Goal: Information Seeking & Learning: Learn about a topic

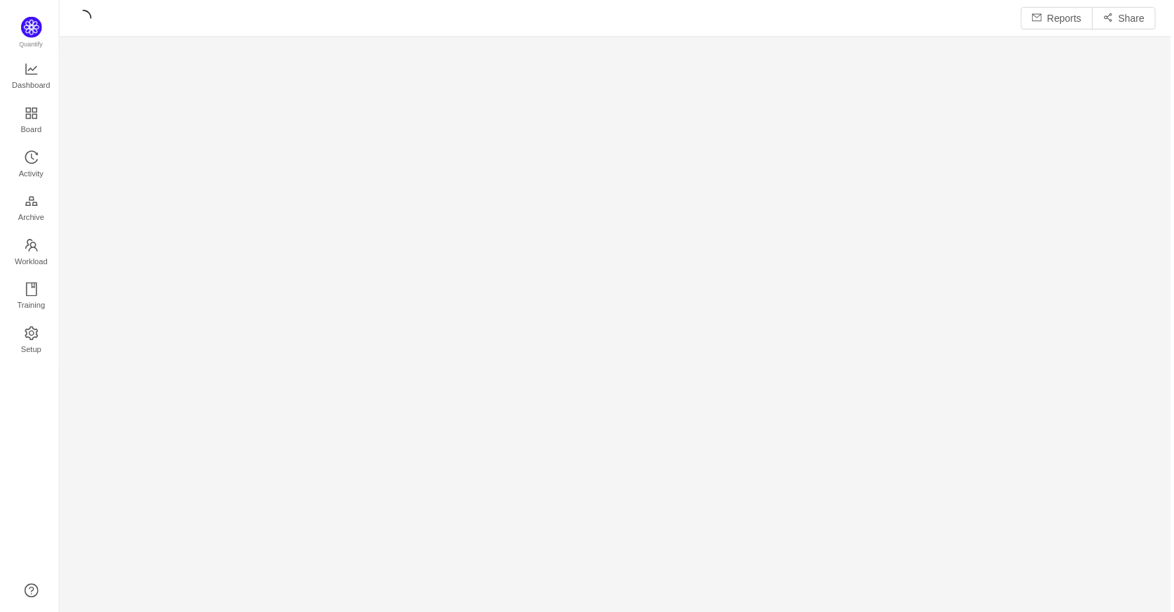
scroll to position [594, 1086]
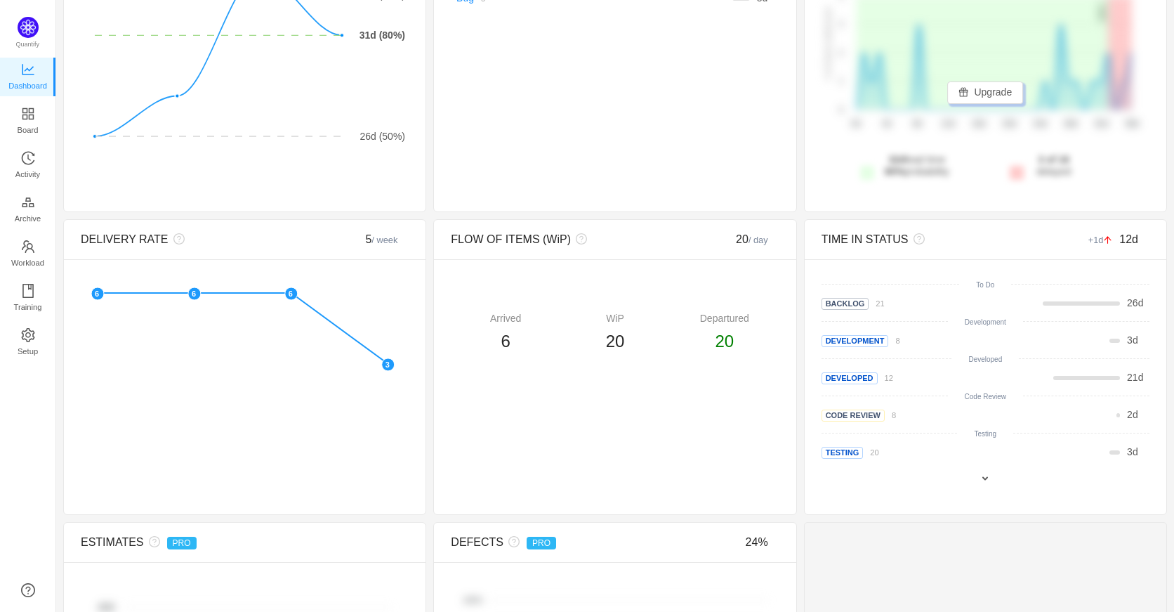
scroll to position [211, 0]
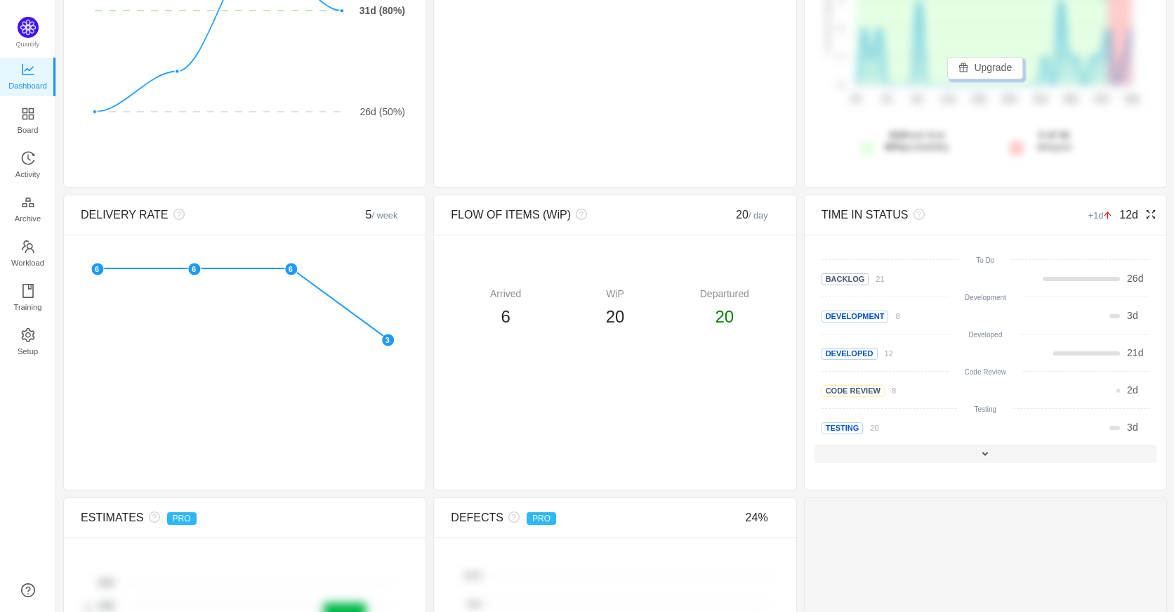
click at [980, 459] on span at bounding box center [985, 453] width 11 height 11
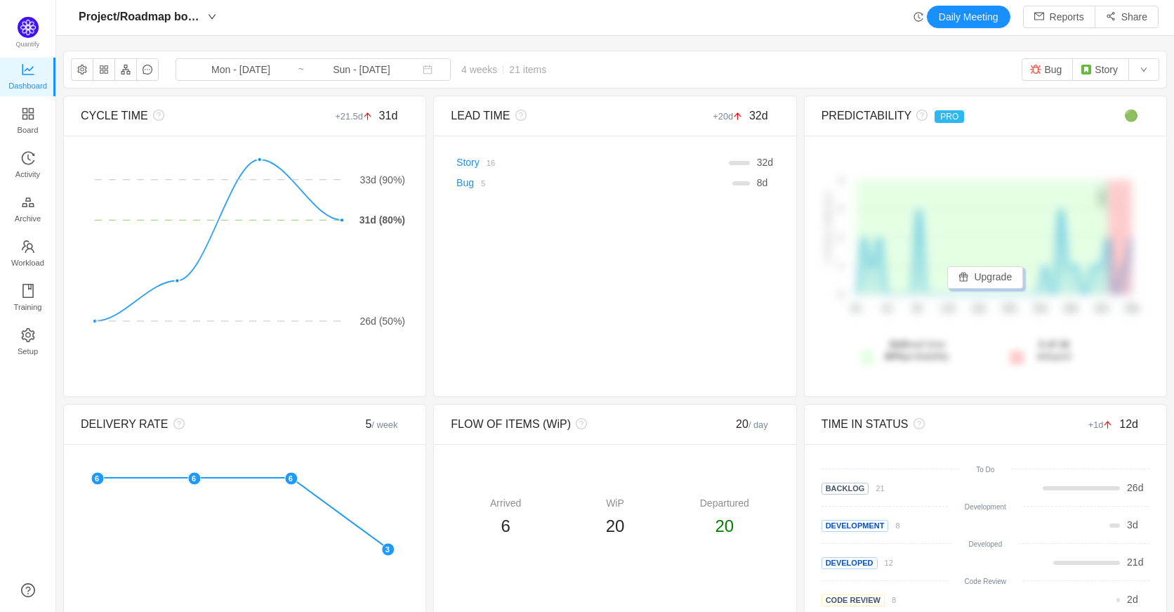
scroll to position [0, 0]
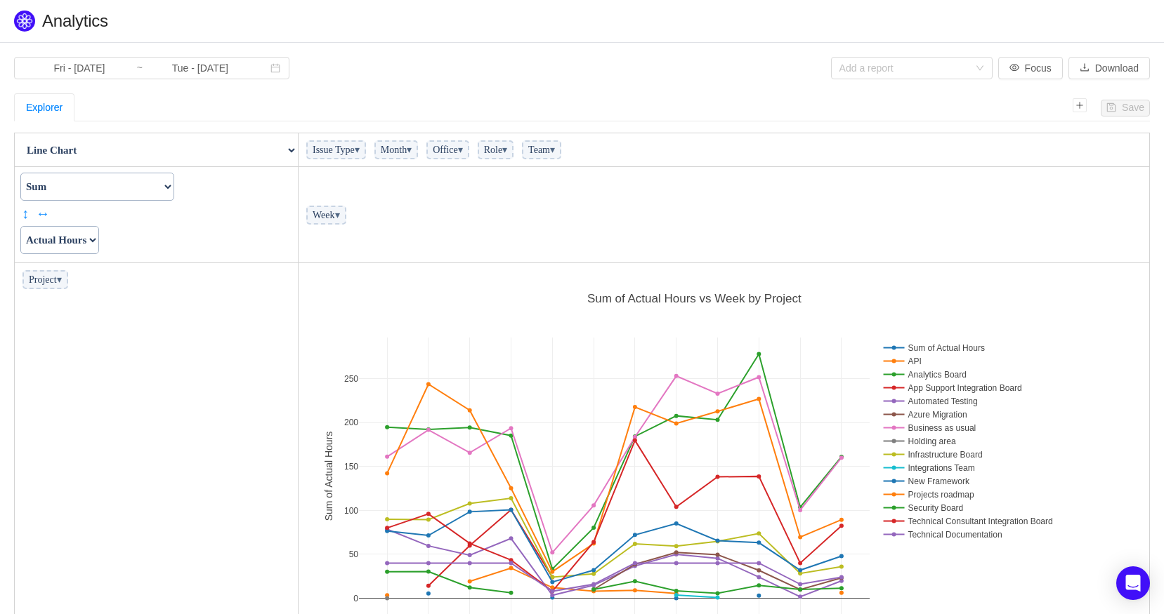
scroll to position [404, 842]
click at [261, 70] on span "Fri - Aug 01, 2025 ~ Tue - Oct 07, 2025" at bounding box center [151, 68] width 275 height 22
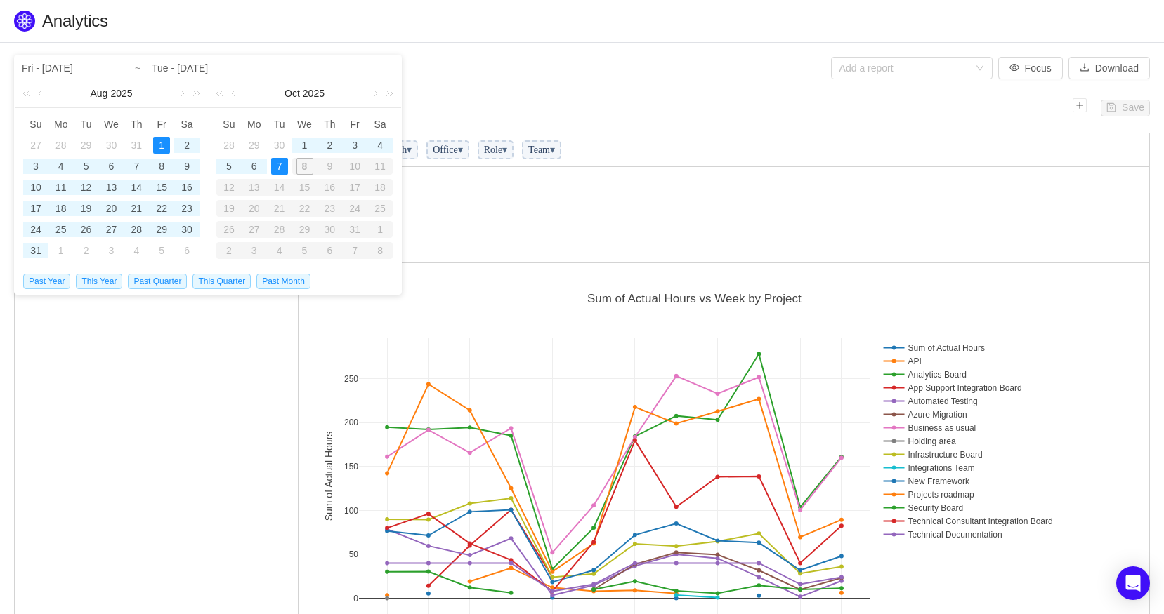
click at [277, 165] on div "7" at bounding box center [279, 166] width 17 height 17
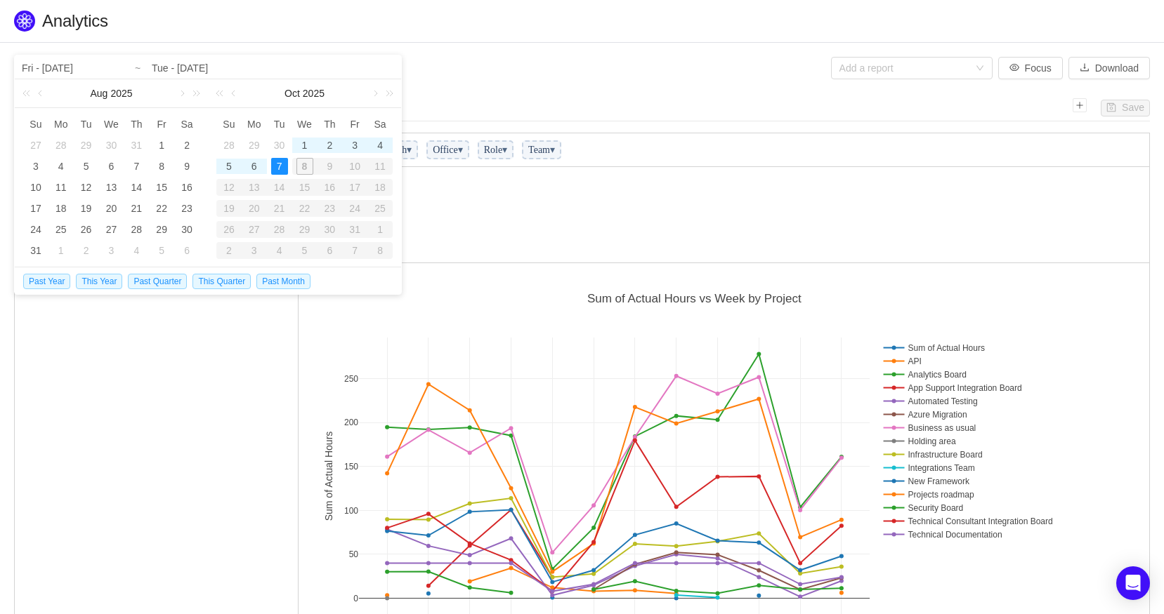
click at [77, 63] on input "Fri - Aug 01, 2025" at bounding box center [111, 68] width 179 height 17
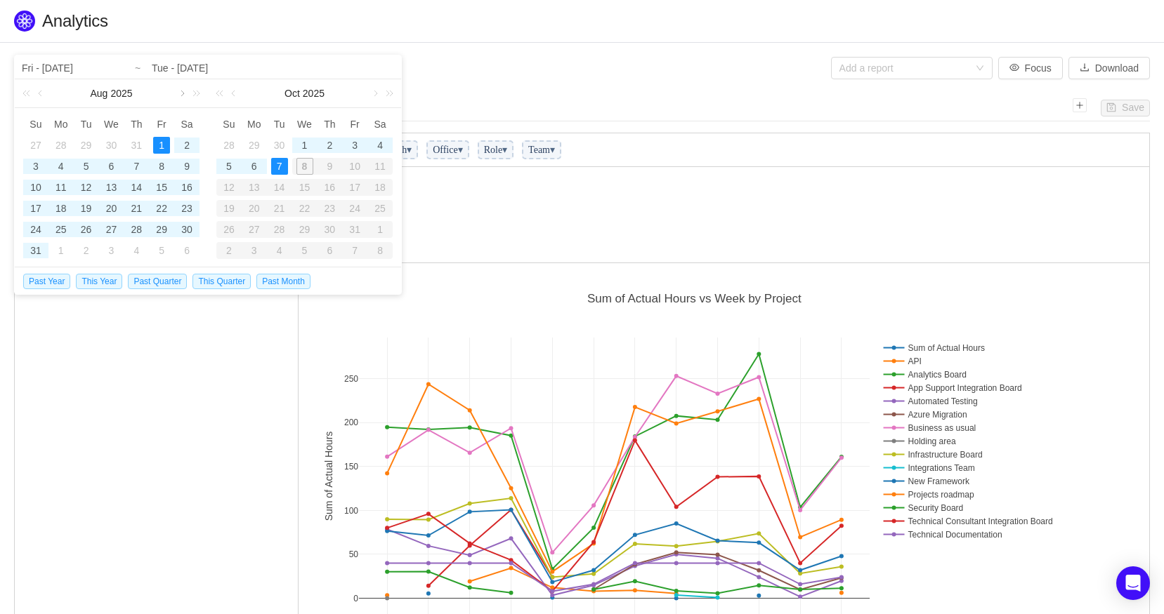
click at [183, 98] on link at bounding box center [181, 93] width 13 height 28
click at [86, 185] on div "16" at bounding box center [86, 187] width 17 height 17
type input "Tue - Sep 16, 2025"
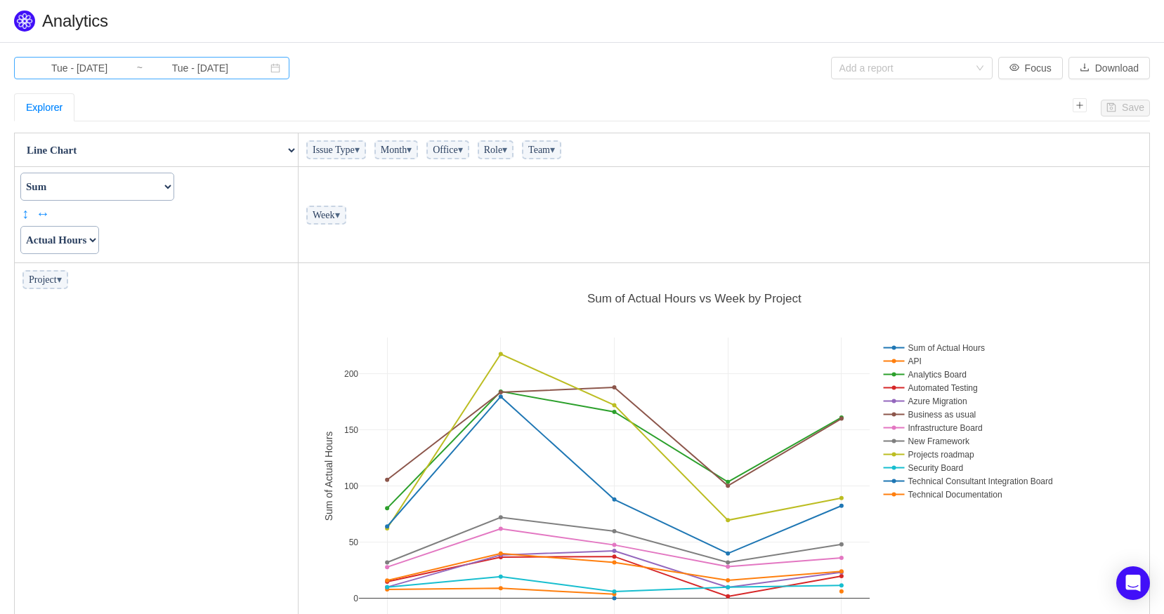
click at [96, 67] on input "Tue - Sep 16, 2025" at bounding box center [79, 67] width 114 height 15
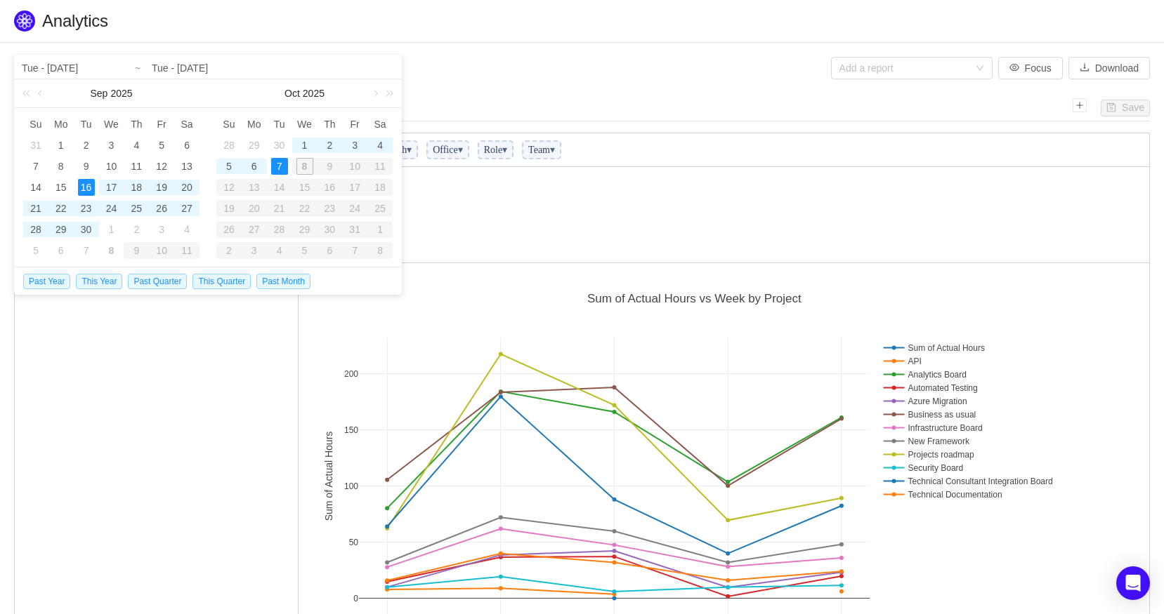
click at [87, 210] on div "23" at bounding box center [86, 208] width 17 height 17
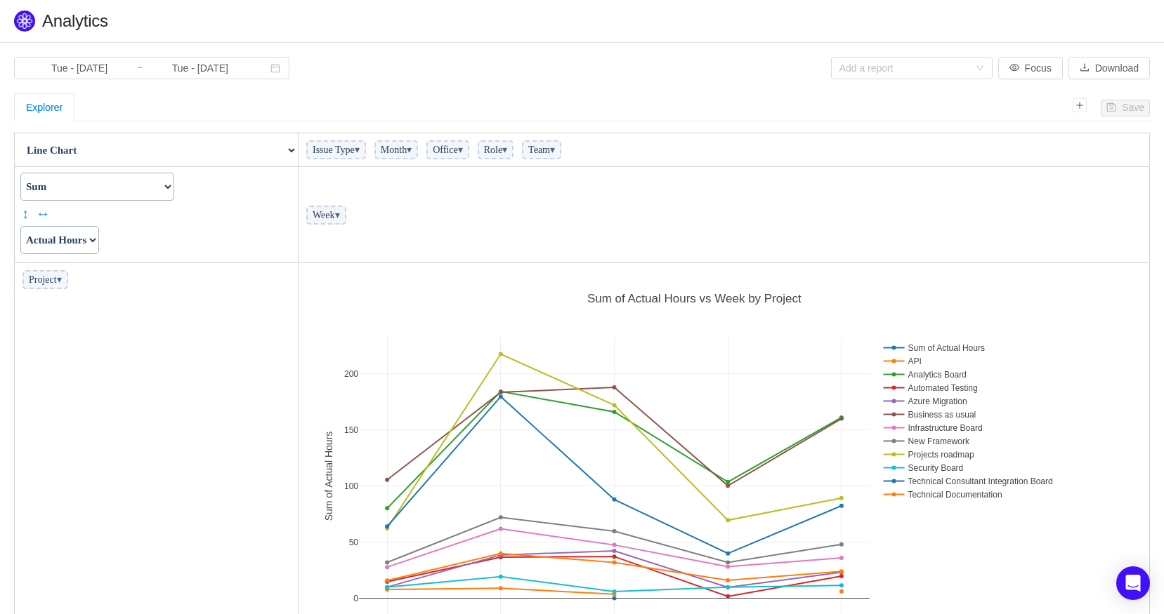
click at [464, 70] on div "Tue - Sep 16, 2025 ~ Tue - Oct 07, 2025" at bounding box center [298, 68] width 568 height 22
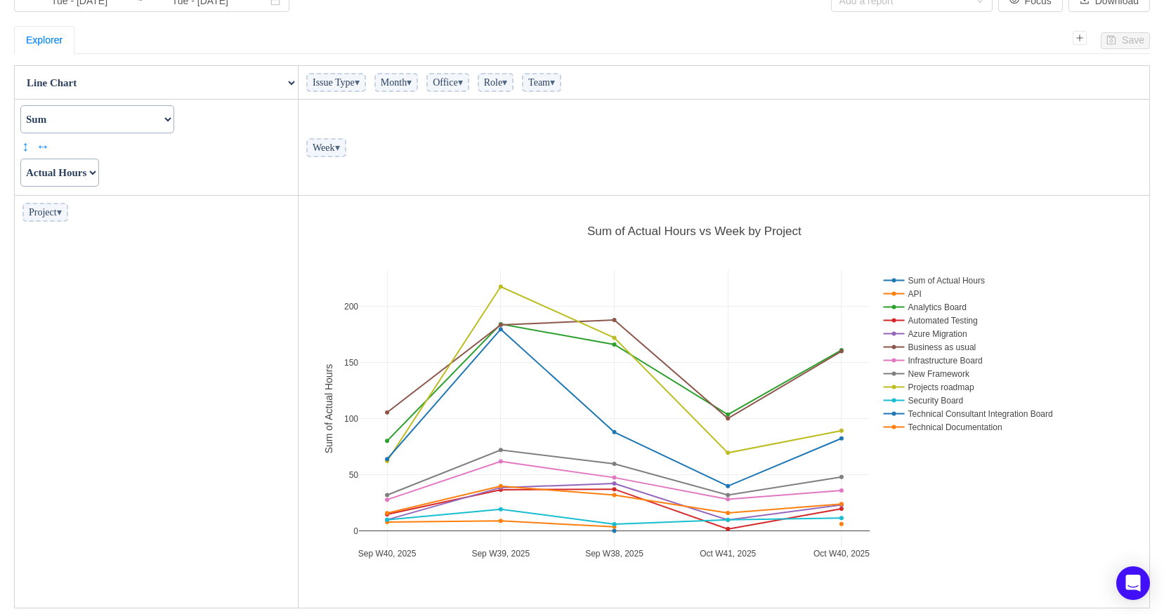
scroll to position [69, 0]
click at [99, 170] on select "Actual Hours Issue Key Issue Type Team Office Role Cycle Time Person Week Month" at bounding box center [59, 171] width 79 height 28
click at [174, 116] on select "Count Count Unique Values List Unique Values Sum Integer Sum Average Median Sam…" at bounding box center [97, 118] width 154 height 28
select select "Average"
click at [20, 104] on select "Count Count Unique Values List Unique Values Sum Integer Sum Average Median Sam…" at bounding box center [97, 118] width 154 height 28
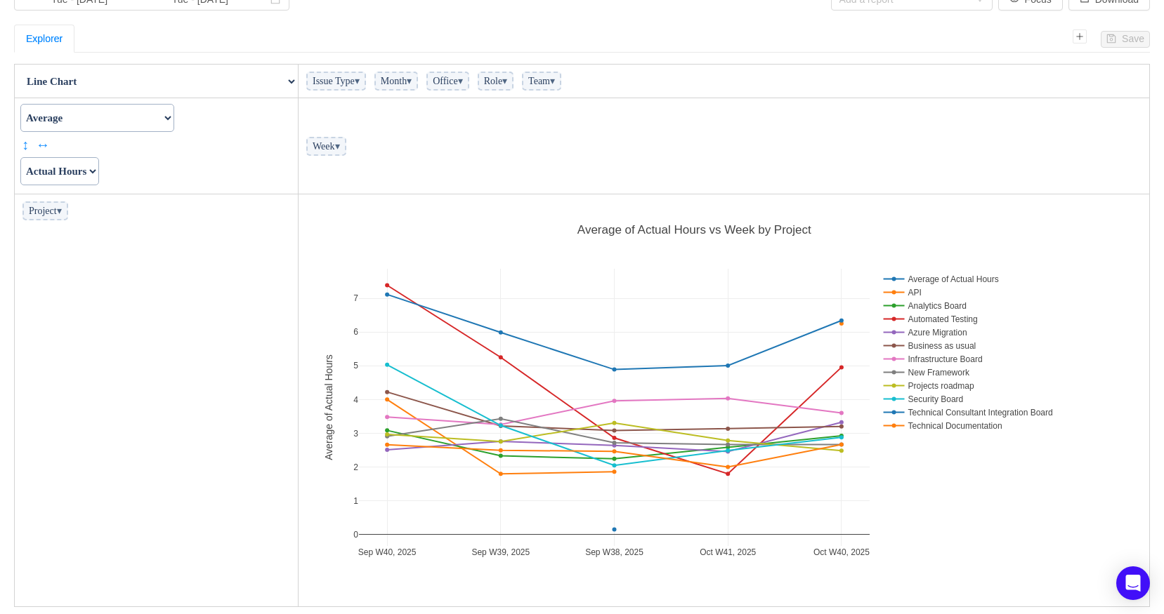
click at [99, 172] on select "Actual Hours Issue Key Issue Type Team Office Role Cycle Time Person Week Month" at bounding box center [59, 171] width 79 height 28
click at [202, 163] on td "Count Count Unique Values List Unique Values Sum Integer Sum Average Median Sam…" at bounding box center [157, 146] width 284 height 96
click at [99, 172] on select "Actual Hours Issue Key Issue Type Team Office Role Cycle Time Person Week Month" at bounding box center [59, 171] width 79 height 28
click at [177, 175] on td "Count Count Unique Values List Unique Values Sum Integer Sum Average Median Sam…" at bounding box center [157, 146] width 284 height 96
click at [62, 214] on span "▾" at bounding box center [59, 211] width 5 height 11
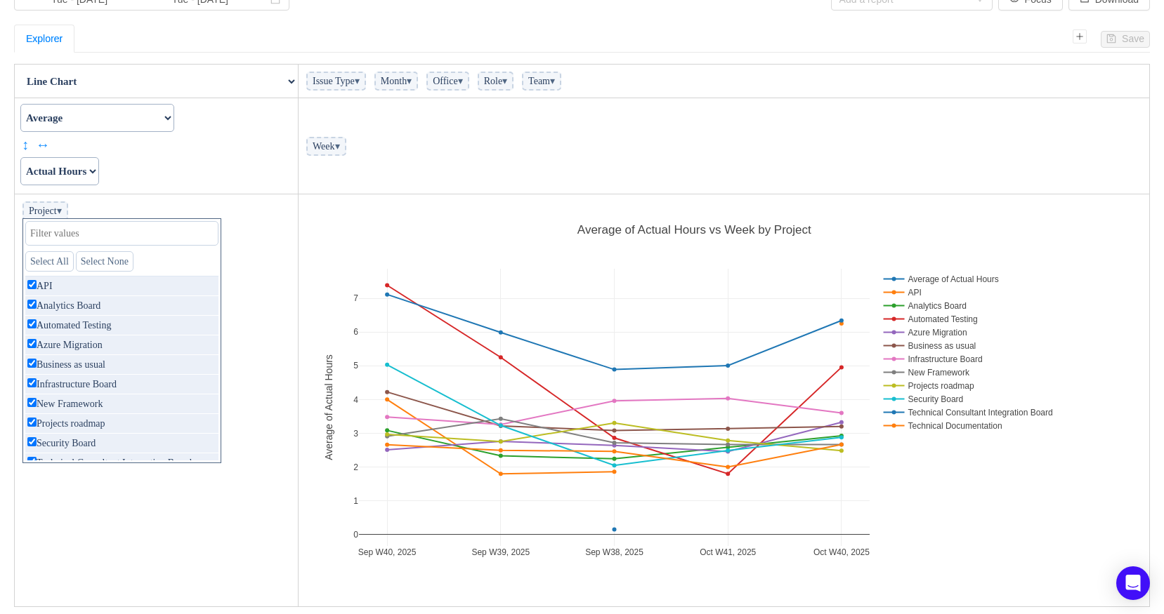
click at [119, 205] on li "Project ▾ Select All Select None API only Analytics Board only Automated Testin…" at bounding box center [156, 211] width 276 height 26
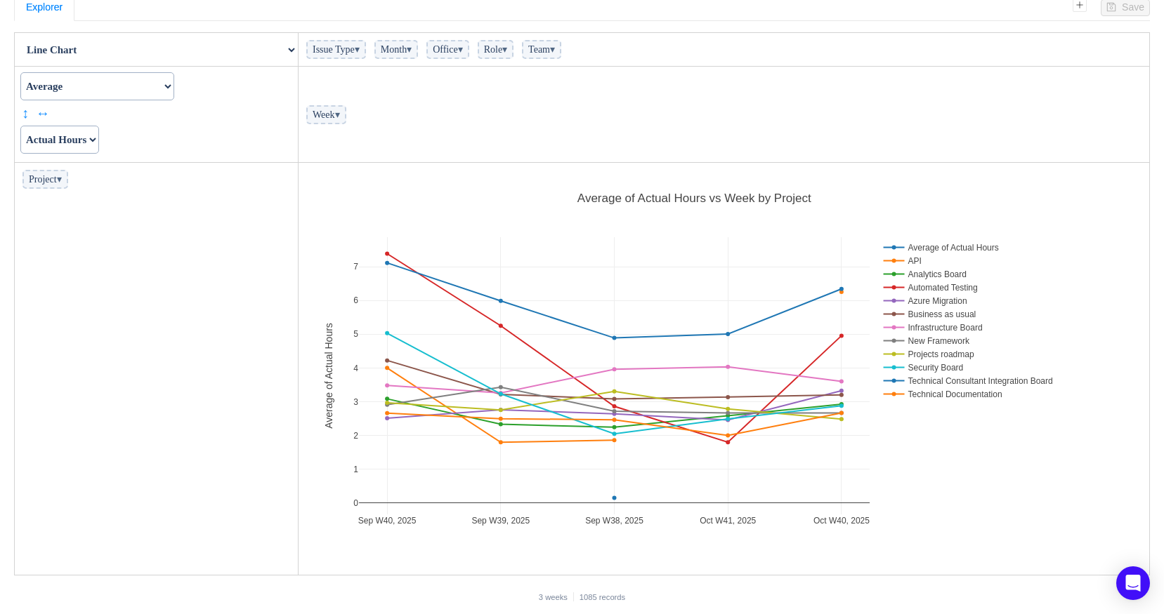
scroll to position [0, 0]
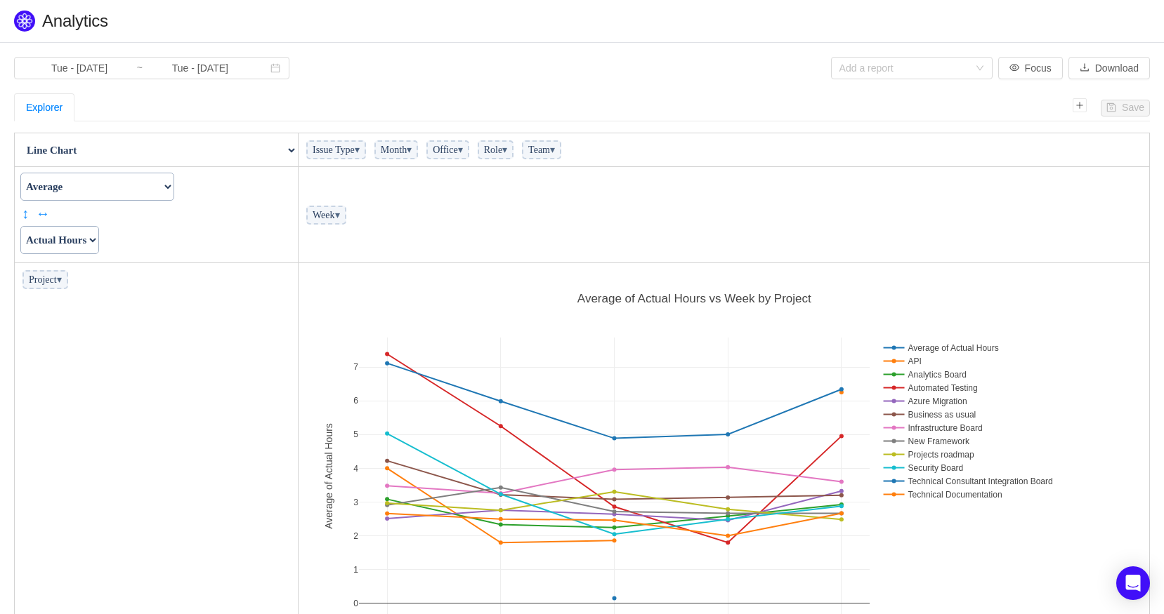
click at [60, 246] on select "Actual Hours Issue Key Issue Type Team Office Role Cycle Time Person Week Month" at bounding box center [59, 240] width 79 height 28
select select "Issue Type"
click at [20, 226] on select "Actual Hours Issue Key Issue Type Team Office Role Cycle Time Person Week Month" at bounding box center [59, 240] width 79 height 28
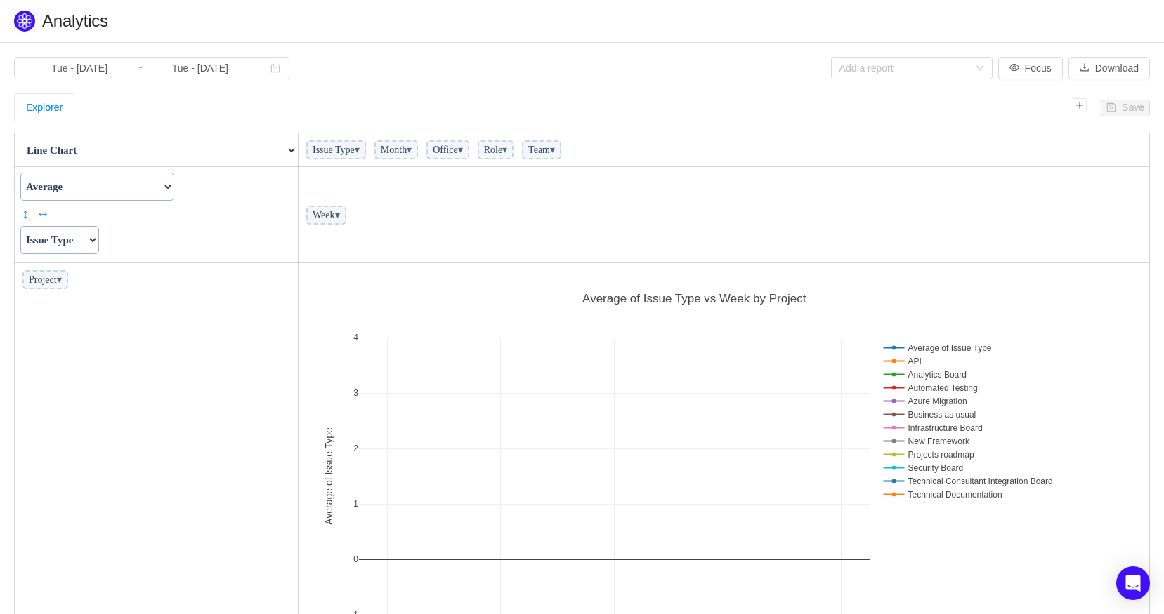
click at [507, 153] on span "▾" at bounding box center [504, 150] width 5 height 11
click at [507, 152] on span "▾" at bounding box center [504, 150] width 5 height 11
click at [555, 152] on span "▾" at bounding box center [552, 150] width 5 height 11
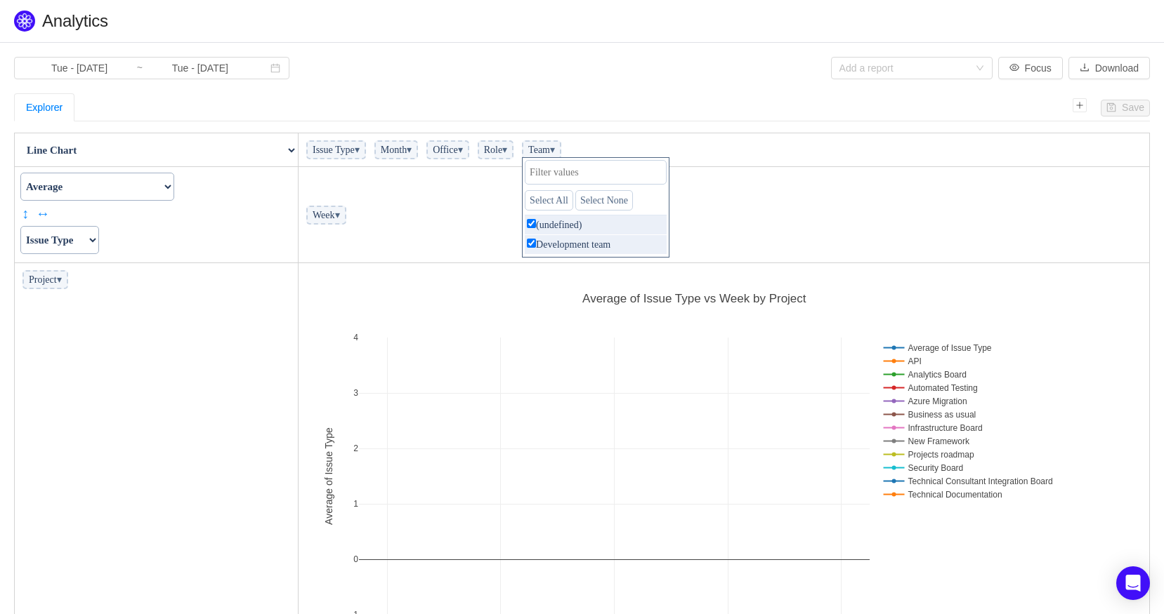
click at [555, 152] on span "▾" at bounding box center [552, 150] width 5 height 11
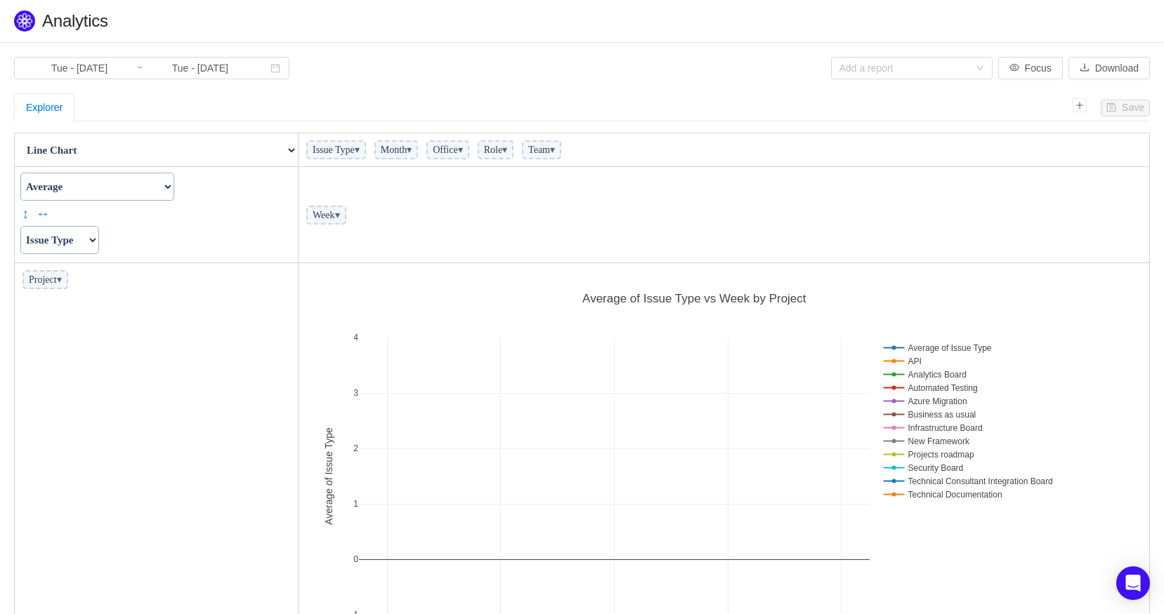
click at [463, 151] on span "▾" at bounding box center [460, 150] width 5 height 11
click at [412, 151] on span "▾" at bounding box center [409, 150] width 5 height 11
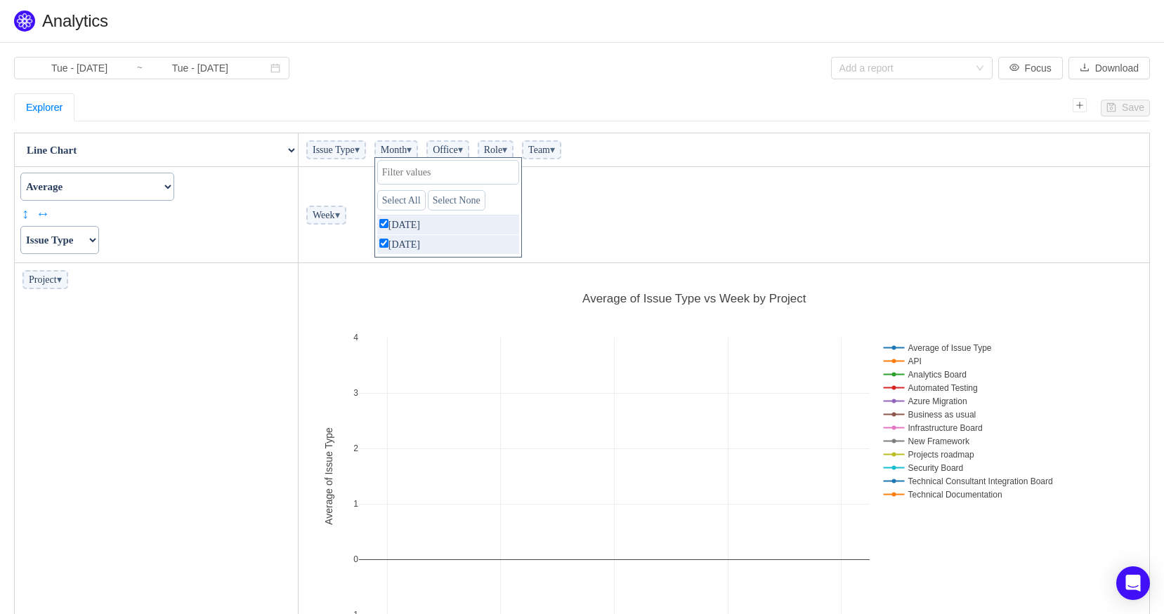
click at [412, 151] on span "▾" at bounding box center [409, 150] width 5 height 11
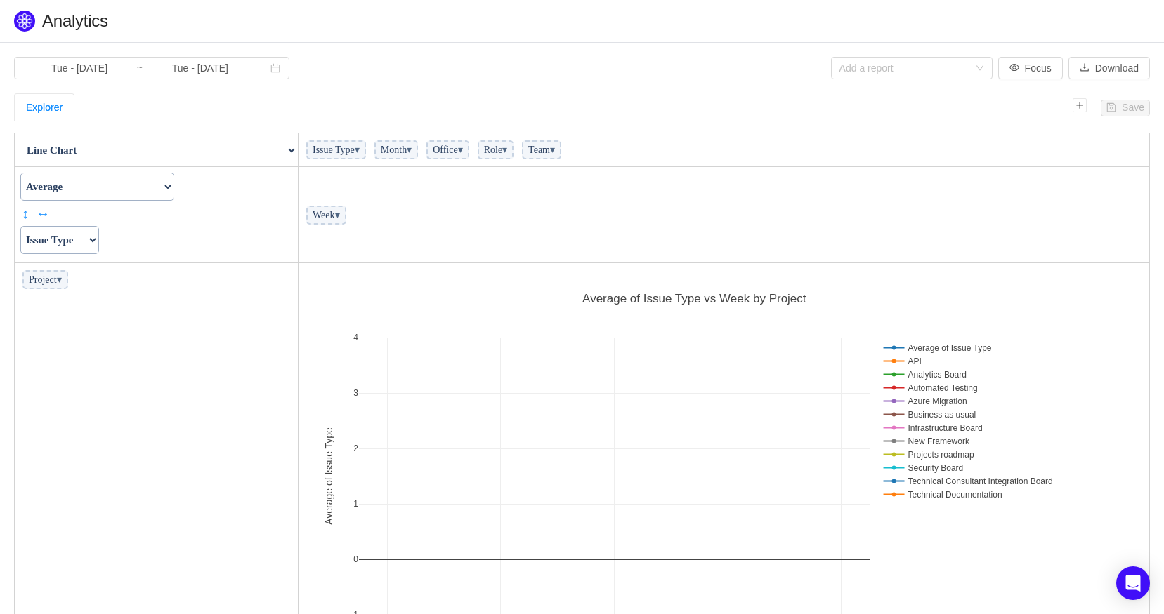
click at [360, 150] on span "▾" at bounding box center [357, 150] width 5 height 11
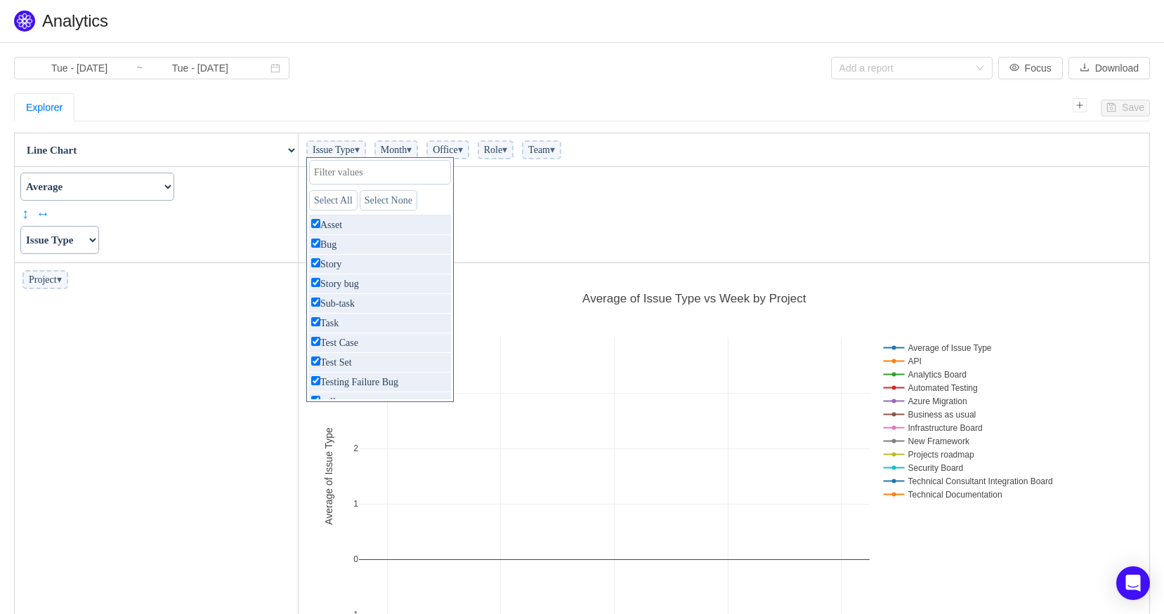
click at [360, 150] on span "▾" at bounding box center [357, 150] width 5 height 11
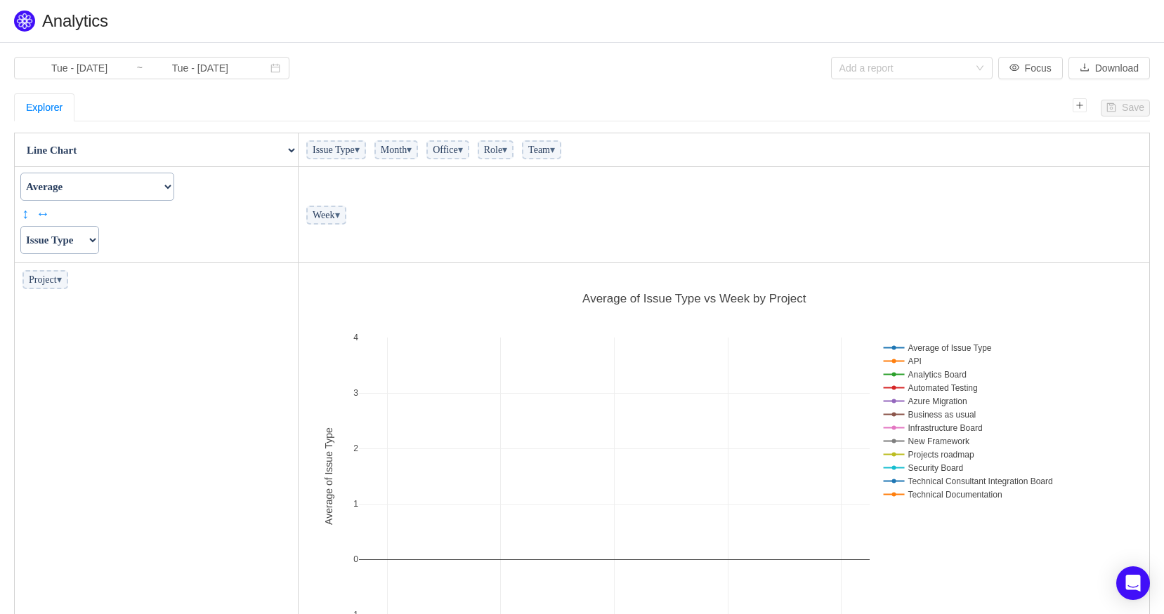
click at [249, 146] on select "Table Table Heatmap Table Col Heatmap Table Row Heatmap Export Table TSV Groupe…" at bounding box center [156, 150] width 282 height 28
select select "Grouped Column Chart"
click at [15, 136] on select "Table Table Heatmap Table Col Heatmap Table Row Heatmap Export Table TSV Groupe…" at bounding box center [156, 150] width 282 height 28
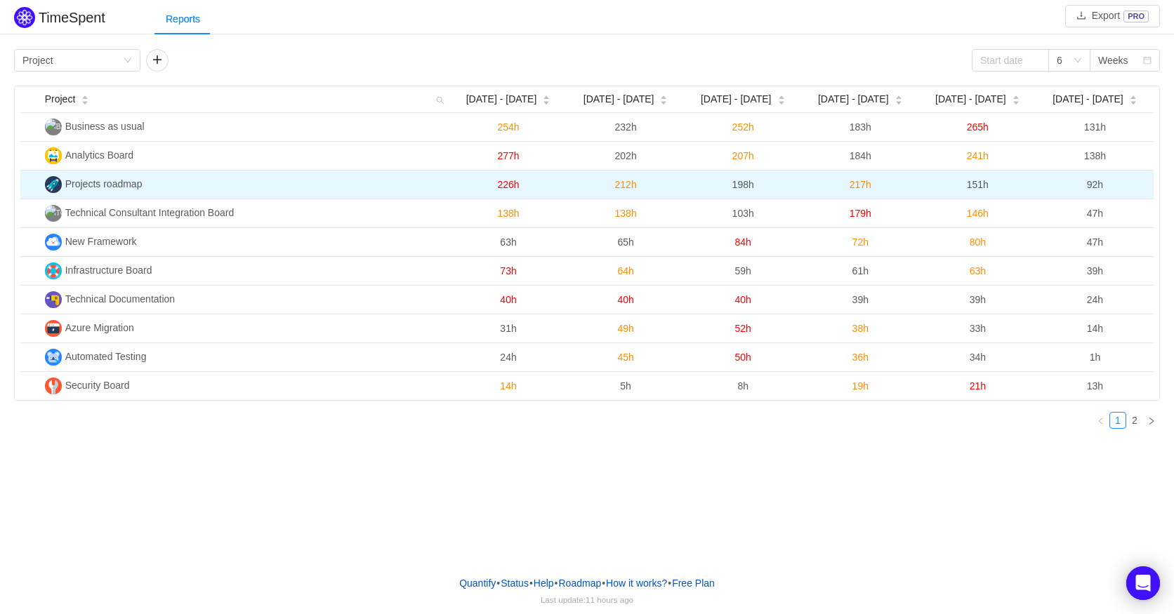
click at [108, 184] on span "Projects roadmap" at bounding box center [103, 183] width 77 height 11
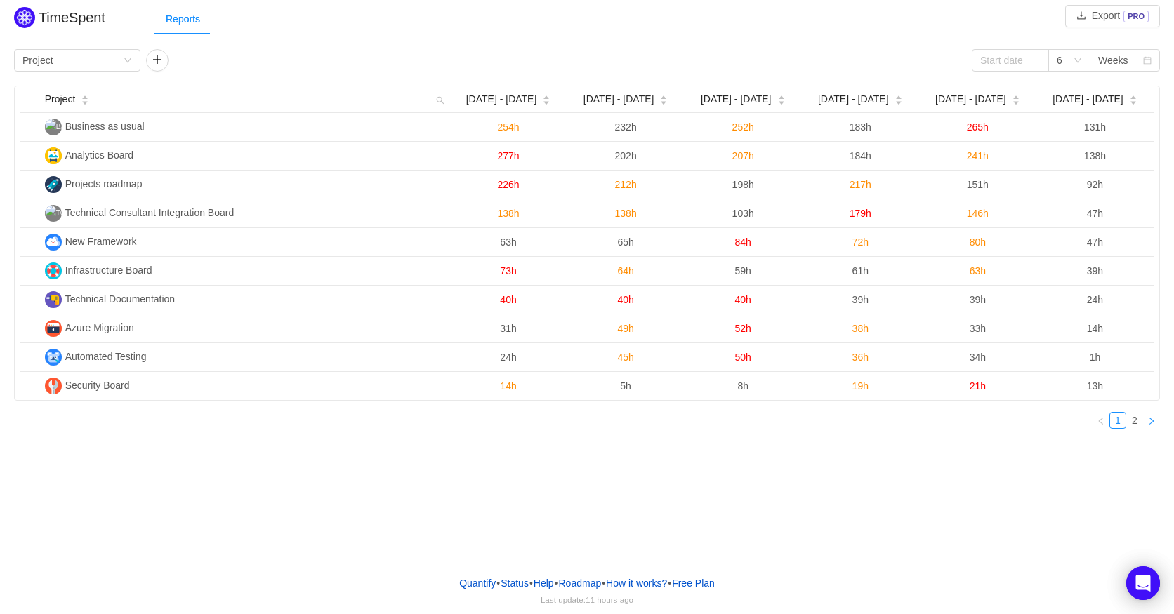
click at [1150, 426] on icon "icon: right" at bounding box center [1152, 421] width 8 height 8
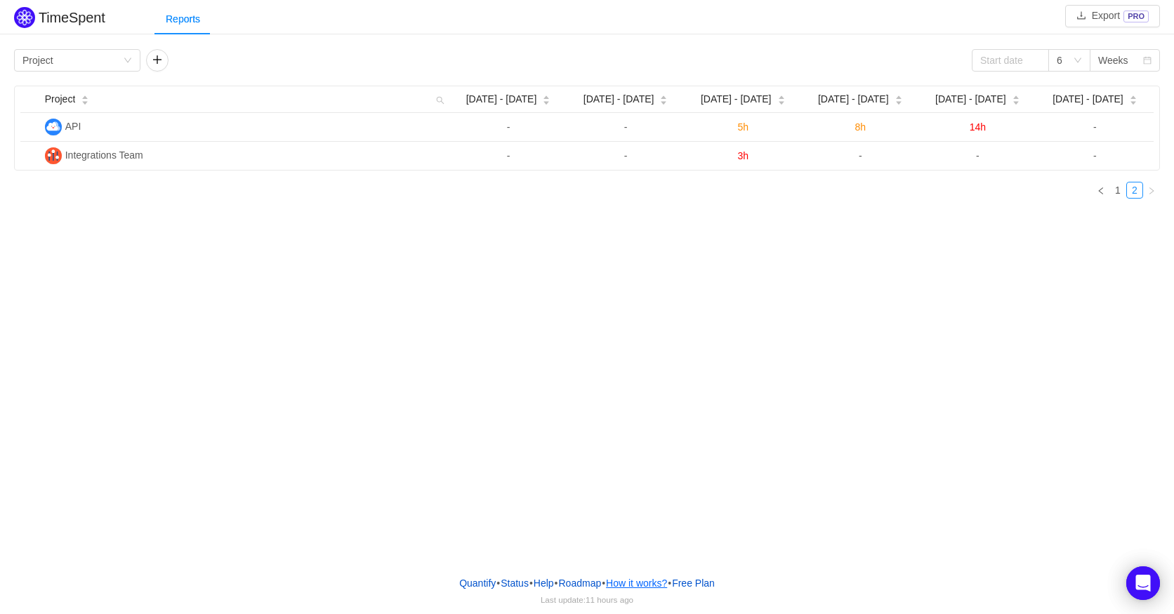
click at [645, 579] on button "How it works?" at bounding box center [636, 583] width 63 height 21
click at [1122, 195] on link "1" at bounding box center [1117, 190] width 15 height 15
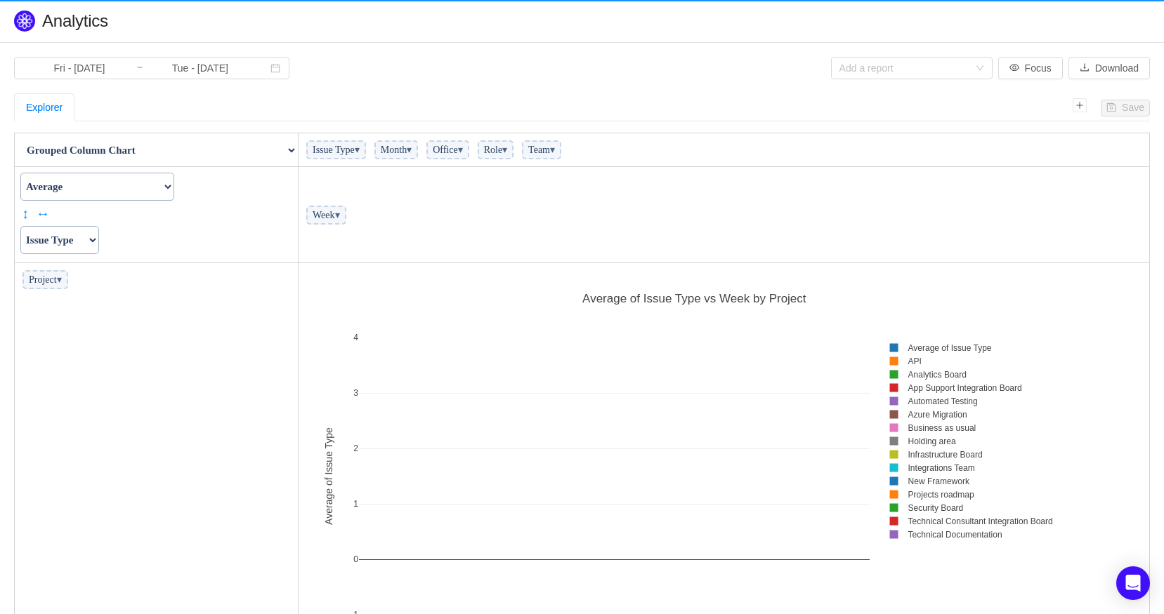
scroll to position [404, 842]
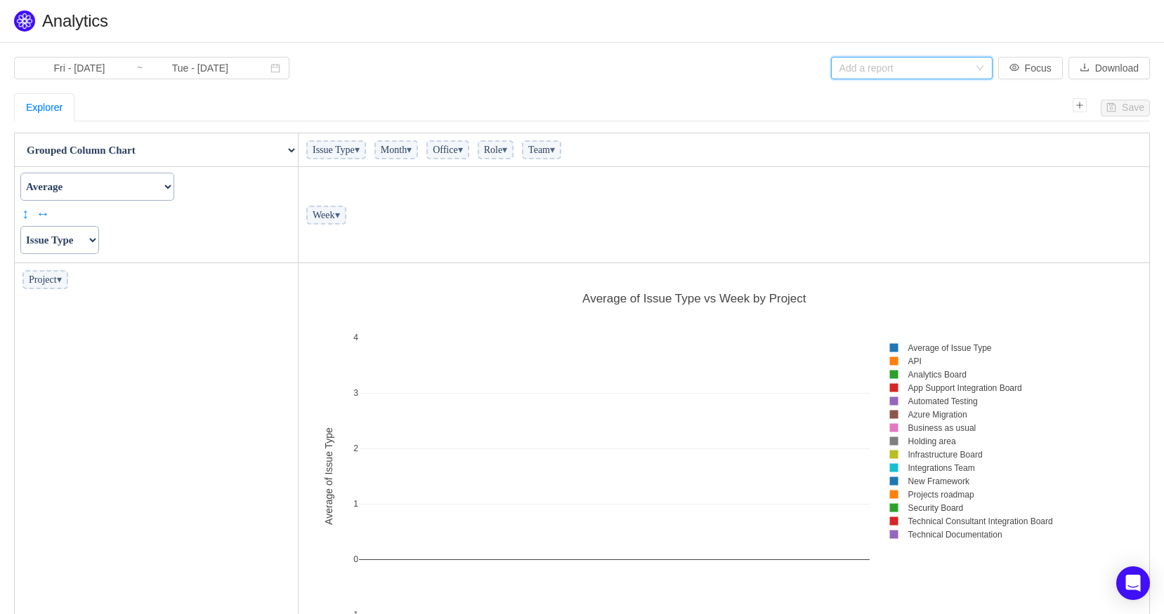
click at [669, 71] on div "Add a report Focus Download" at bounding box center [866, 68] width 568 height 22
click at [1079, 108] on icon "icon: plus" at bounding box center [1079, 105] width 8 height 8
click at [913, 89] on section "Fri - Aug 01, 2025 ~ Tue - Oct 07, 2025 Add a report Focus Download Save Explor…" at bounding box center [582, 381] width 1164 height 676
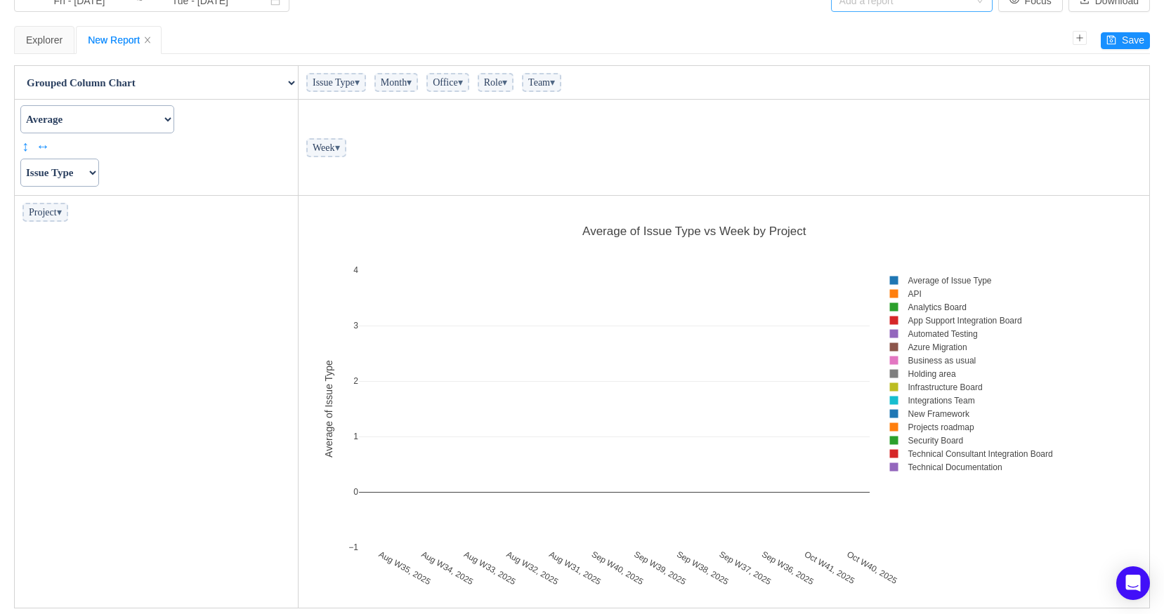
scroll to position [34, 0]
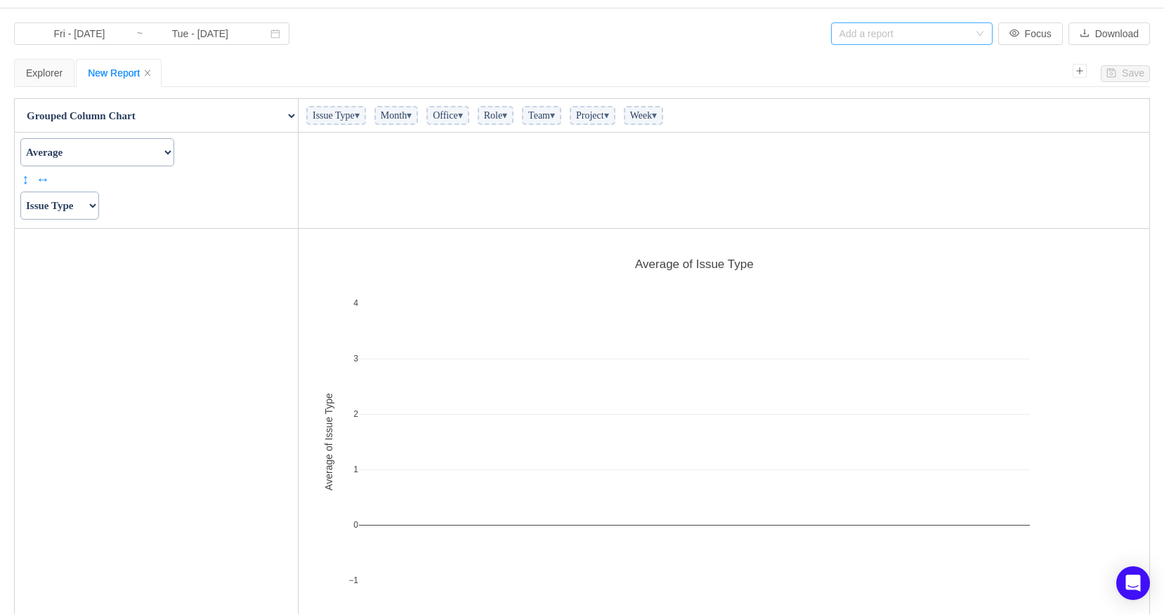
click at [293, 112] on select "Table Table Heatmap Table Col Heatmap Table Row Heatmap Export Table TSV Groupe…" at bounding box center [156, 116] width 282 height 28
select select "Line Chart"
click at [15, 130] on select "Table Table Heatmap Table Col Heatmap Table Row Heatmap Export Table TSV Groupe…" at bounding box center [156, 116] width 282 height 28
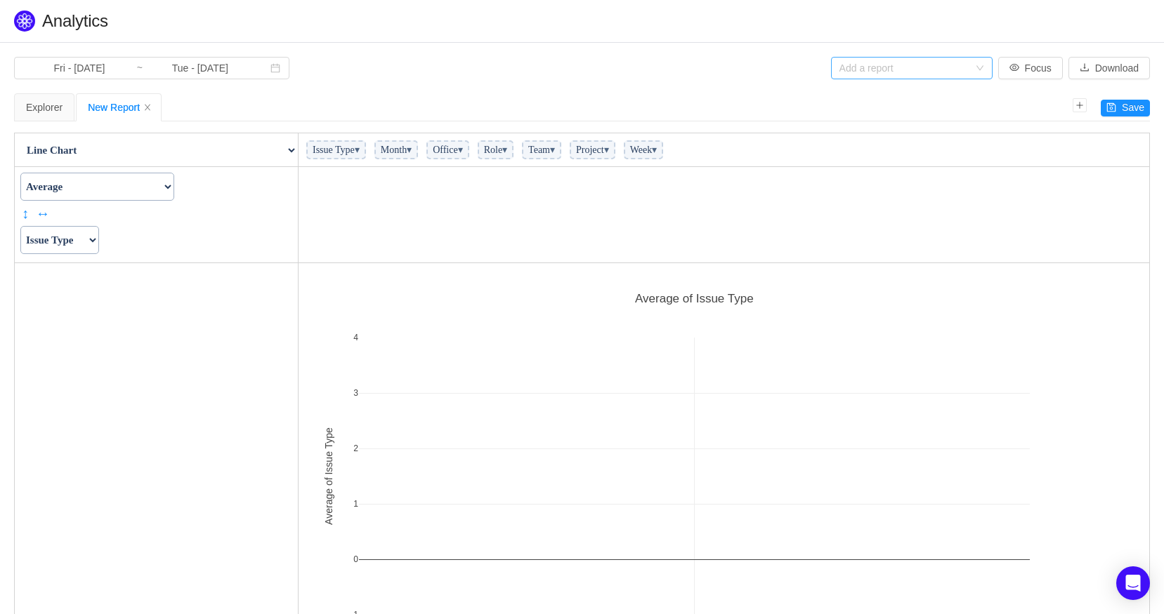
scroll to position [404, 842]
click at [174, 187] on select "Count Count Unique Values List Unique Values Sum Integer Sum Average Median Sam…" at bounding box center [97, 187] width 154 height 28
click at [20, 173] on select "Count Count Unique Values List Unique Values Sum Integer Sum Average Median Sam…" at bounding box center [97, 187] width 154 height 28
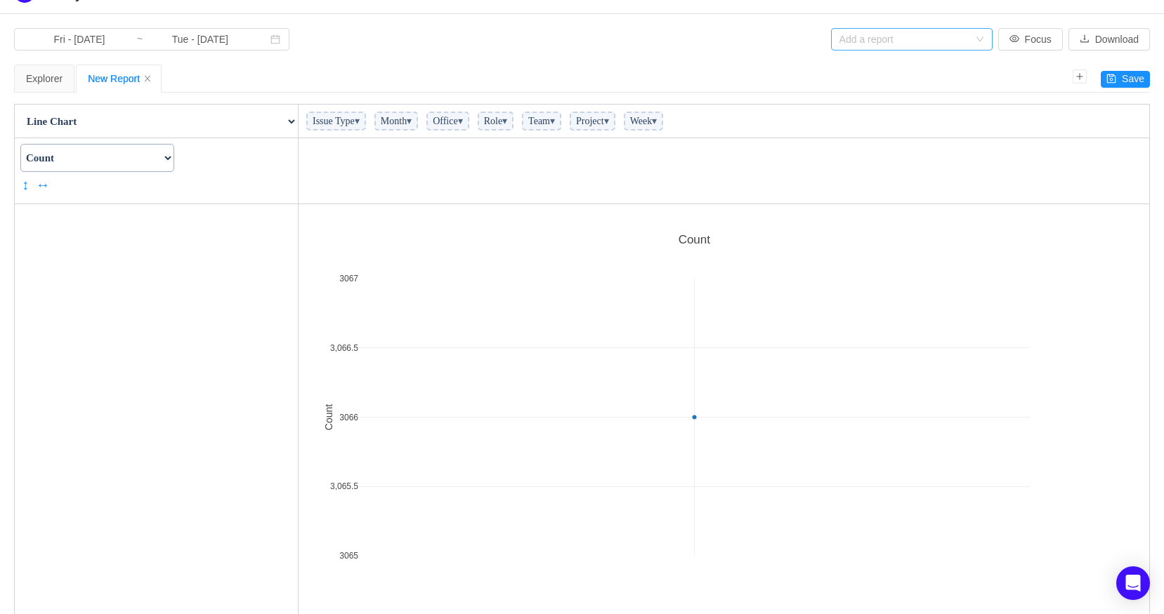
scroll to position [4, 0]
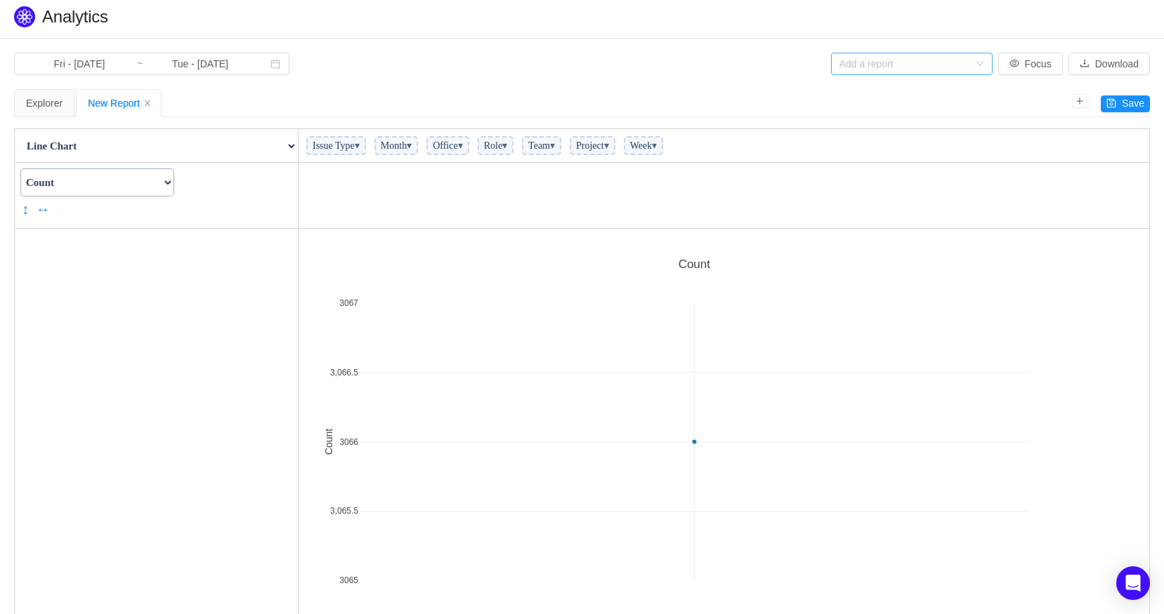
click at [174, 184] on select "Count Count Unique Values List Unique Values Sum Integer Sum Average Median Sam…" at bounding box center [97, 183] width 154 height 28
select select "Average"
click at [20, 169] on select "Count Count Unique Values List Unique Values Sum Integer Sum Average Median Sam…" at bounding box center [97, 183] width 154 height 28
click at [99, 234] on select "Actual Hours Issue Key Issue Type Team Office Role Cycle Time Person Week Month" at bounding box center [59, 236] width 79 height 28
select select "Cycle Time"
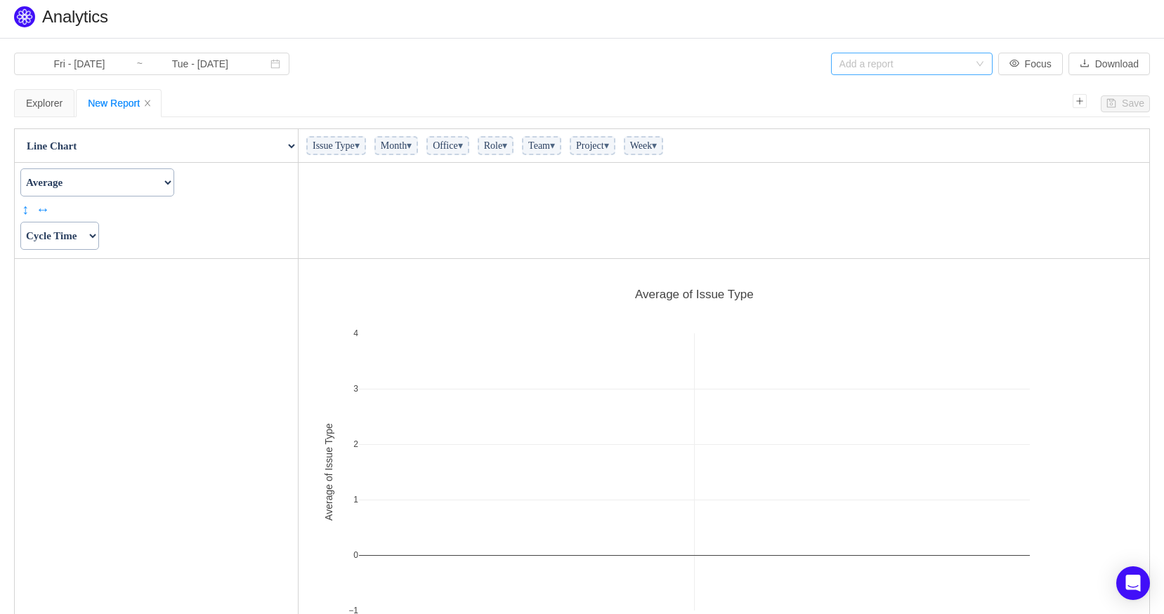
click at [20, 222] on select "Actual Hours Issue Key Issue Type Team Office Role Cycle Time Person Week Month" at bounding box center [59, 236] width 79 height 28
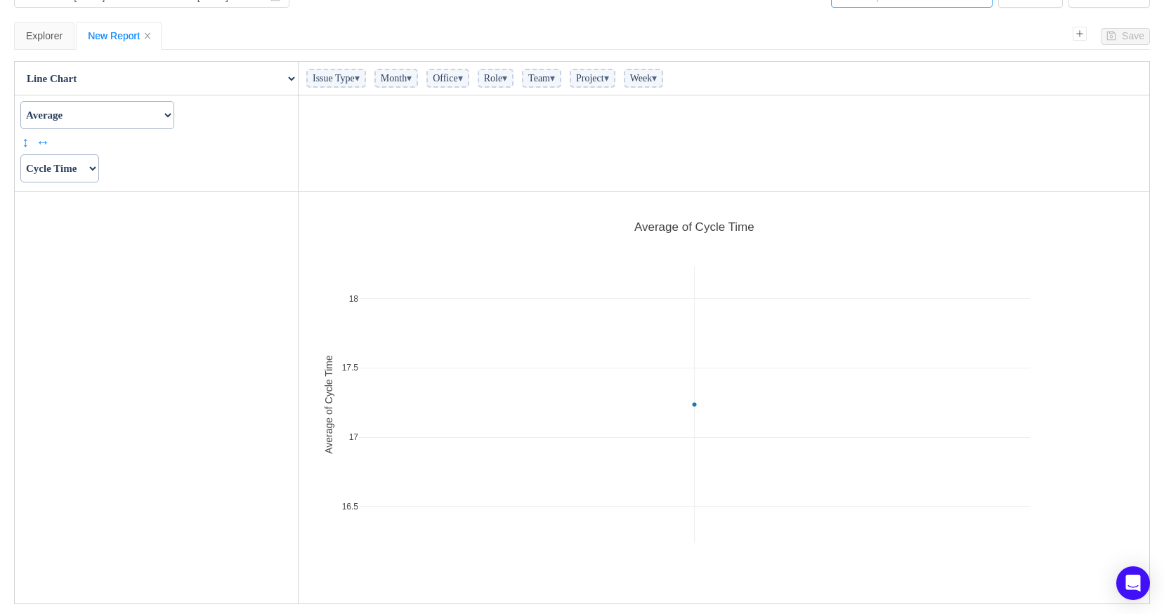
scroll to position [105, 0]
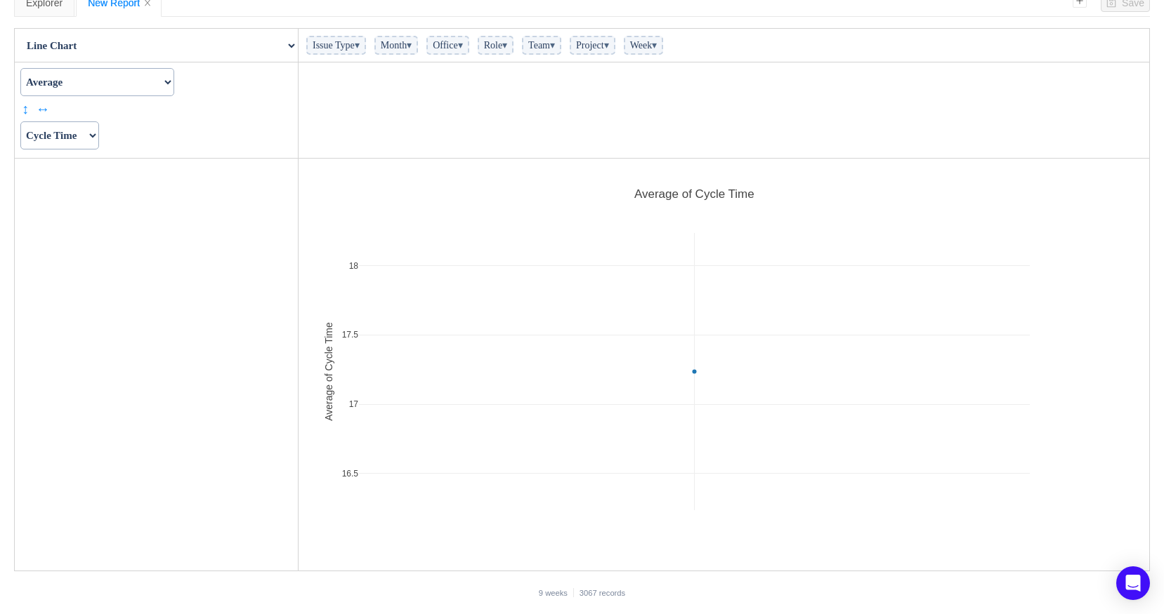
click at [366, 46] on span "Issue Type ▾" at bounding box center [336, 45] width 60 height 19
click at [360, 46] on span "▾" at bounding box center [357, 45] width 5 height 11
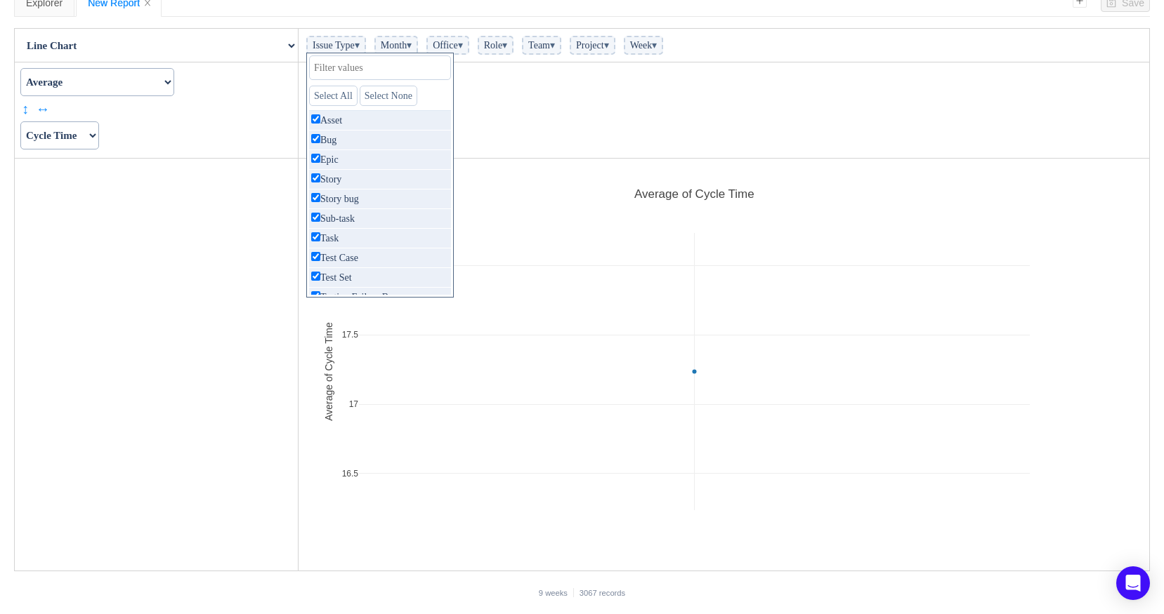
click at [482, 93] on td at bounding box center [723, 111] width 851 height 96
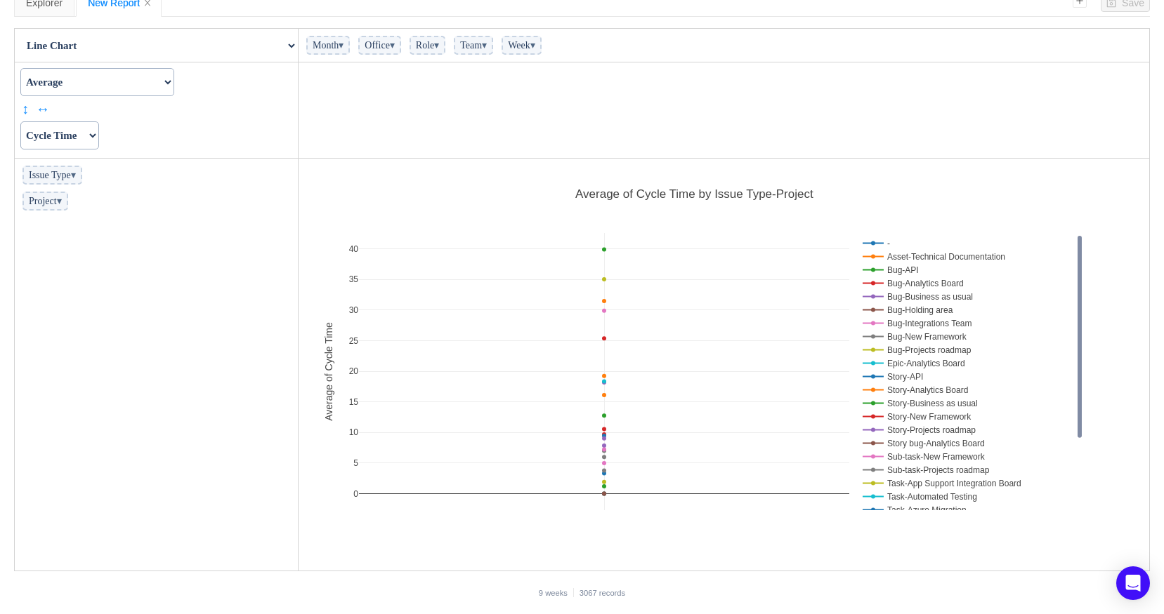
click at [62, 204] on span "▾" at bounding box center [59, 201] width 5 height 11
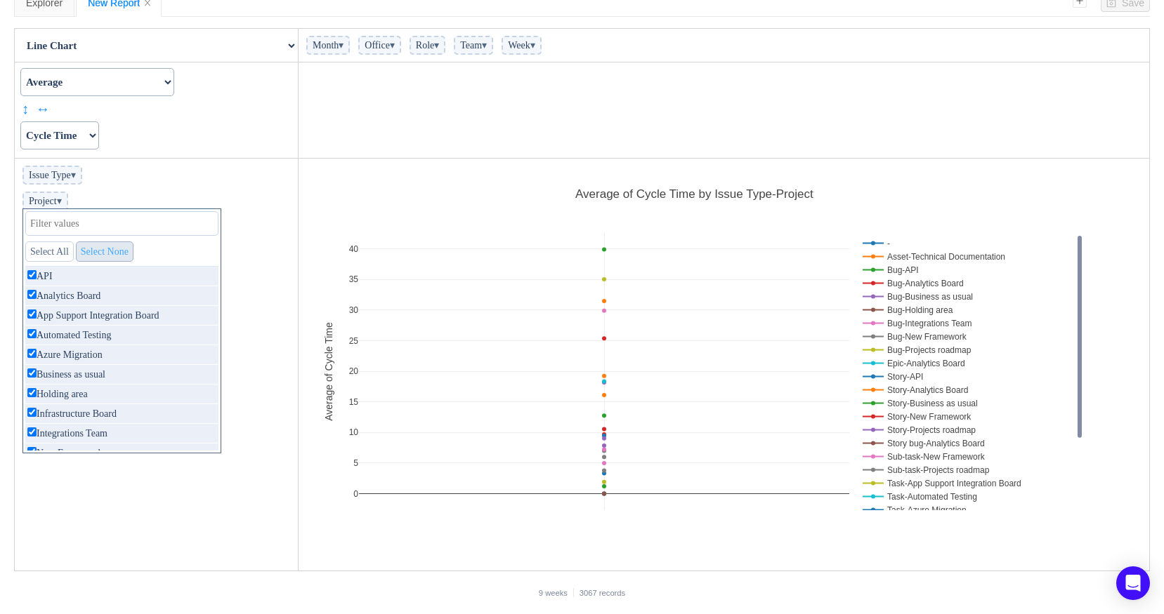
click at [99, 251] on link "Select None" at bounding box center [105, 252] width 58 height 20
checkbox input "false"
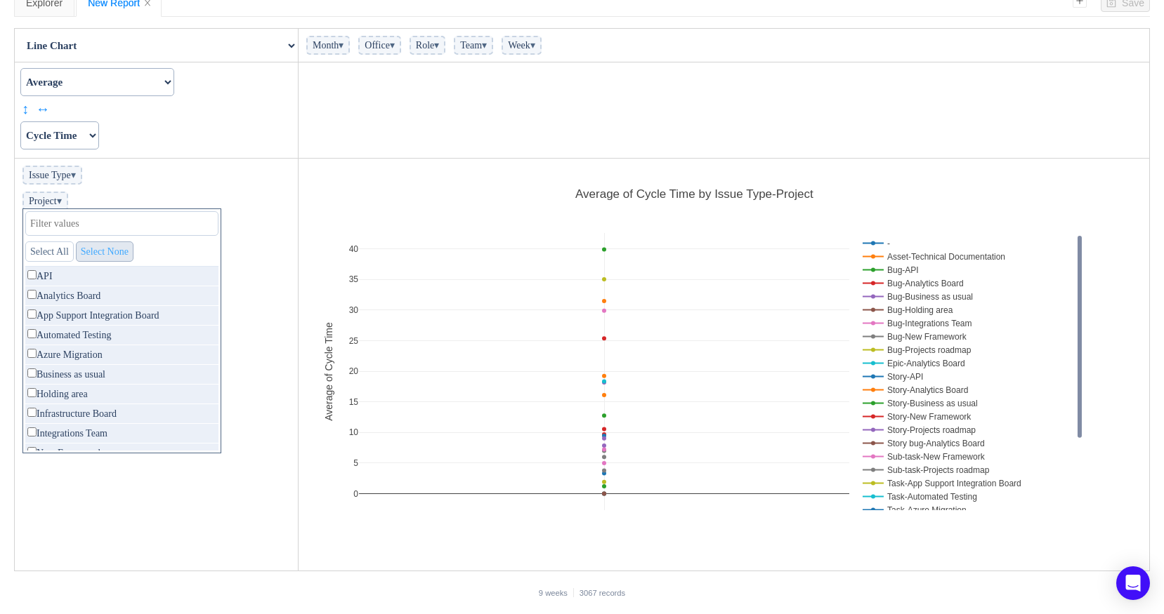
checkbox input "false"
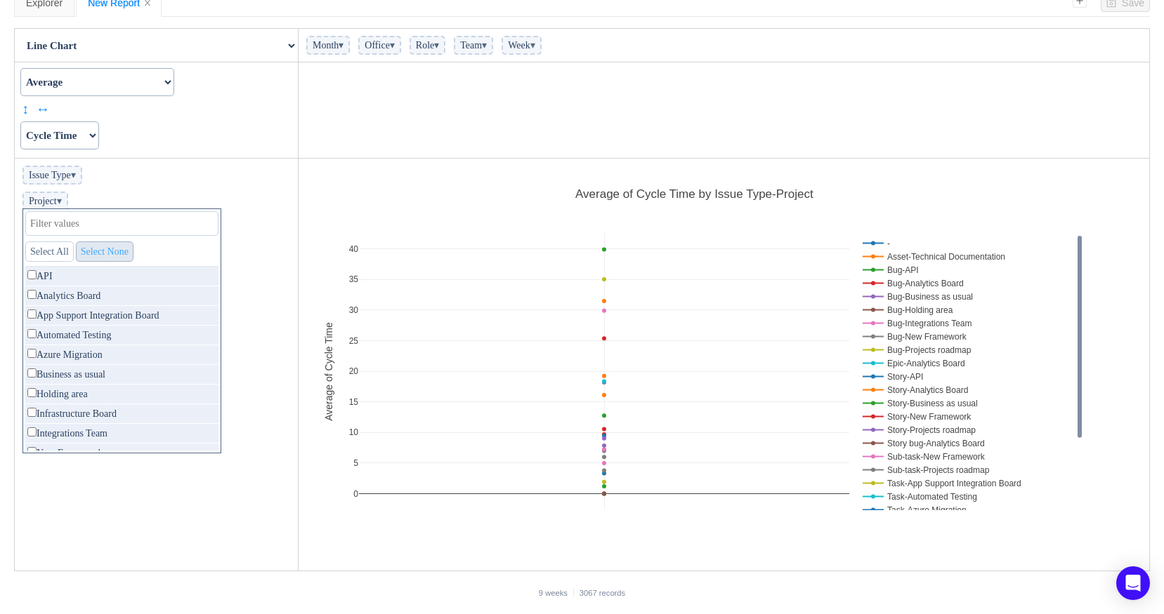
checkbox input "false"
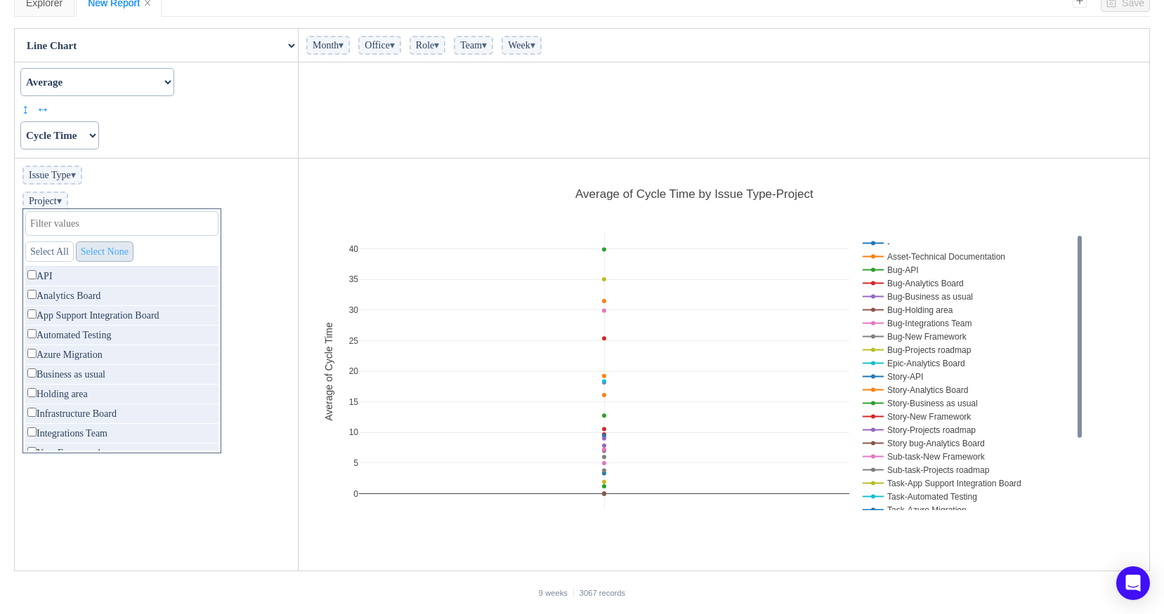
checkbox input "false"
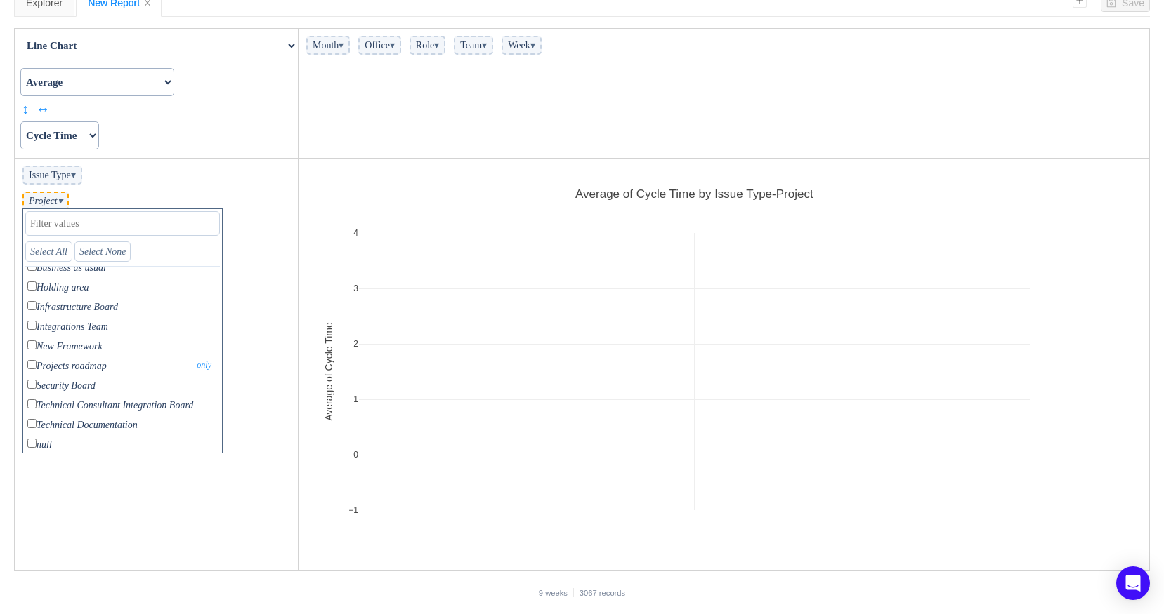
scroll to position [111, 0]
click at [31, 360] on input "checkbox" at bounding box center [31, 360] width 9 height 9
checkbox input "true"
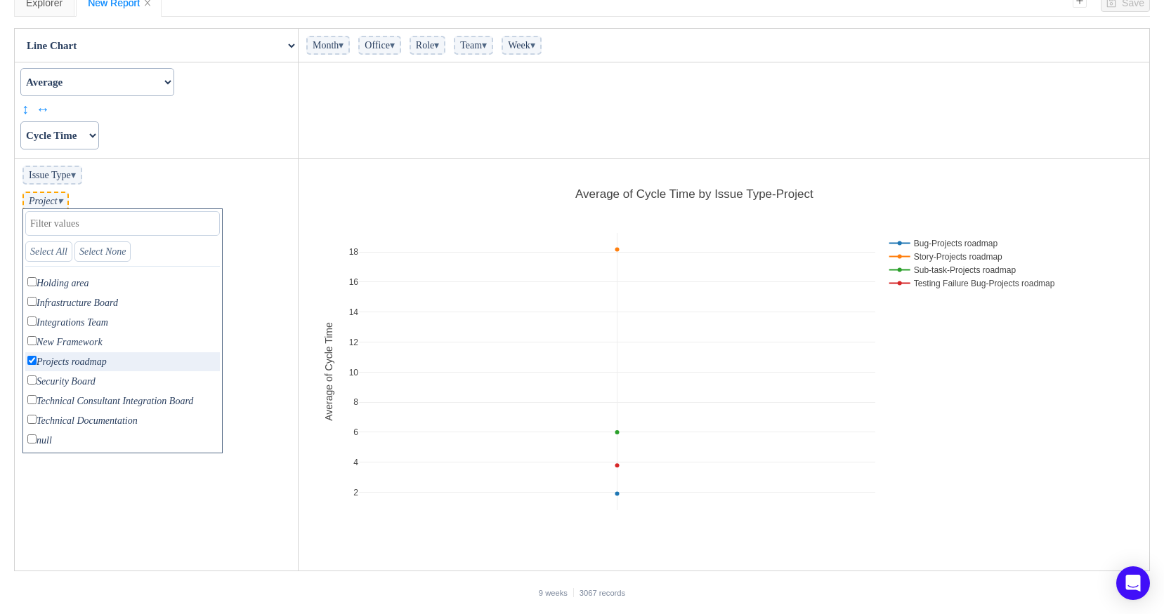
click at [170, 501] on td "Issue Type ▾ Project ▾ Select All Select None API only Analytics Board only App…" at bounding box center [157, 365] width 284 height 413
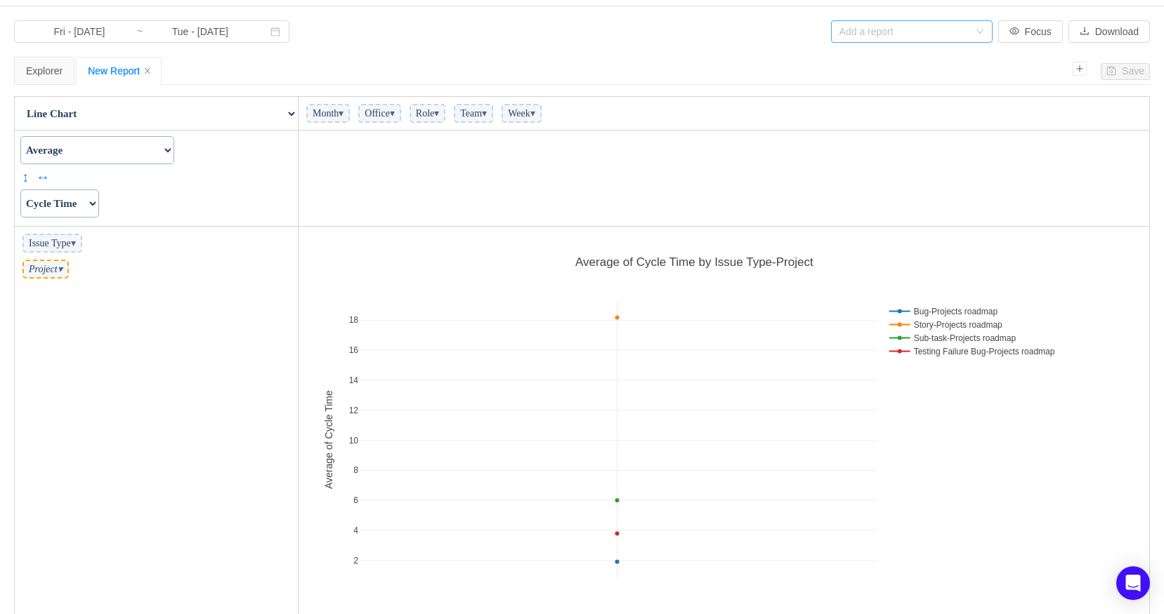
scroll to position [70, 0]
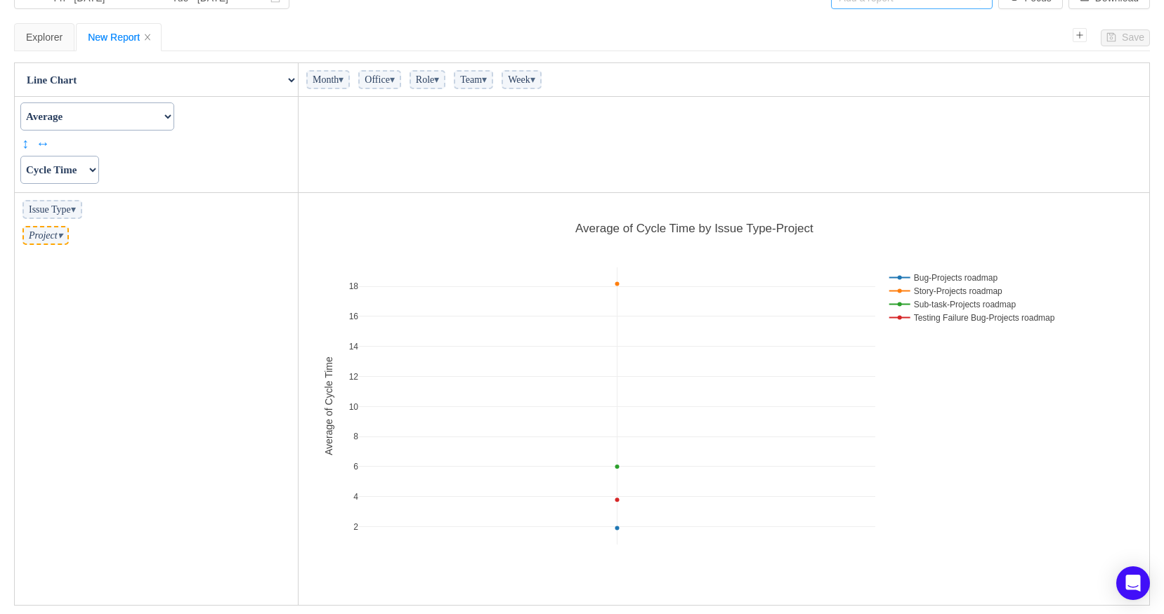
click at [291, 79] on select "Table Table Heatmap Table Col Heatmap Table Row Heatmap Export Table TSV Groupe…" at bounding box center [156, 80] width 282 height 28
select select "Stacked Bar Chart"
click at [15, 94] on select "Table Table Heatmap Table Col Heatmap Table Row Heatmap Export Table TSV Groupe…" at bounding box center [156, 80] width 282 height 28
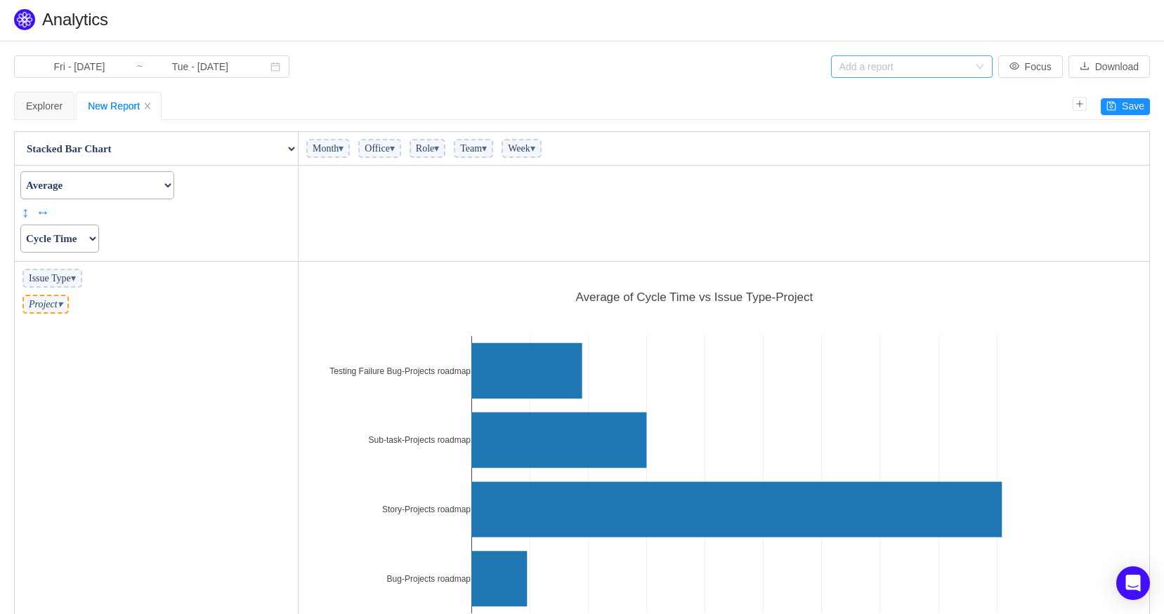
scroll to position [0, 0]
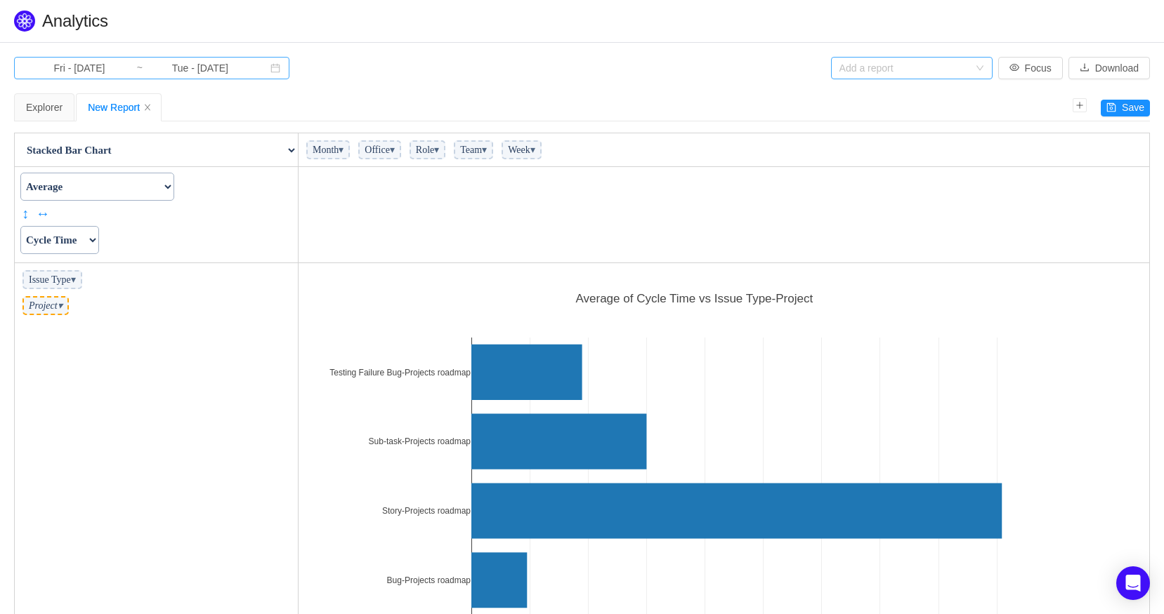
click at [79, 73] on input "Fri - Aug 01, 2025" at bounding box center [79, 67] width 114 height 15
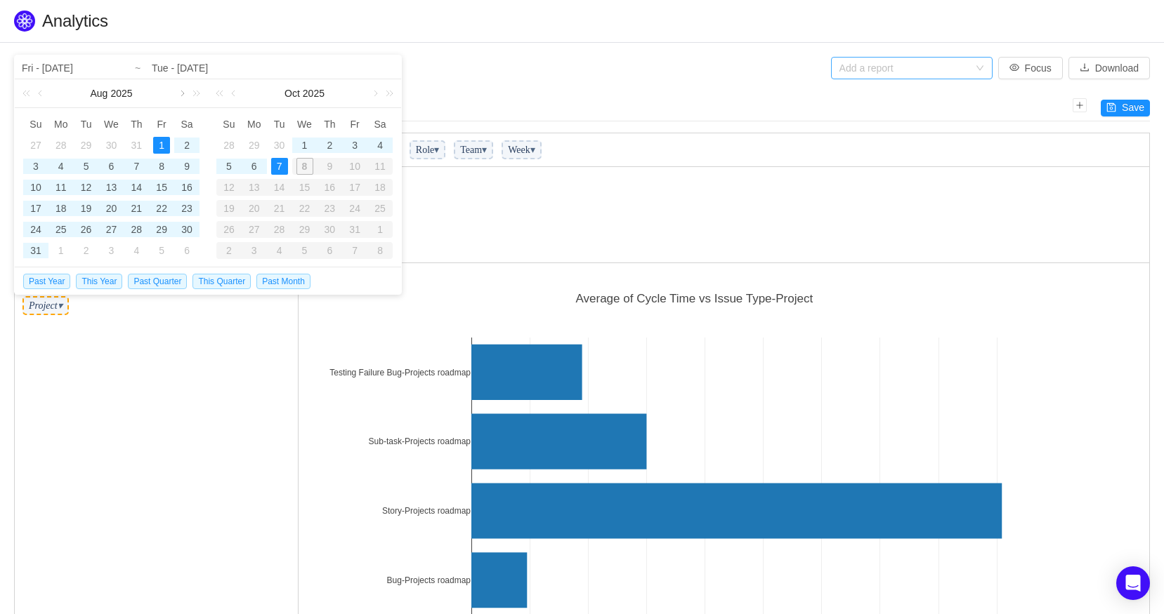
click at [181, 95] on link at bounding box center [181, 93] width 13 height 28
click at [111, 206] on div "24" at bounding box center [111, 208] width 17 height 17
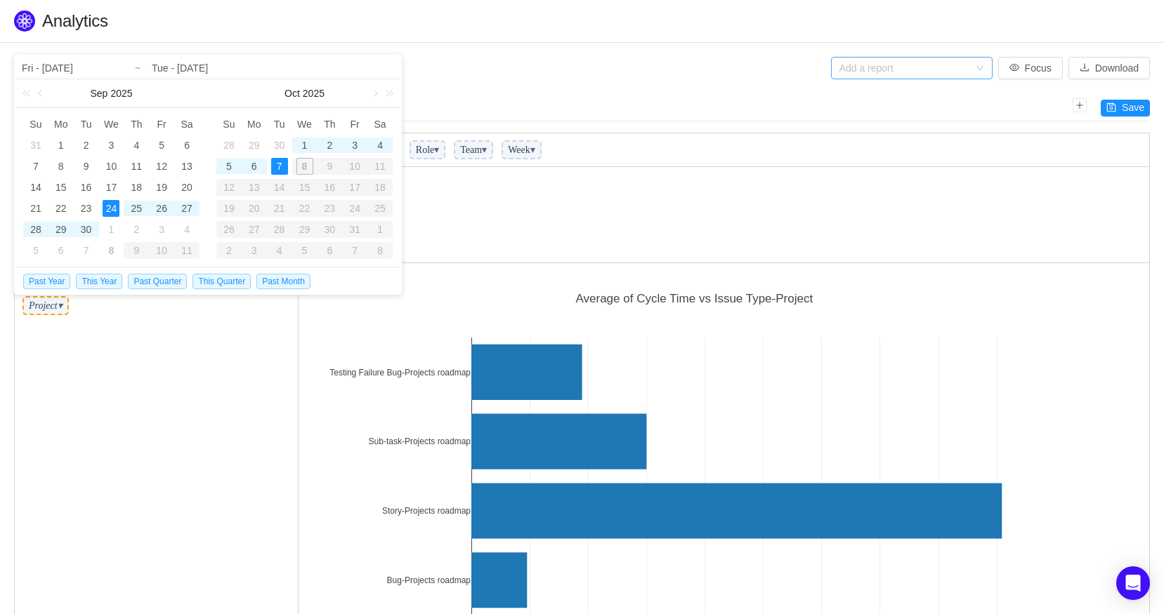
click at [281, 166] on div "7" at bounding box center [279, 166] width 17 height 17
type input "Wed - Sep 24, 2025"
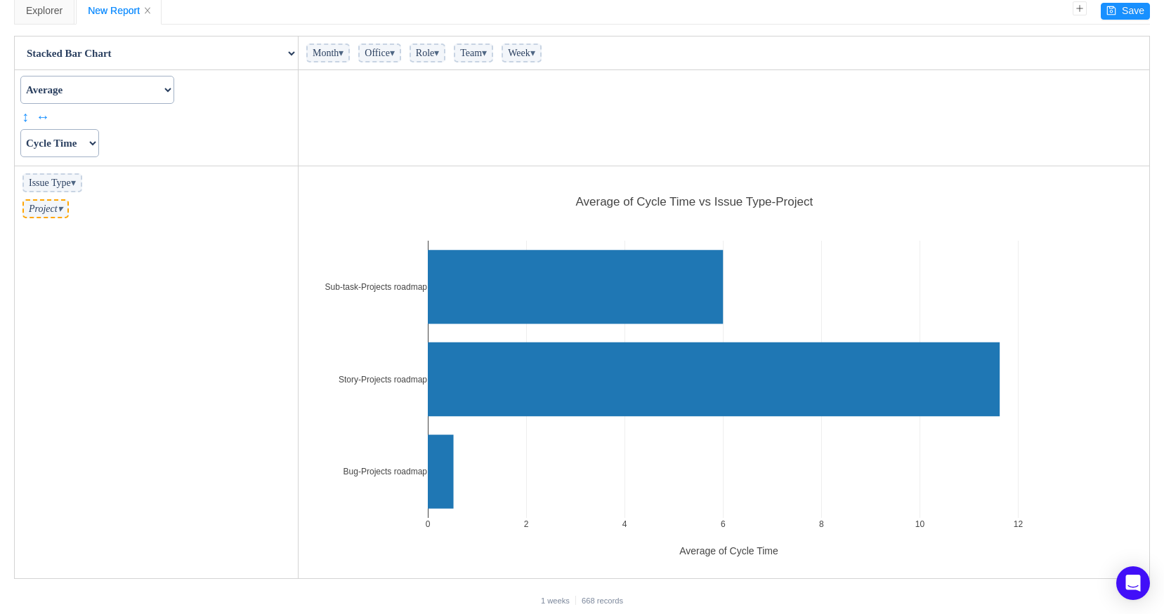
scroll to position [105, 0]
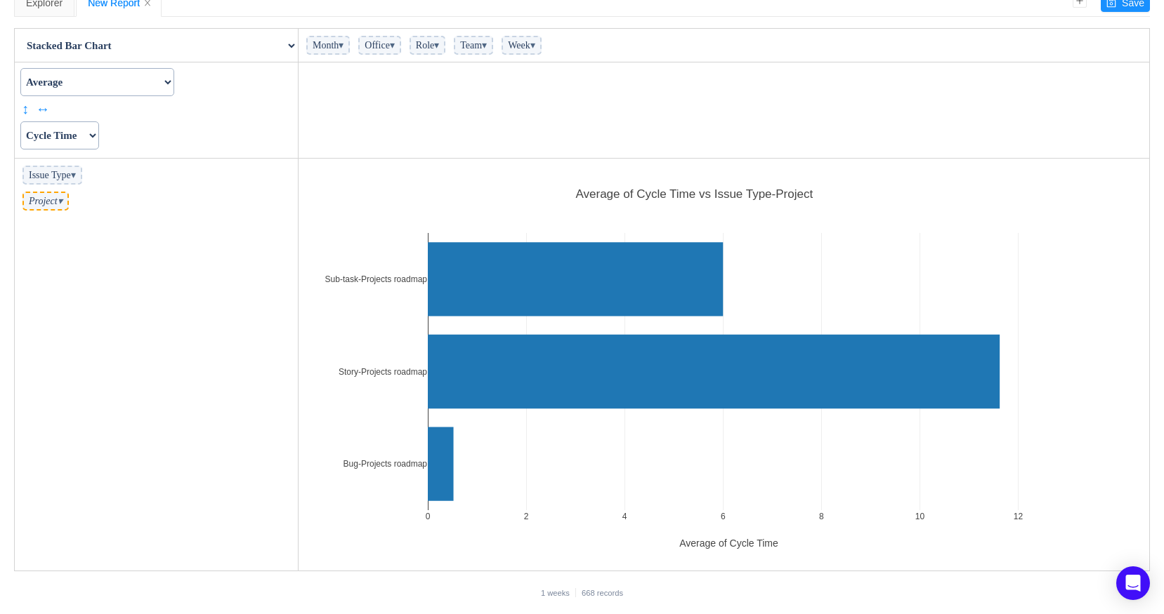
click at [76, 176] on span "▾" at bounding box center [73, 175] width 5 height 11
click at [247, 182] on li "Issue Type ▾ Select All Select None Asset only Bug only Story only Sub-task onl…" at bounding box center [156, 175] width 276 height 26
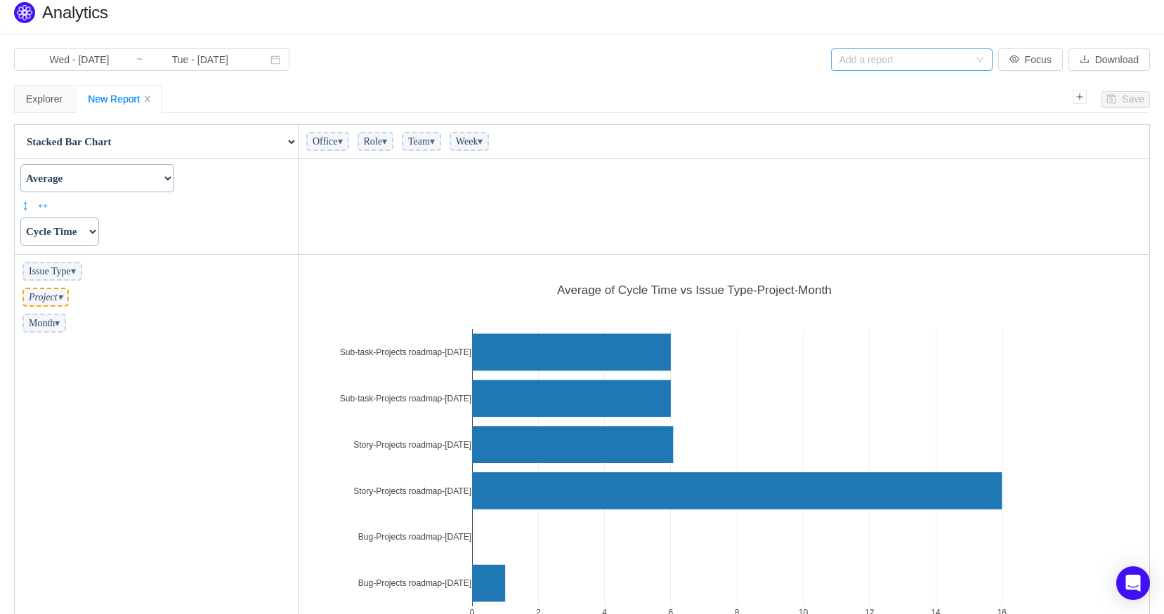
scroll to position [0, 0]
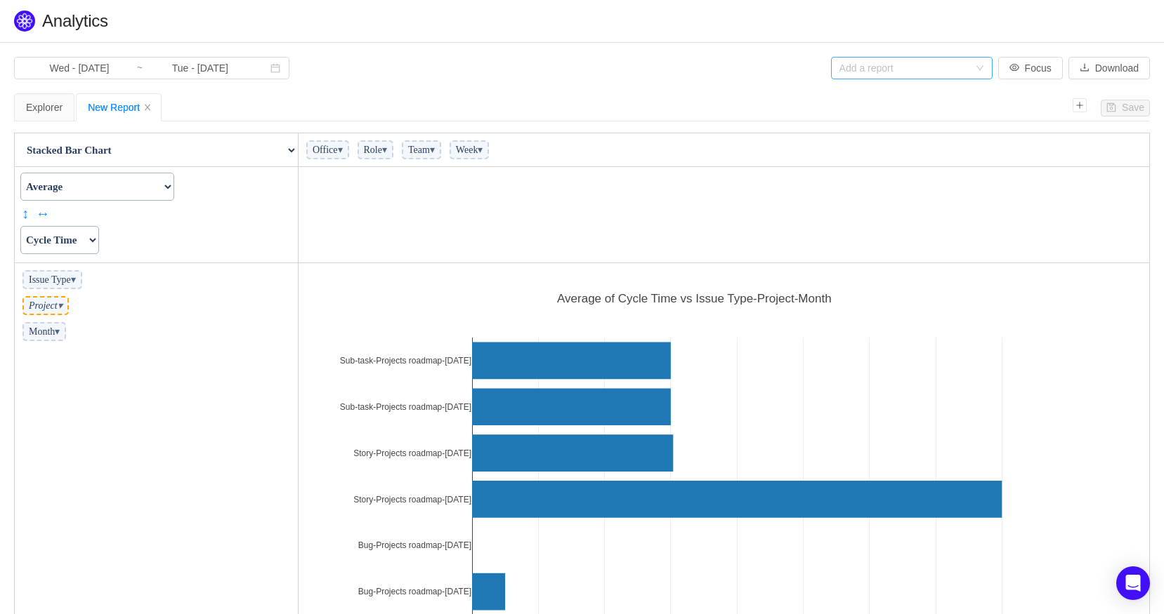
click at [289, 150] on select "Table Table Heatmap Table Col Heatmap Table Row Heatmap Export Table TSV Groupe…" at bounding box center [156, 150] width 282 height 28
select select "Grouped Bar Chart"
click at [15, 136] on select "Table Table Heatmap Table Col Heatmap Table Row Heatmap Export Table TSV Groupe…" at bounding box center [156, 150] width 282 height 28
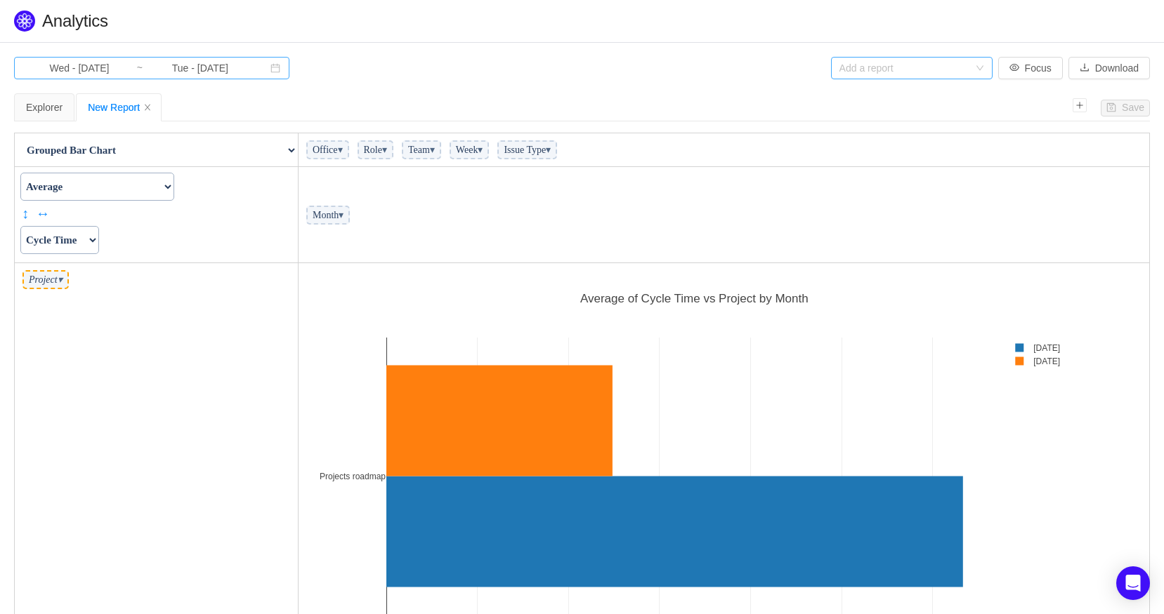
click at [91, 70] on input "Wed - Sep 24, 2025" at bounding box center [79, 67] width 114 height 15
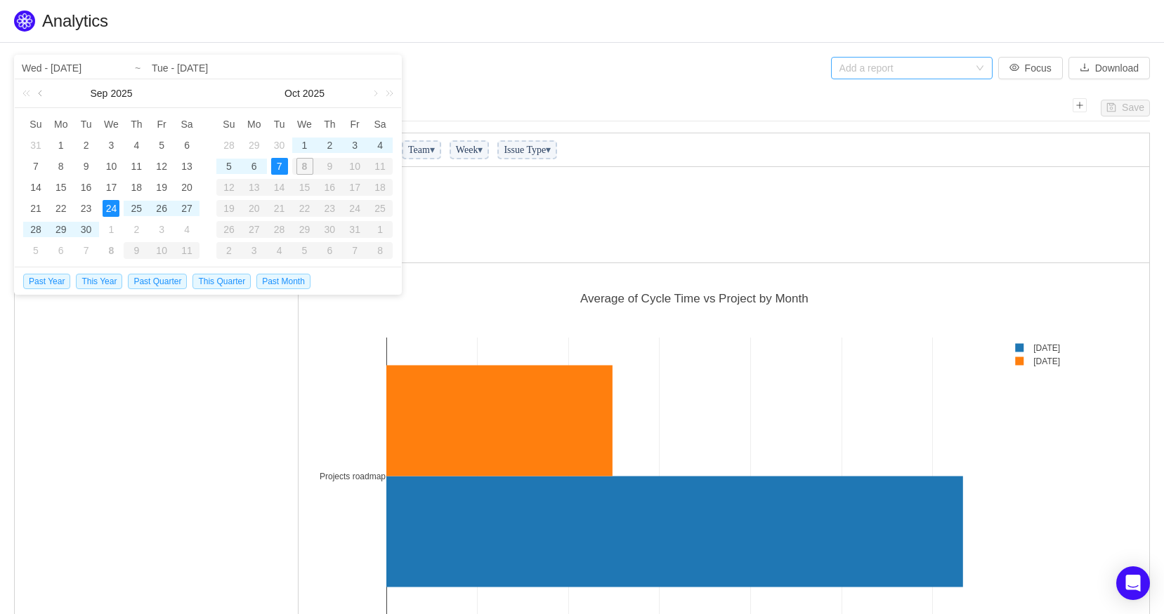
click at [42, 91] on link at bounding box center [41, 93] width 13 height 28
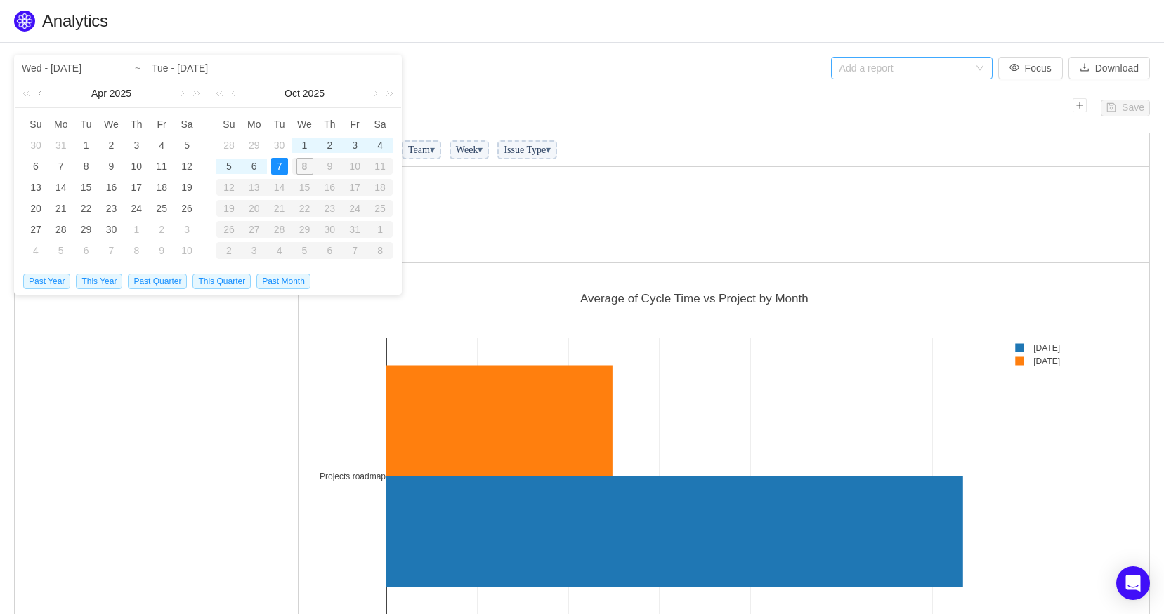
click at [42, 91] on link at bounding box center [41, 93] width 13 height 28
click at [41, 163] on div "2" at bounding box center [35, 166] width 17 height 17
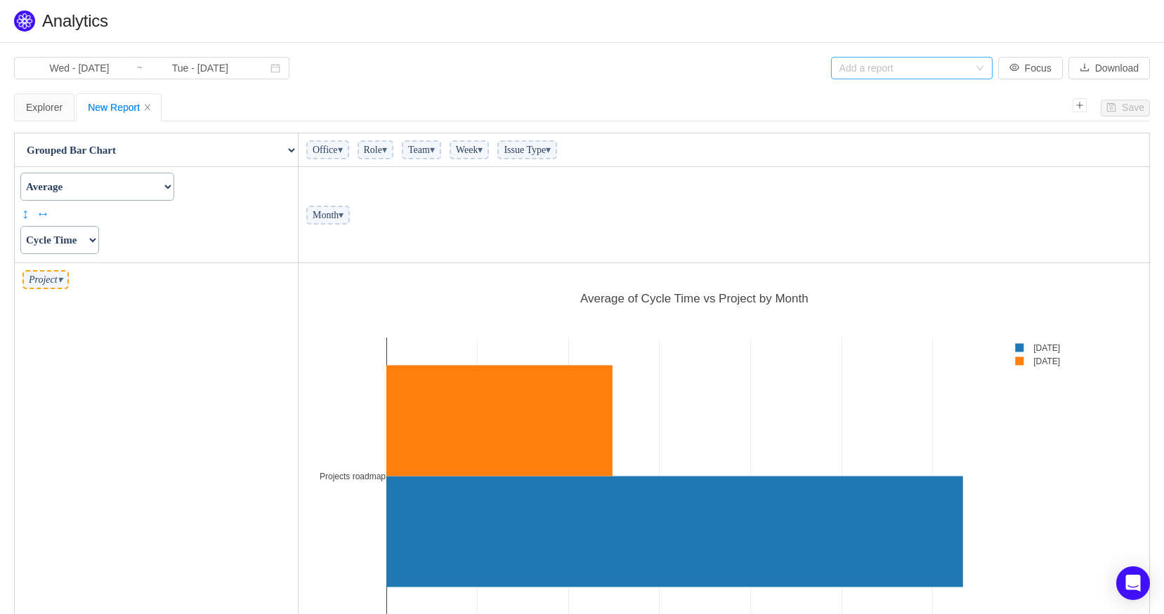
click at [509, 235] on td "Month ▾" at bounding box center [723, 215] width 851 height 96
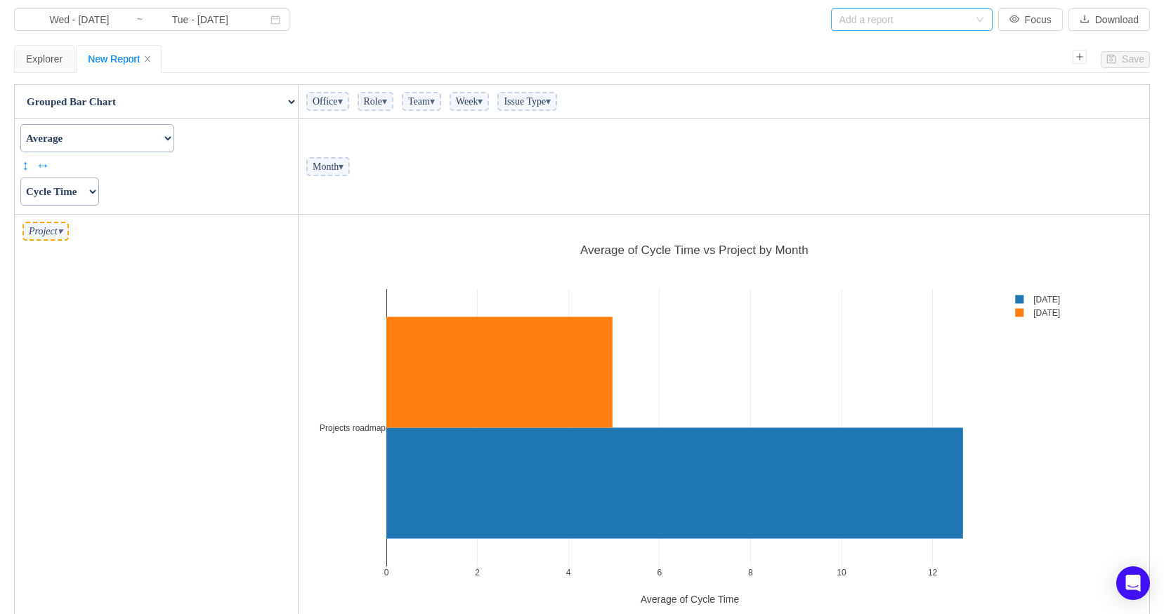
scroll to position [34, 0]
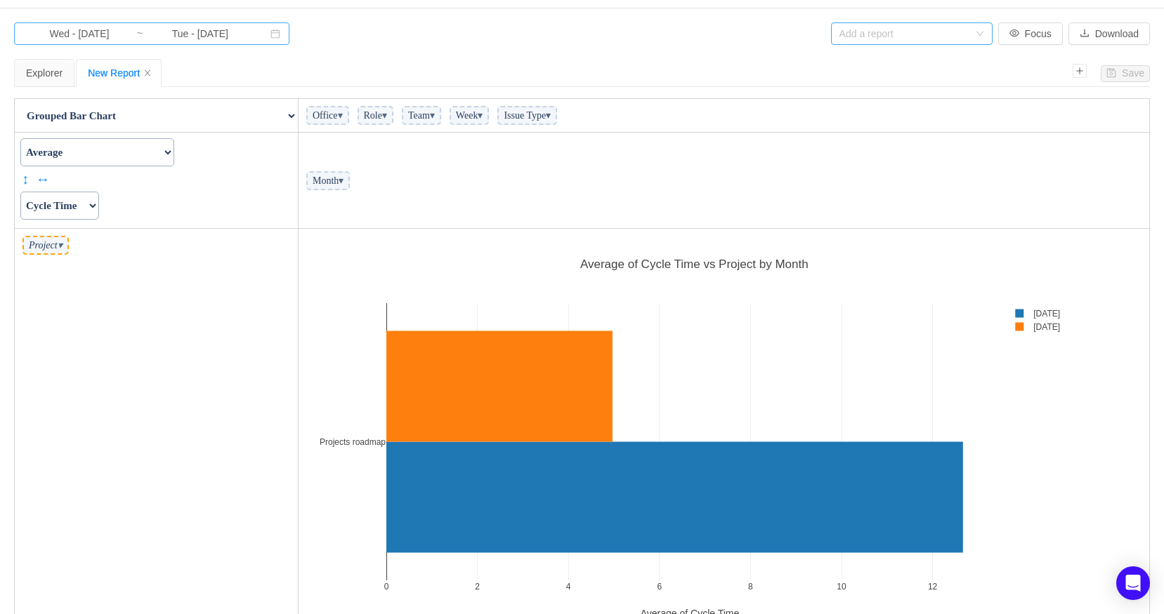
click at [79, 35] on input "Wed - Sep 24, 2025" at bounding box center [79, 33] width 114 height 15
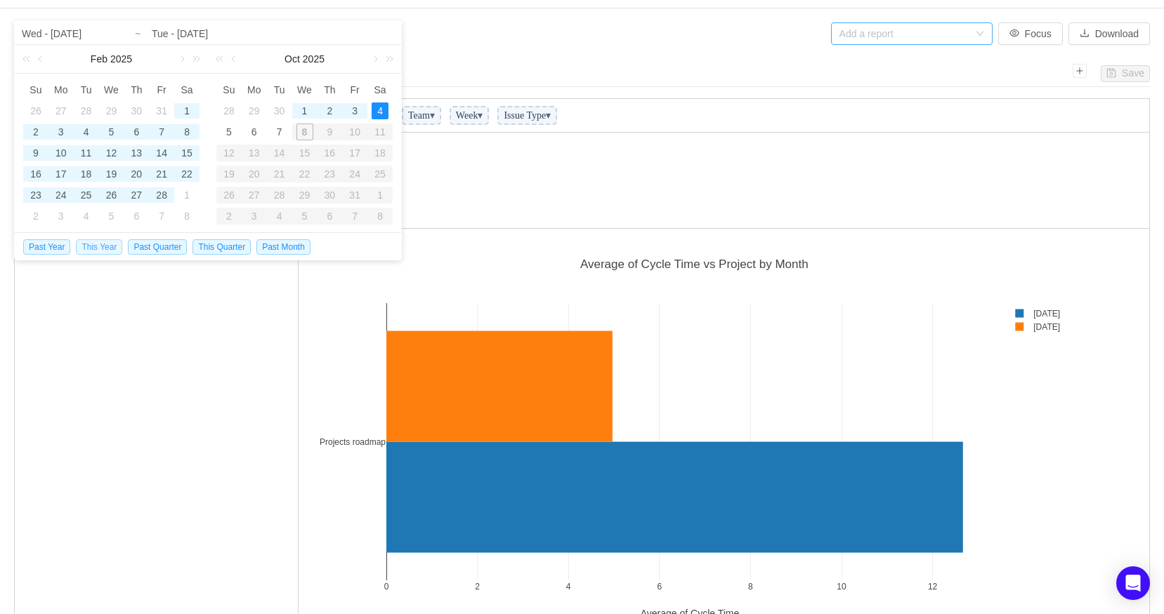
click at [96, 248] on span "This Year" at bounding box center [99, 246] width 46 height 15
type input "Wed - Jan 01, 2025"
type input "Sat - Oct 04, 2025"
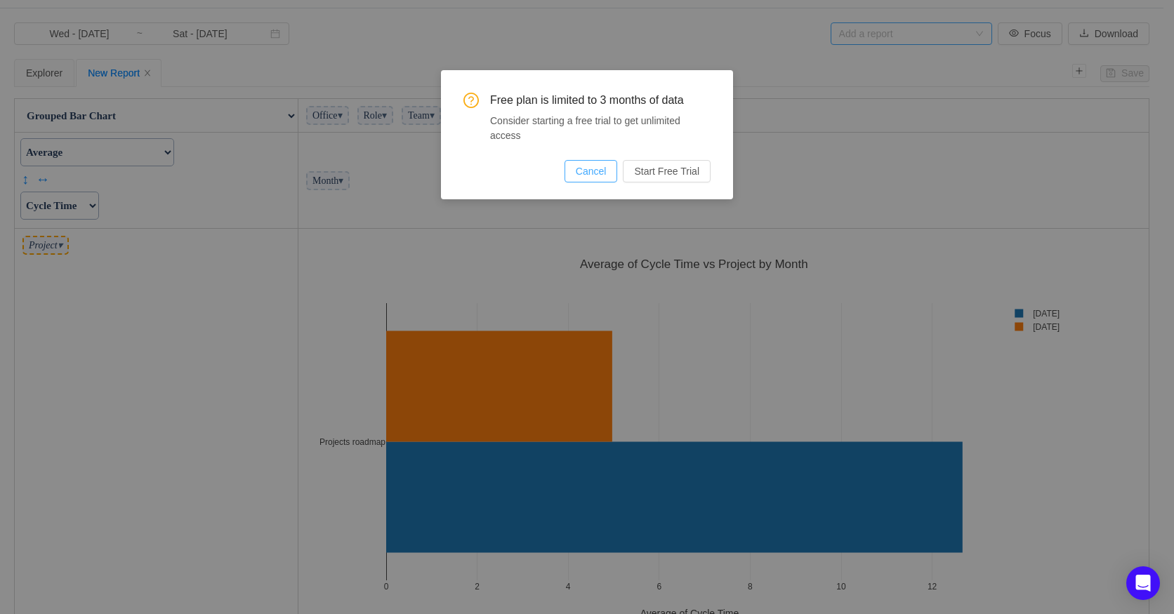
click at [598, 167] on button "Cancel" at bounding box center [591, 171] width 53 height 22
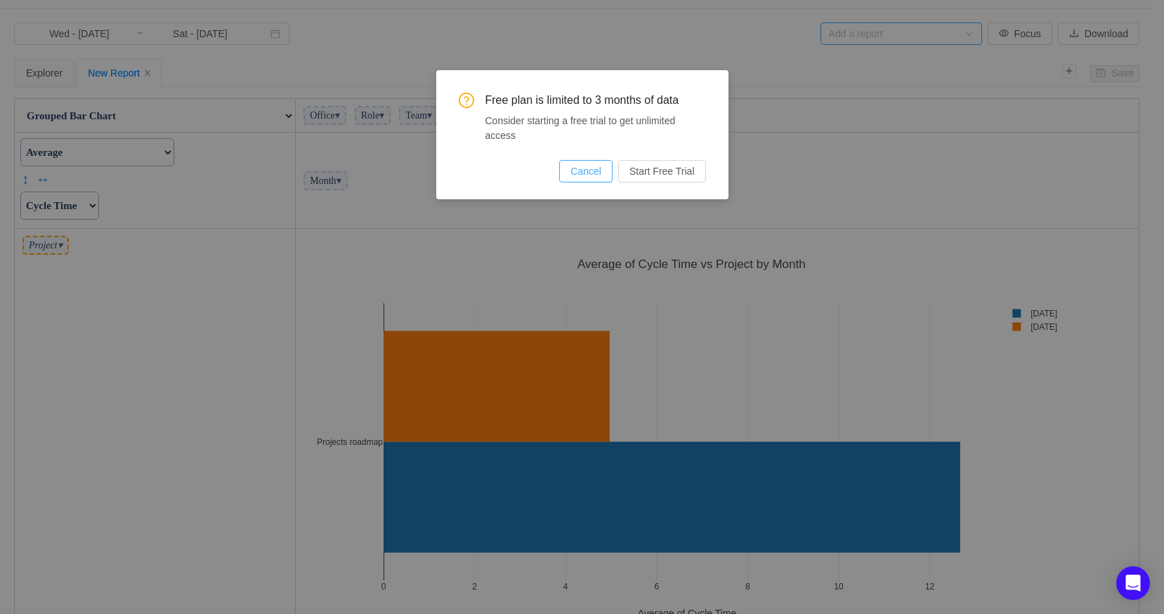
scroll to position [404, 842]
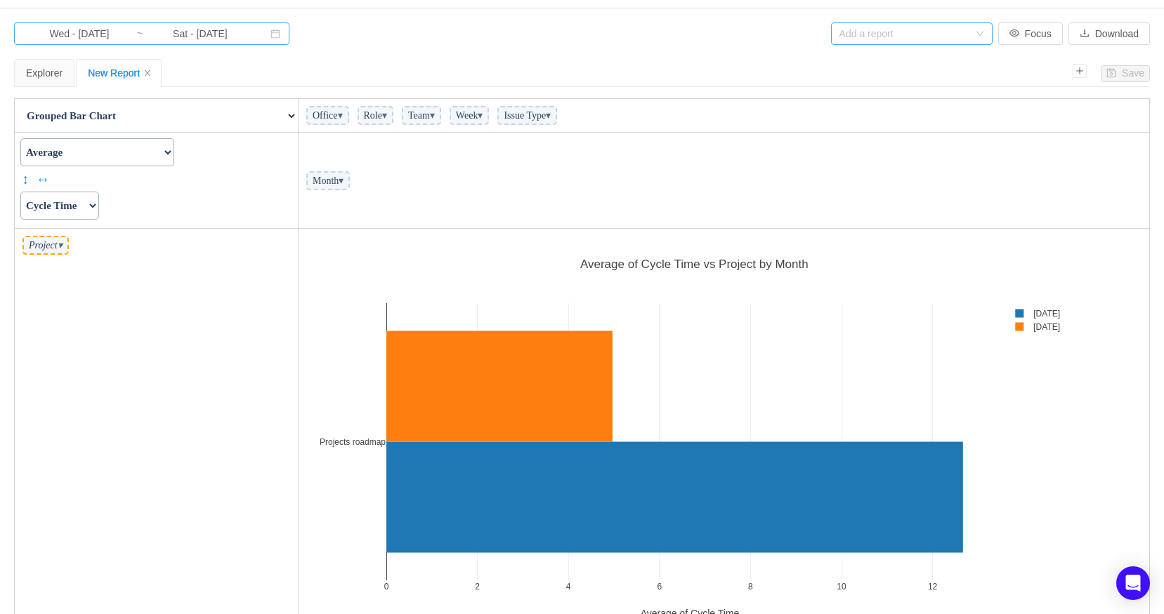
click at [73, 32] on input "Wed - Jan 01, 2025" at bounding box center [79, 33] width 114 height 15
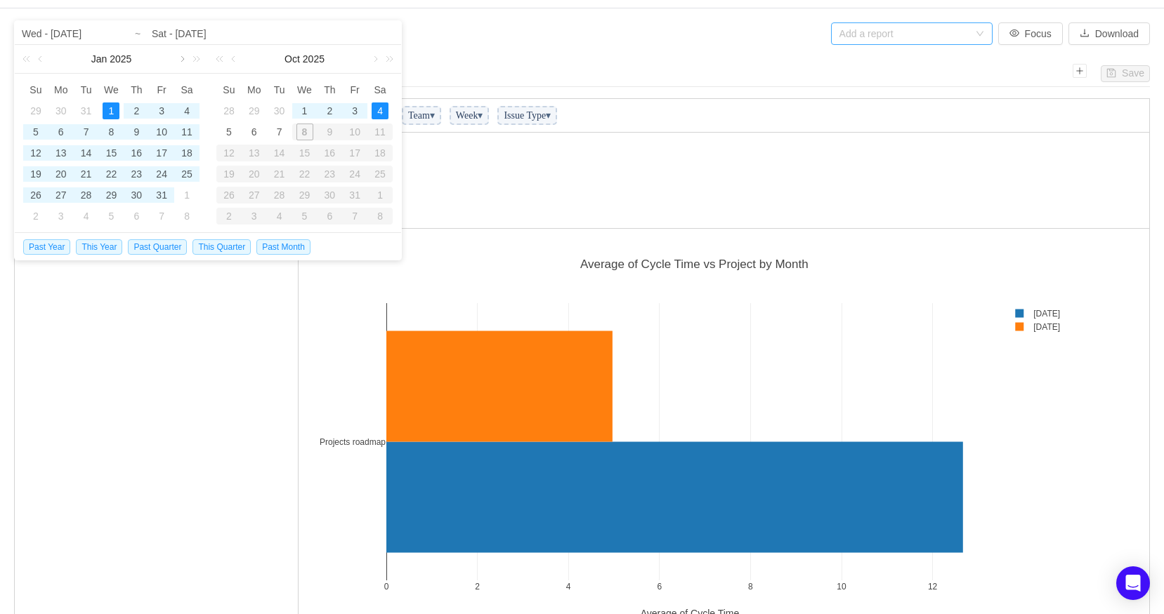
click at [178, 59] on link at bounding box center [181, 59] width 13 height 28
click at [178, 58] on link at bounding box center [181, 59] width 13 height 28
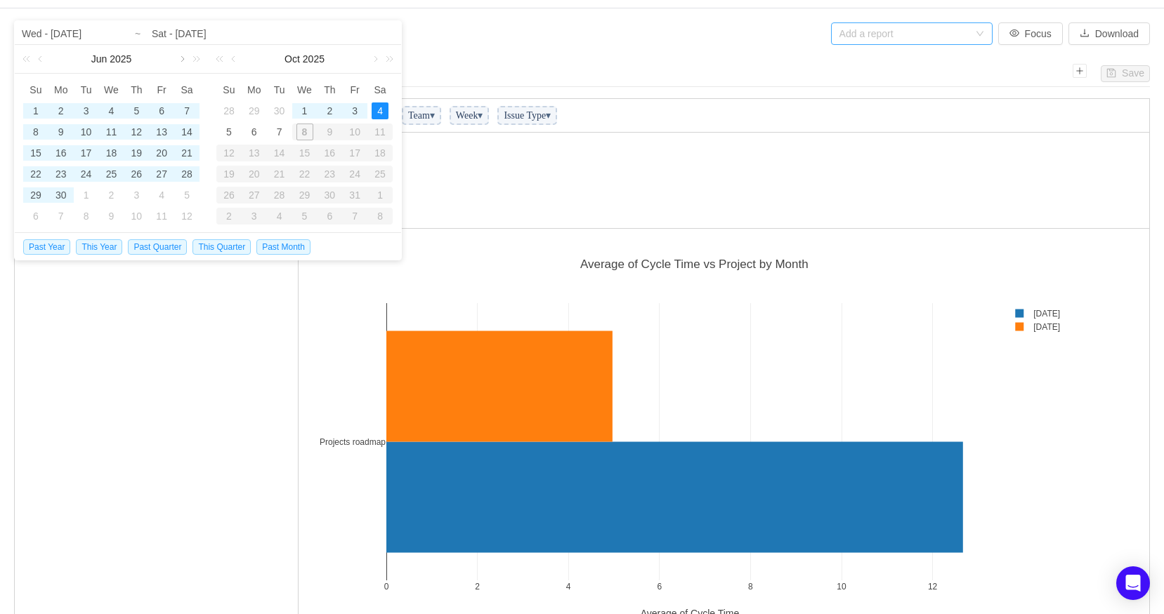
click at [178, 58] on link at bounding box center [181, 59] width 13 height 28
click at [82, 126] on div "5" at bounding box center [86, 132] width 17 height 17
click at [128, 341] on td "Project ▾" at bounding box center [157, 435] width 284 height 413
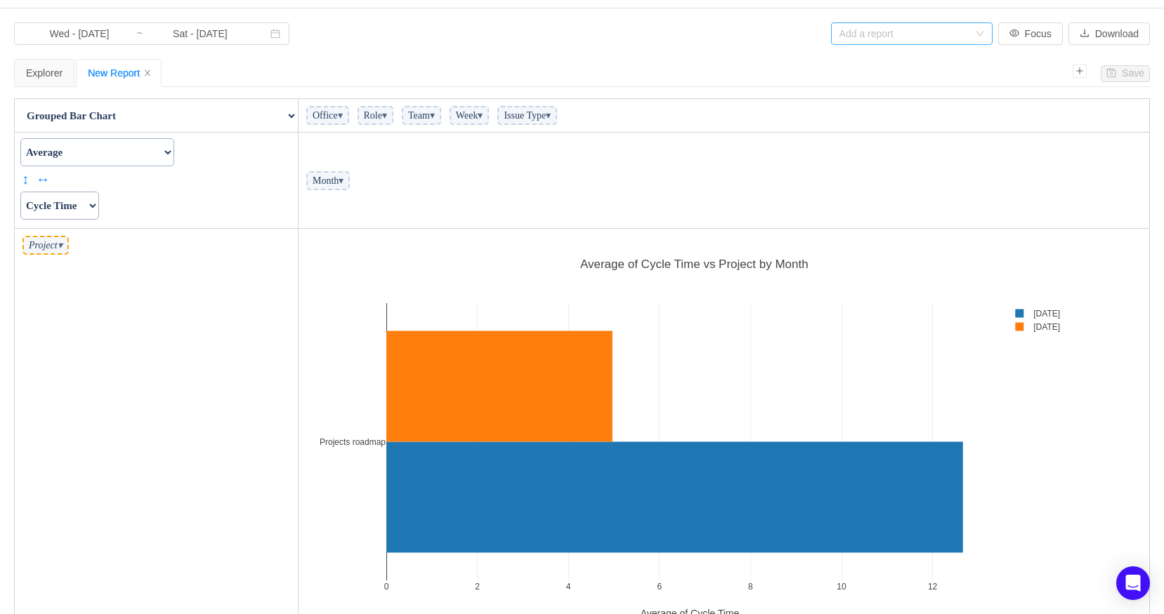
click at [379, 52] on section "Wed - Jan 01, 2025 ~ Sat - Oct 04, 2025 Add a report Focus Download Save Explor…" at bounding box center [582, 346] width 1164 height 676
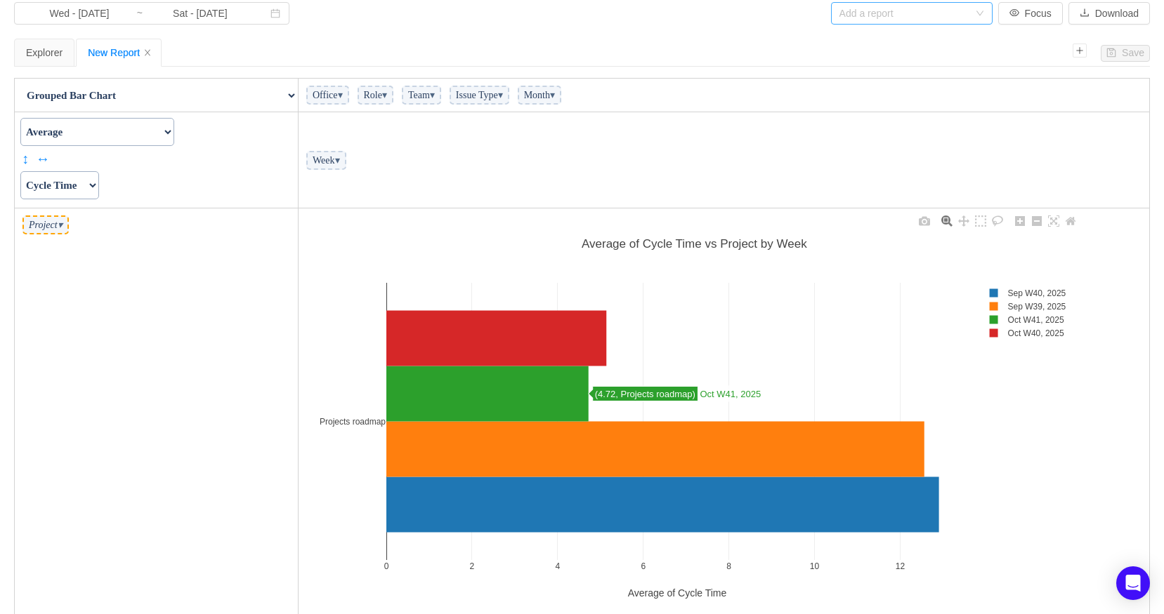
scroll to position [70, 0]
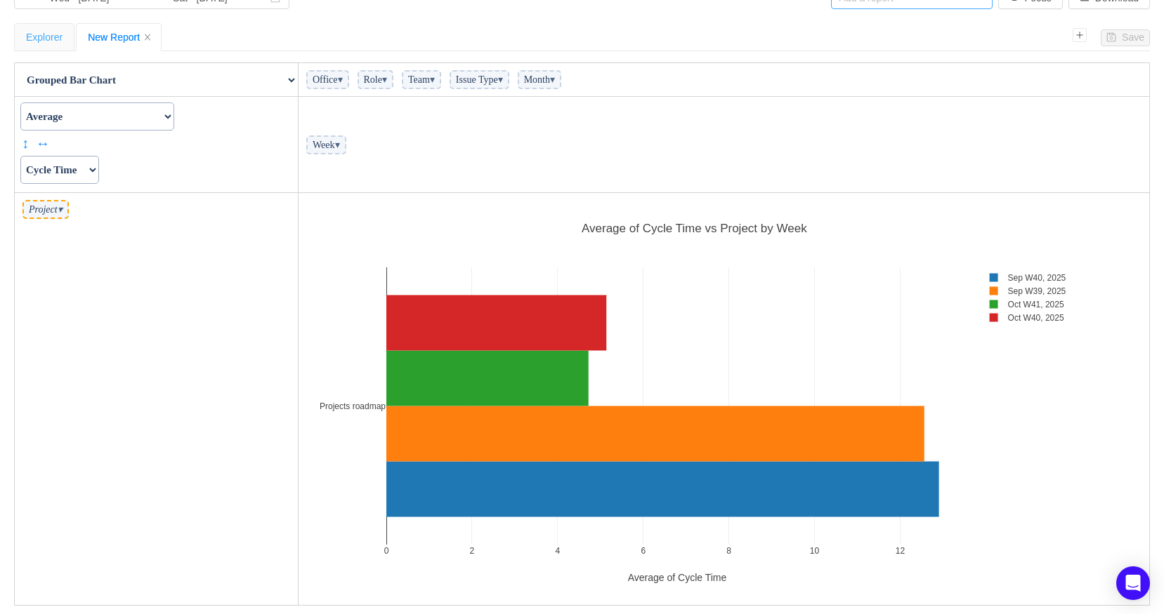
click at [45, 37] on div "Explorer" at bounding box center [44, 37] width 37 height 27
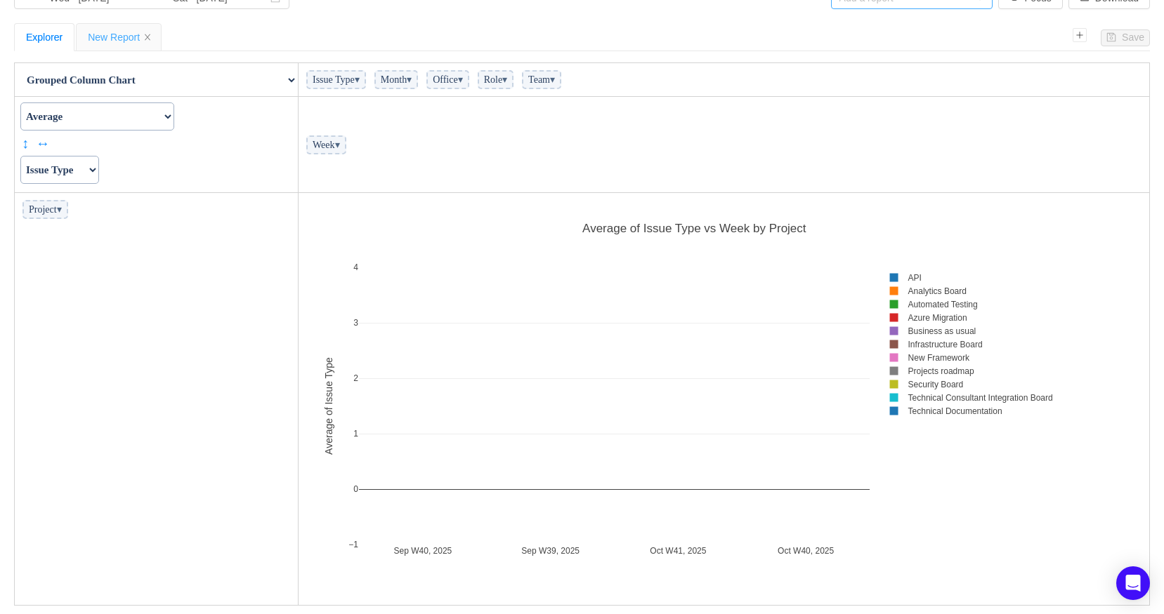
click at [108, 35] on div "New Report" at bounding box center [119, 37] width 62 height 27
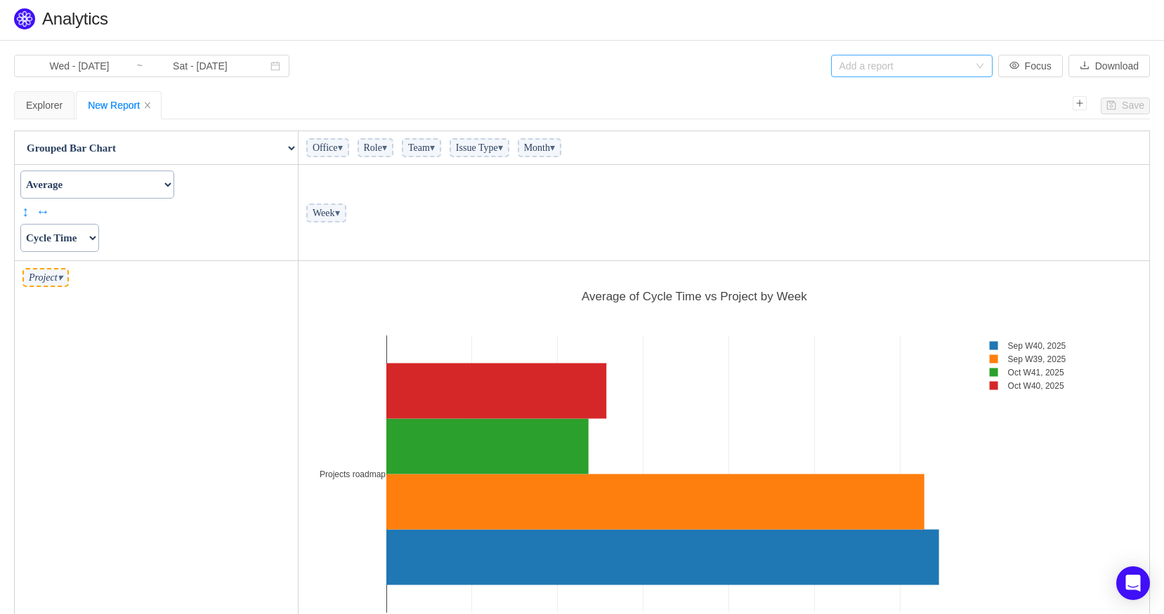
scroll to position [0, 0]
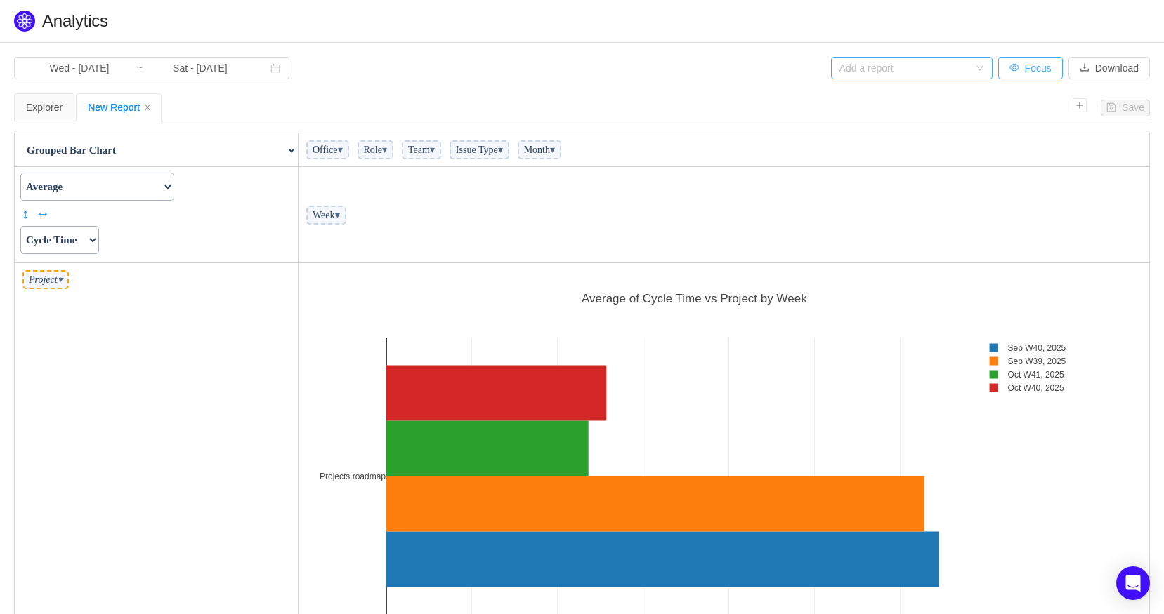
click at [1026, 70] on button "Focus" at bounding box center [1030, 68] width 65 height 22
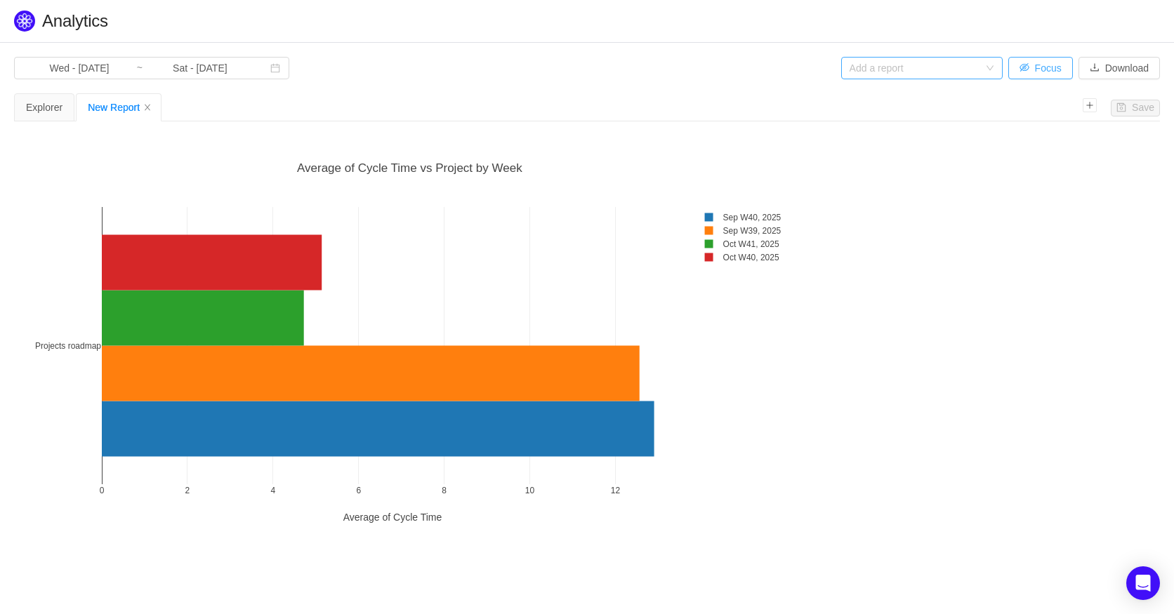
click at [1029, 67] on button "Focus" at bounding box center [1040, 68] width 65 height 22
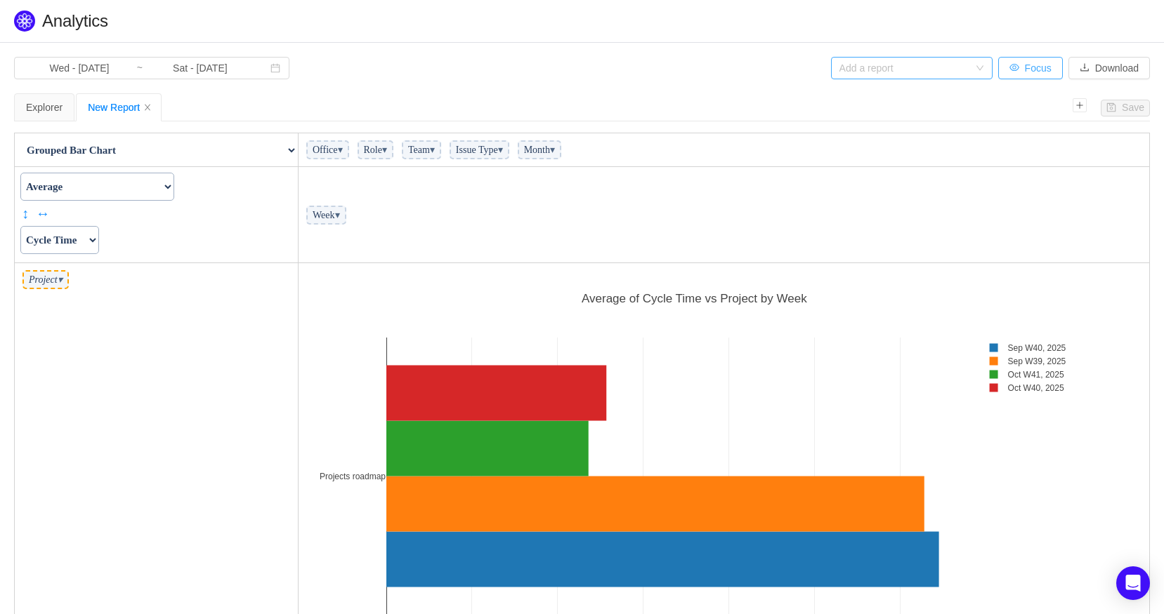
scroll to position [404, 842]
click at [987, 156] on td "Office ▾ Role ▾ Team ▾ Issue Type ▾ Month ▾" at bounding box center [723, 150] width 851 height 34
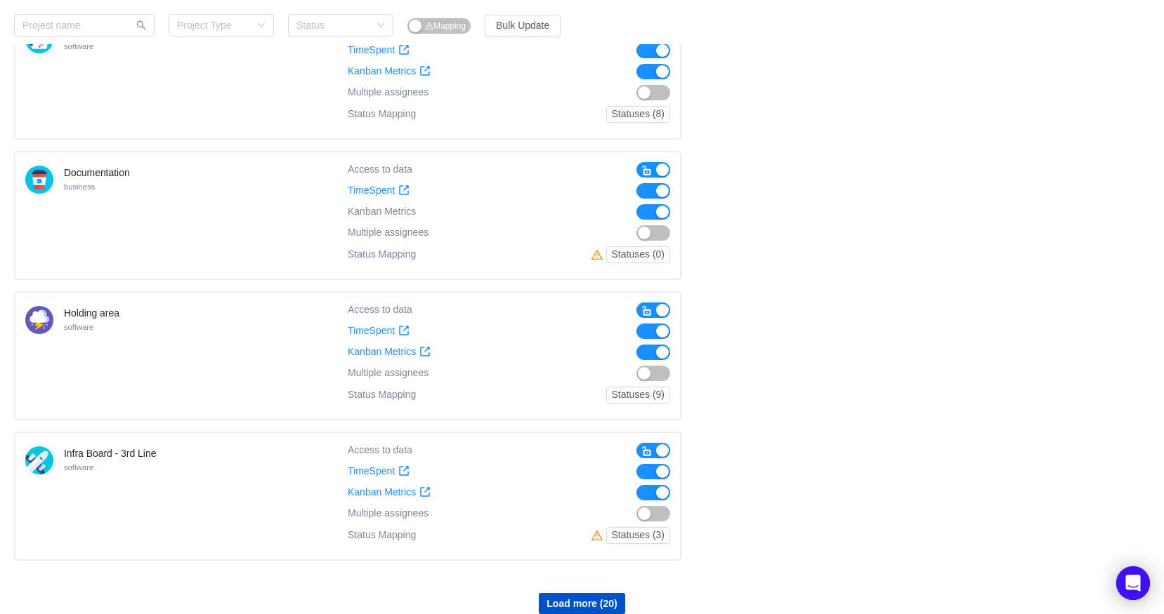
scroll to position [1015, 0]
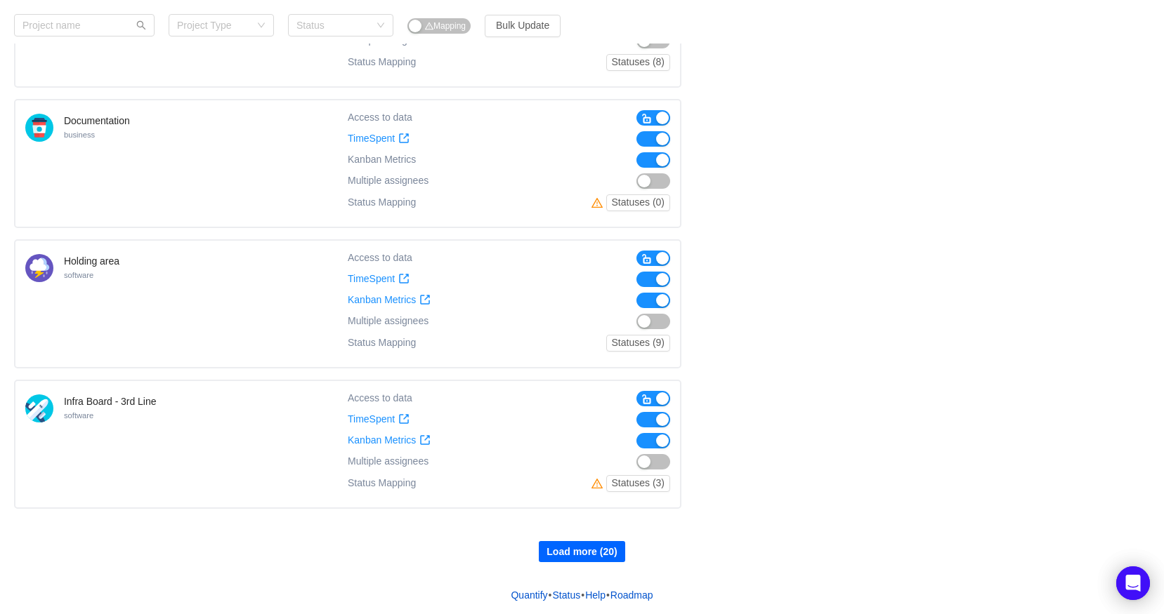
click at [575, 555] on button "Load more (20)" at bounding box center [582, 551] width 86 height 21
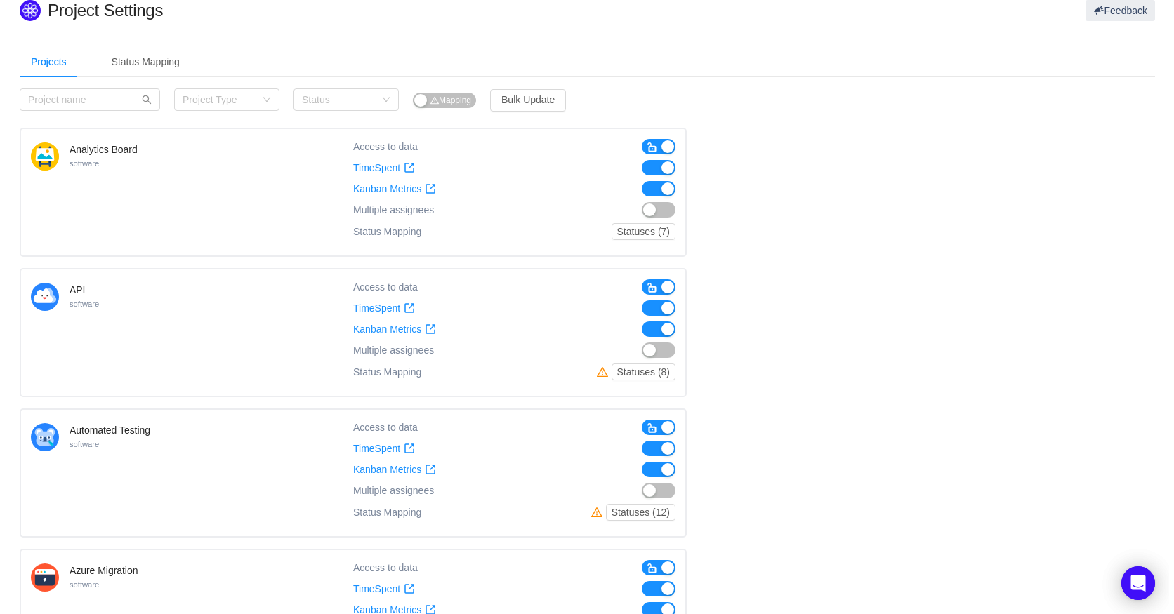
scroll to position [0, 0]
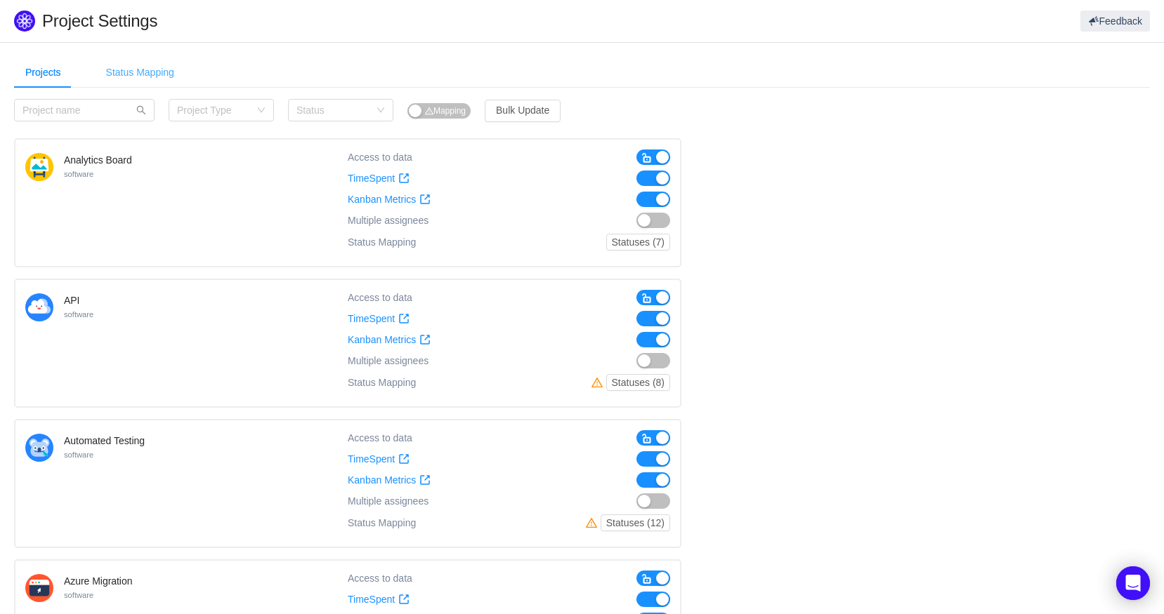
click at [129, 69] on div "Status Mapping" at bounding box center [140, 73] width 91 height 32
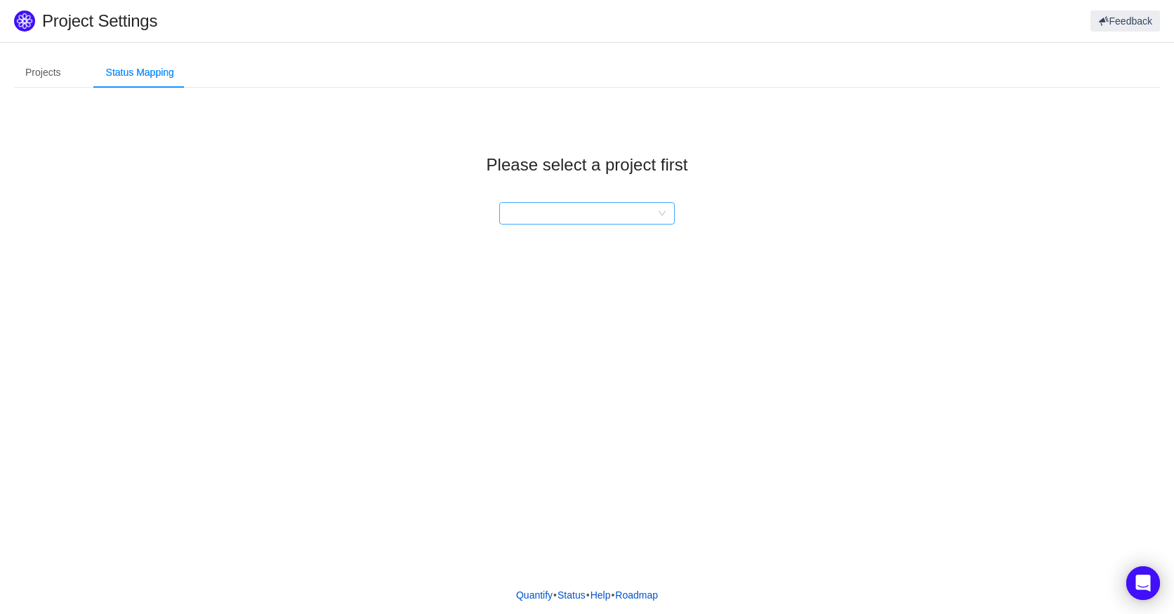
click at [546, 211] on div at bounding box center [583, 213] width 150 height 21
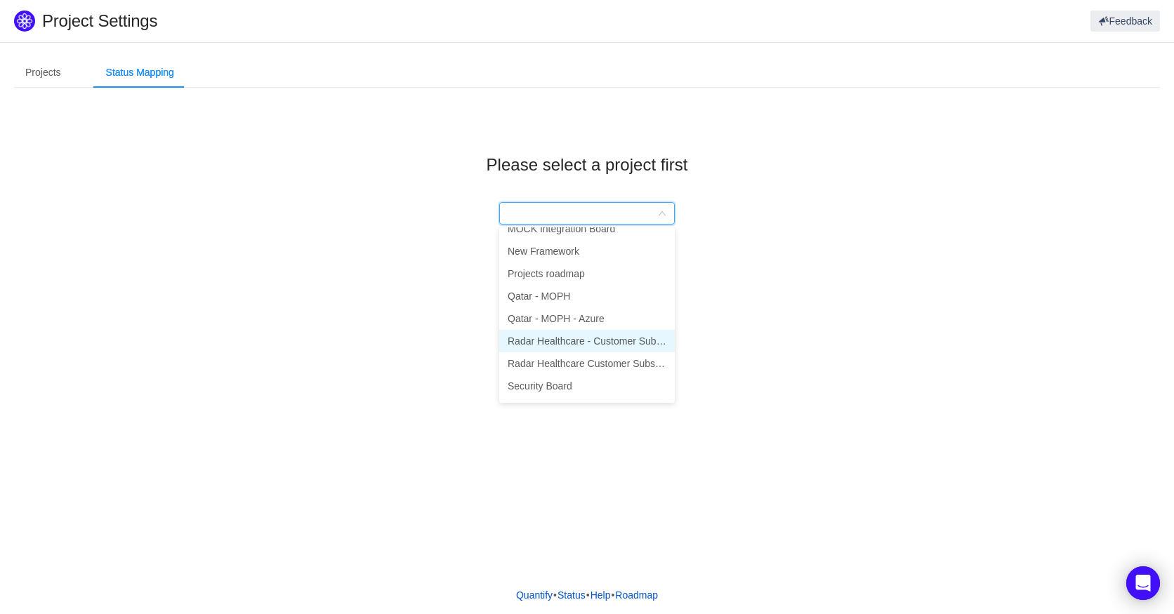
scroll to position [351, 0]
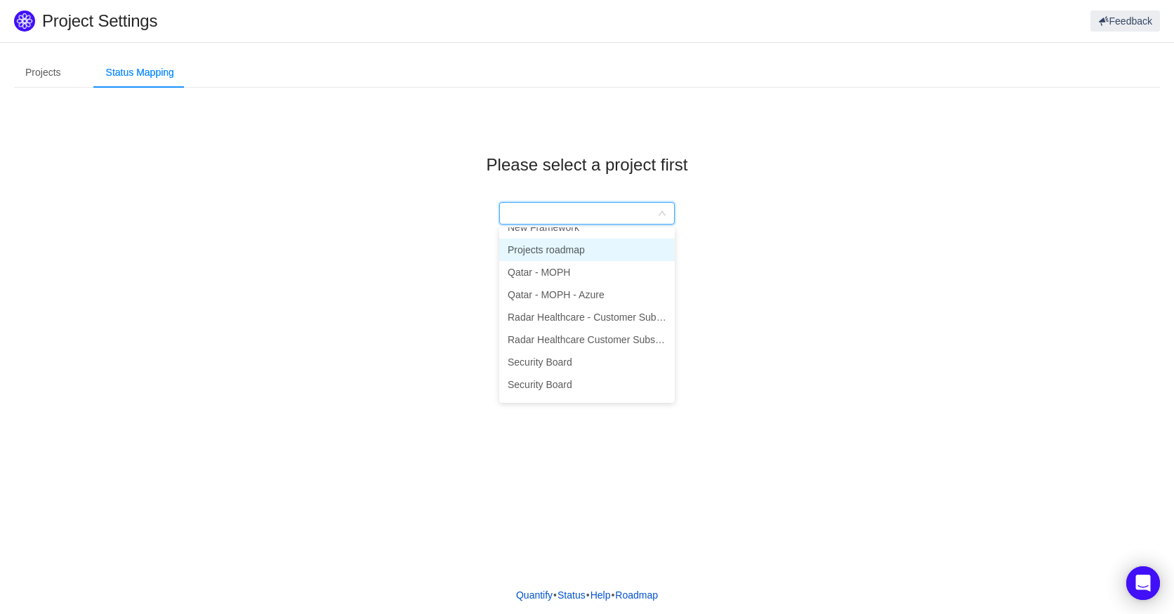
click at [570, 250] on li "Projects roadmap" at bounding box center [587, 250] width 176 height 22
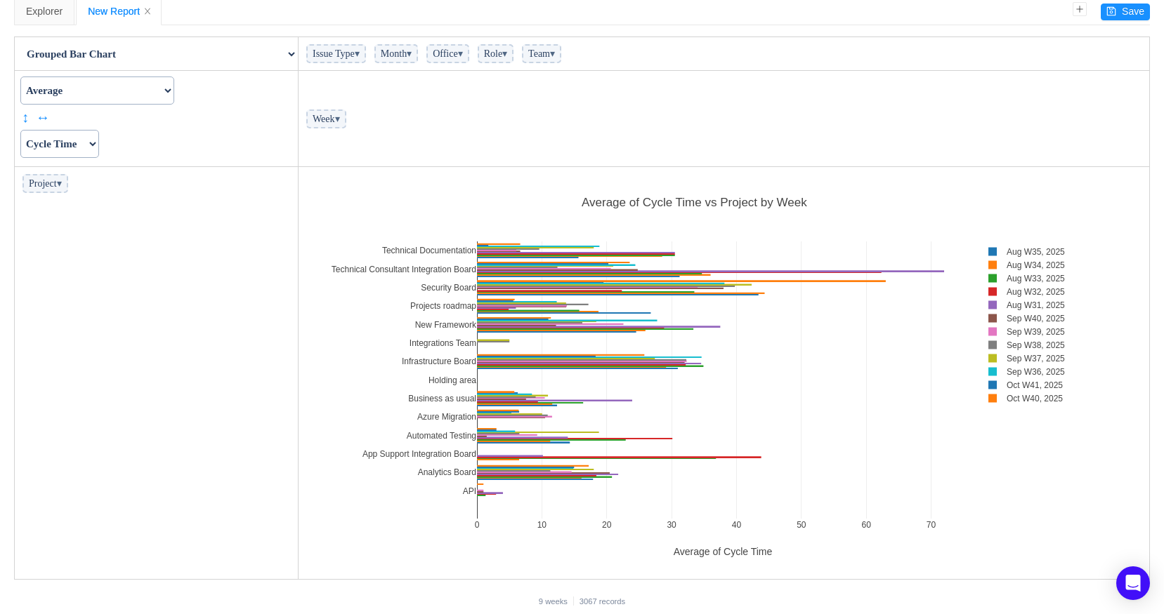
scroll to position [105, 0]
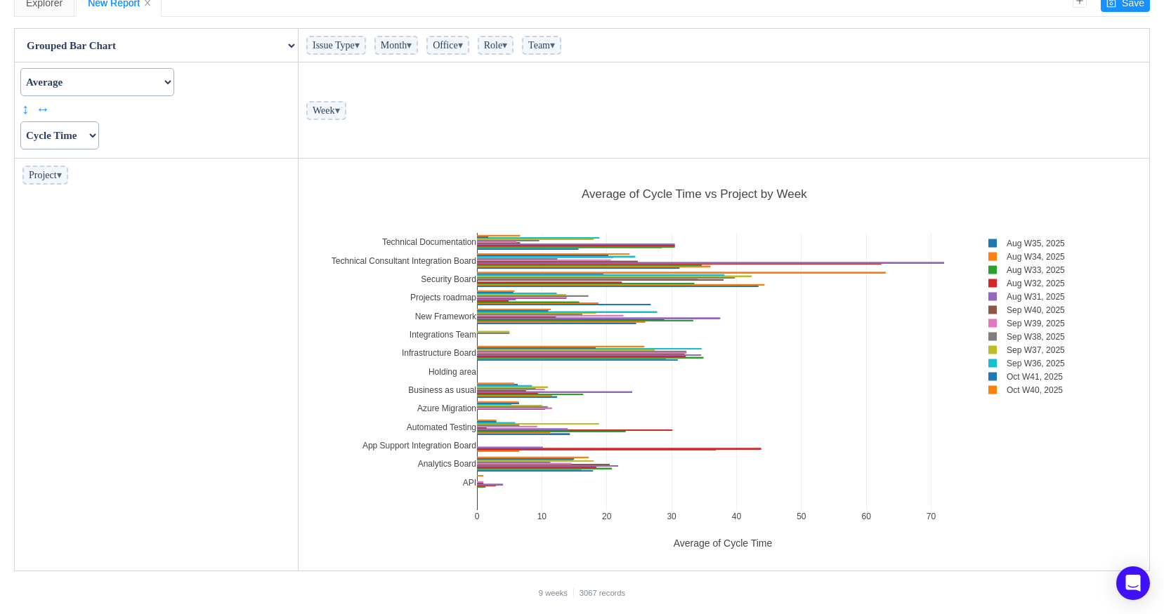
click at [62, 178] on span "▾" at bounding box center [59, 175] width 5 height 11
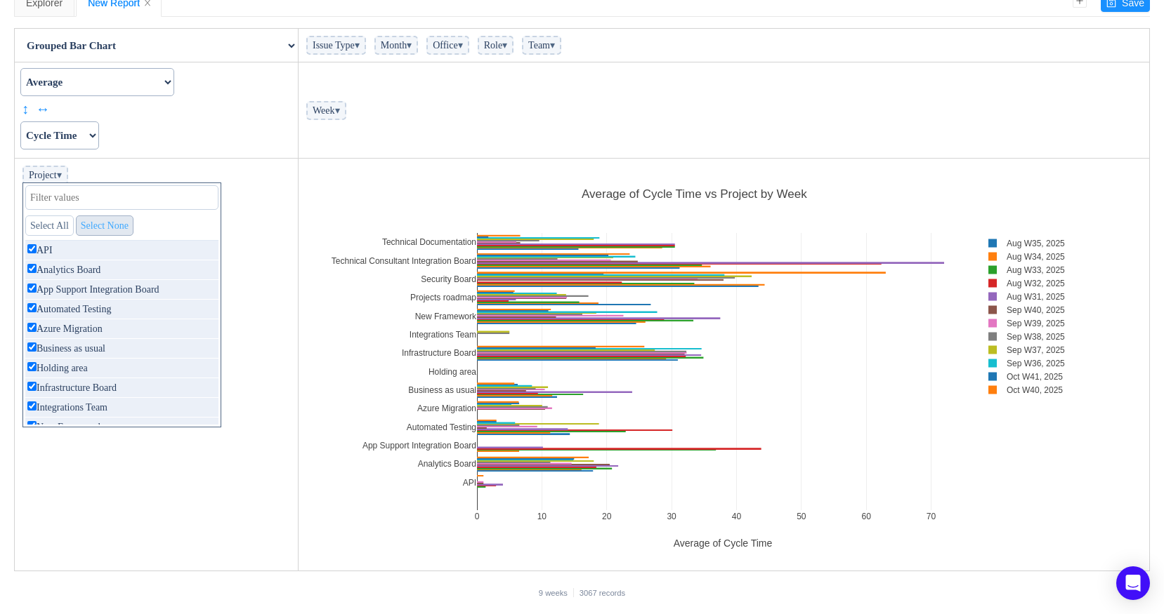
click at [127, 228] on link "Select None" at bounding box center [105, 226] width 58 height 20
checkbox input "false"
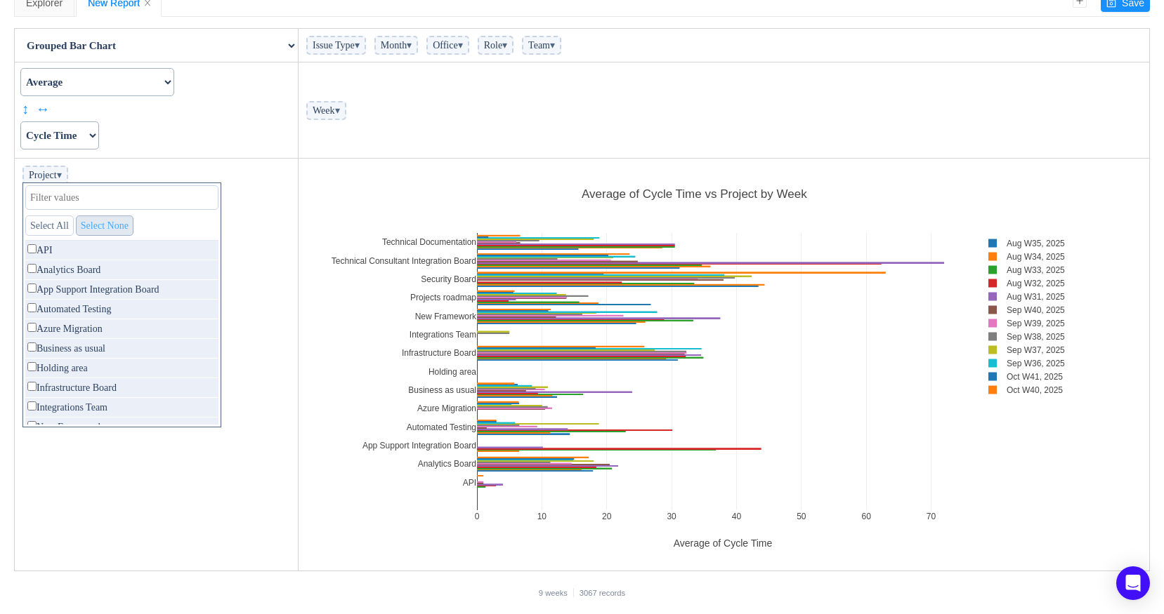
checkbox input "false"
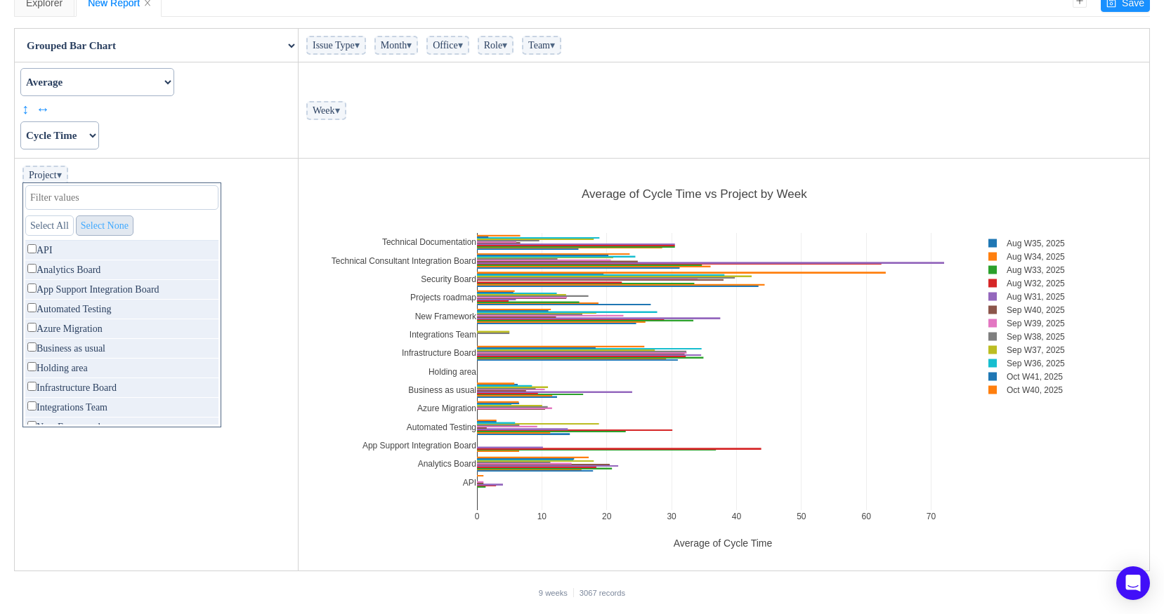
checkbox input "false"
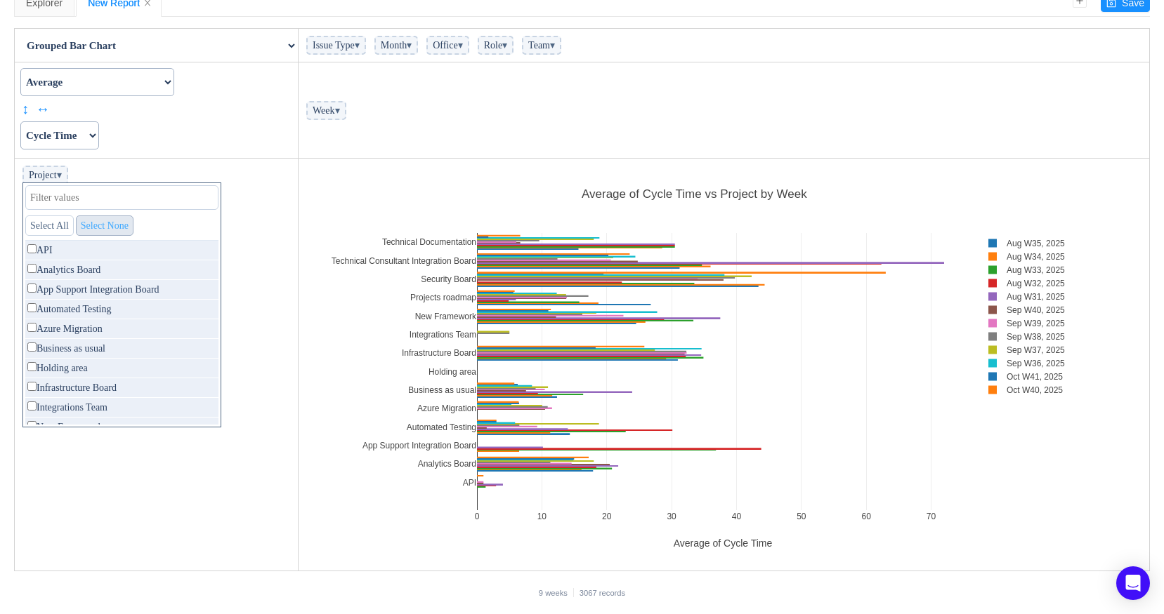
checkbox input "false"
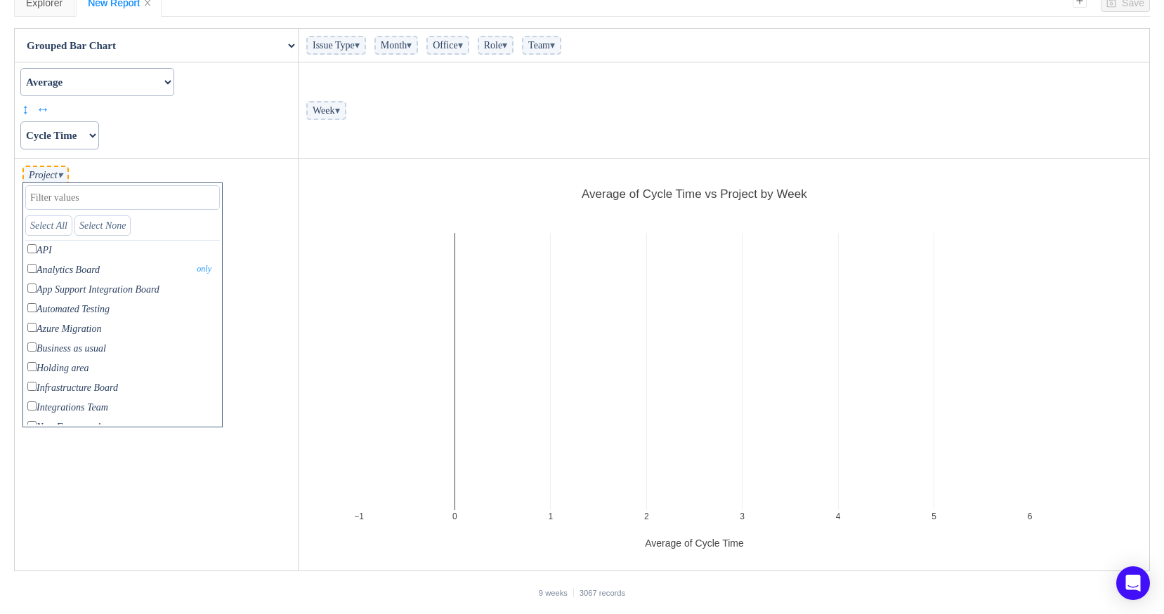
click at [74, 265] on p "Analytics Board only" at bounding box center [122, 270] width 195 height 19
checkbox input "true"
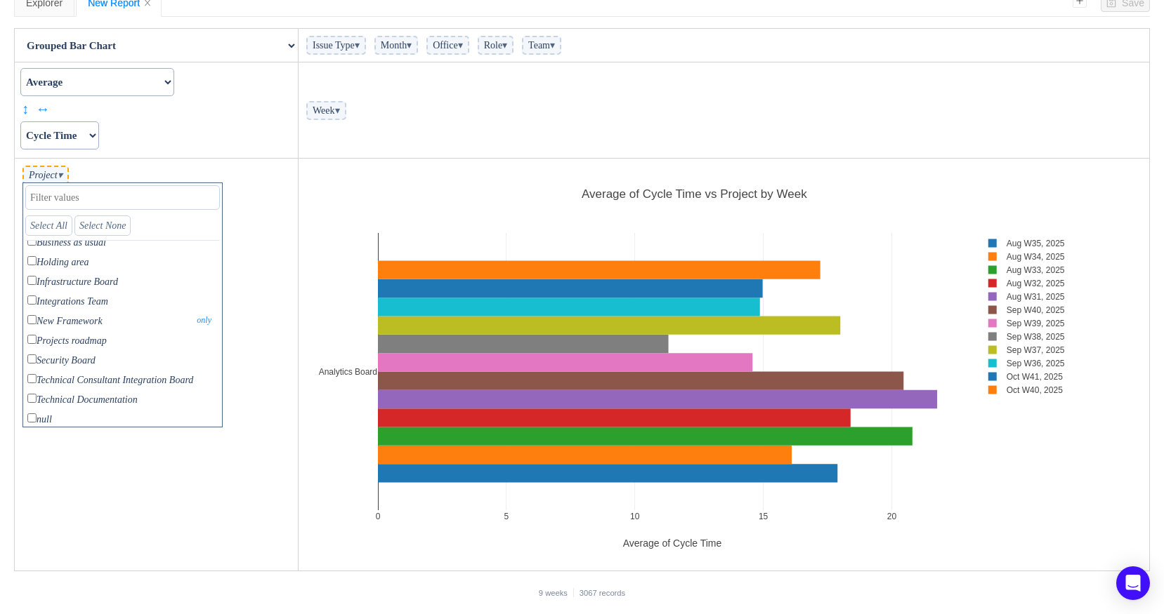
scroll to position [111, 0]
click at [86, 336] on p "Projects roadmap only" at bounding box center [122, 336] width 195 height 19
checkbox input "true"
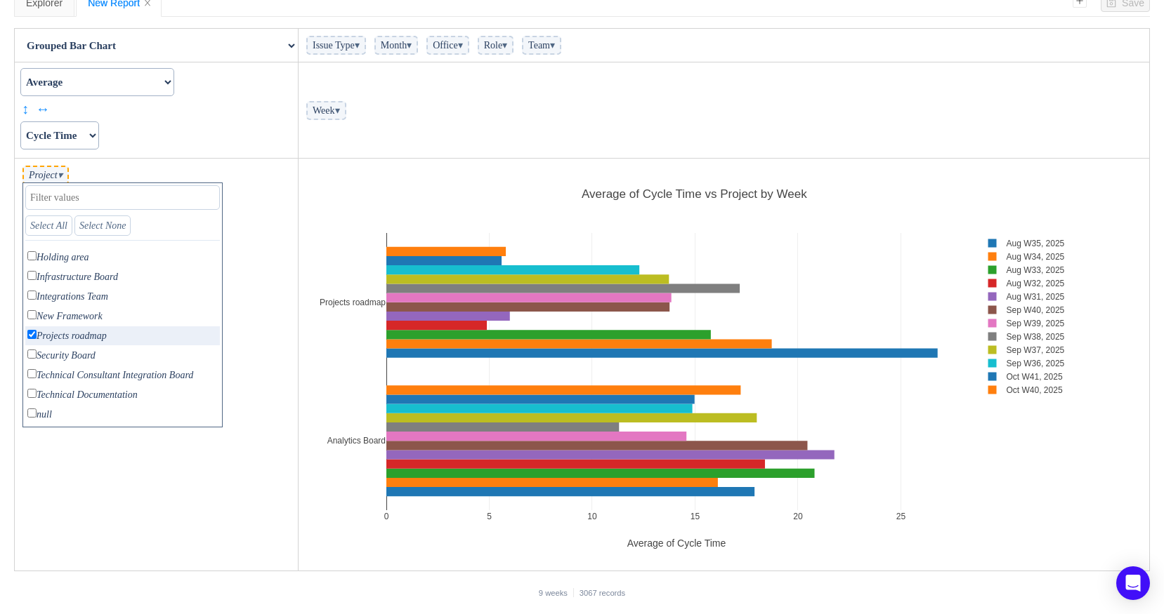
click at [346, 116] on span "Week ▾" at bounding box center [326, 110] width 40 height 19
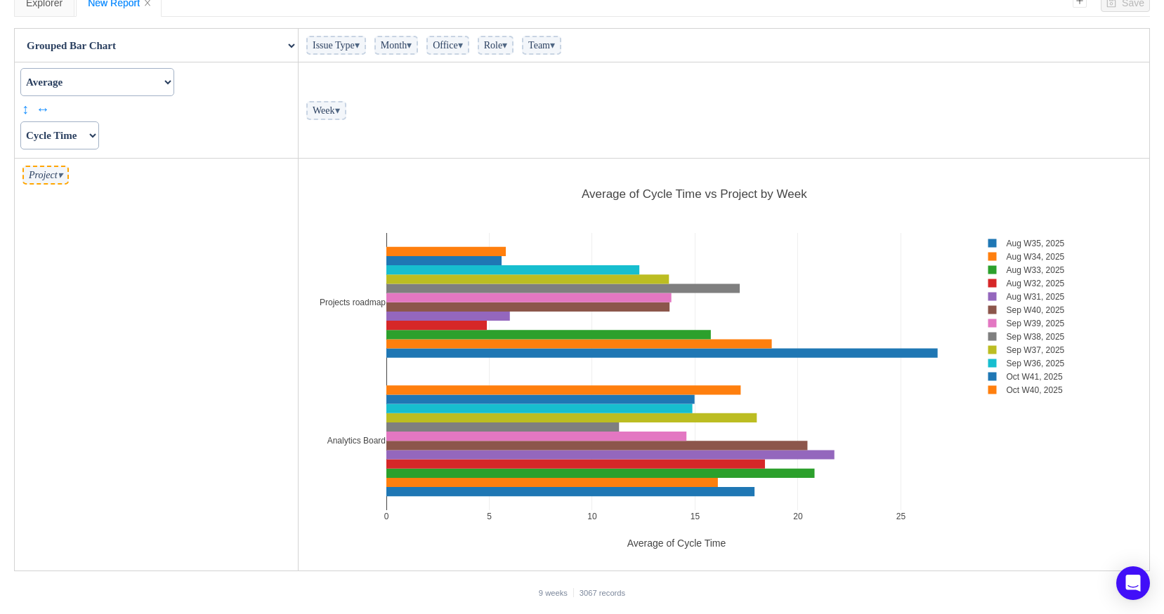
click at [340, 109] on span "▾" at bounding box center [337, 110] width 5 height 11
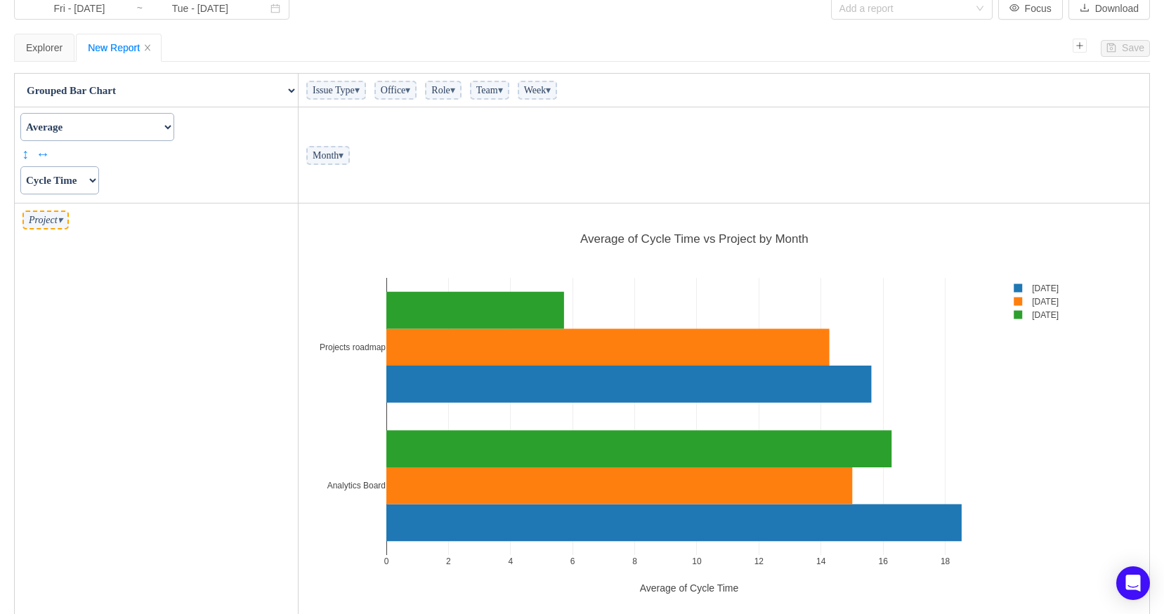
scroll to position [34, 0]
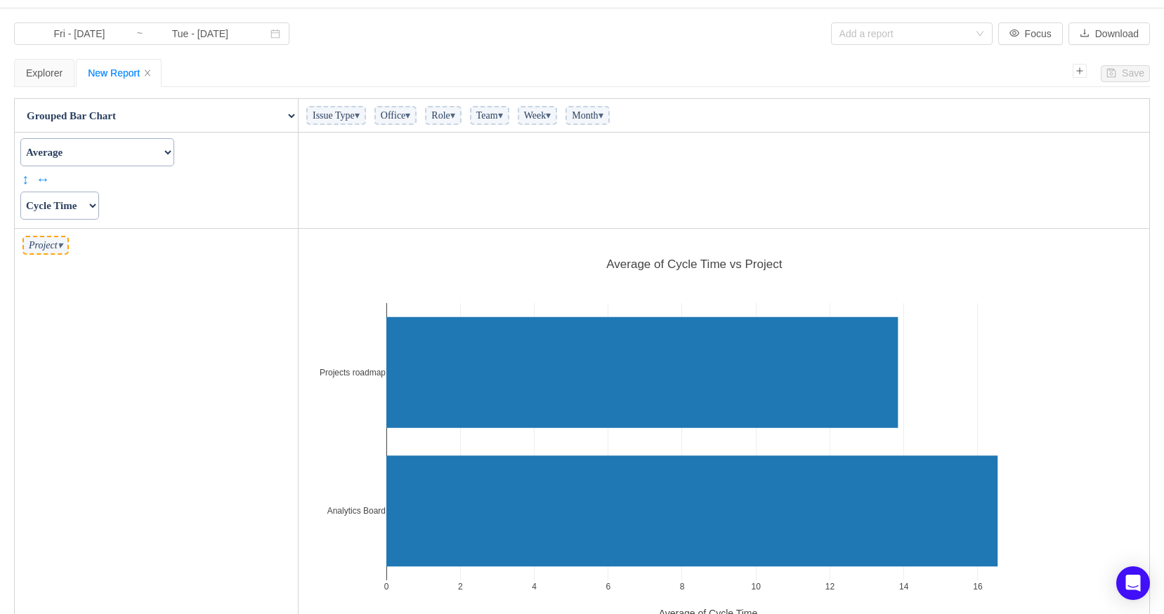
click at [455, 117] on span "▾" at bounding box center [452, 115] width 5 height 11
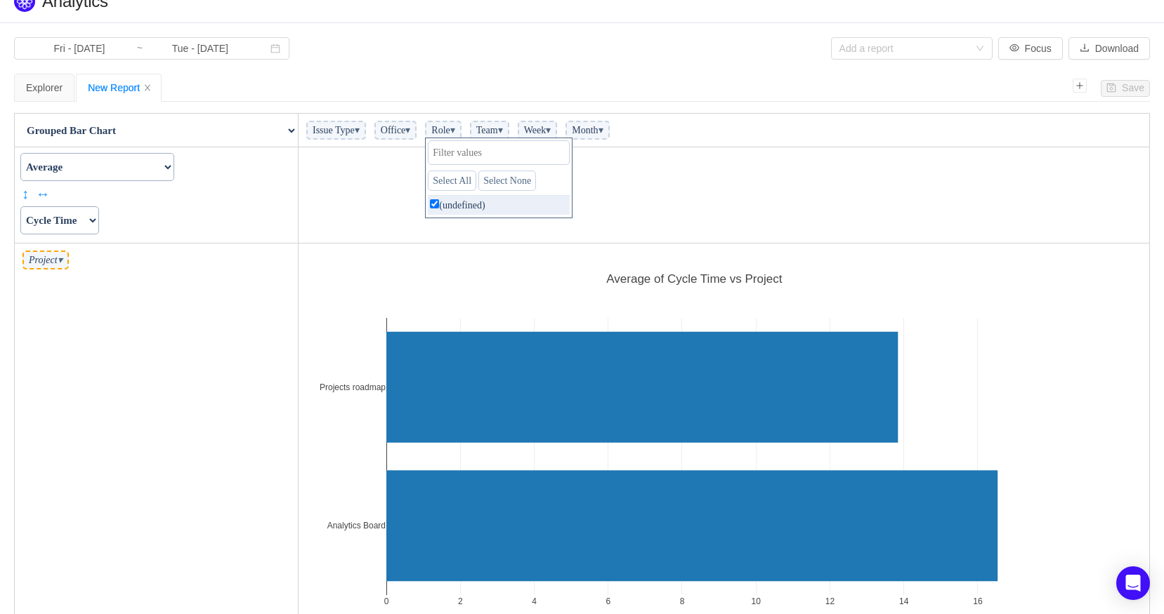
scroll to position [0, 0]
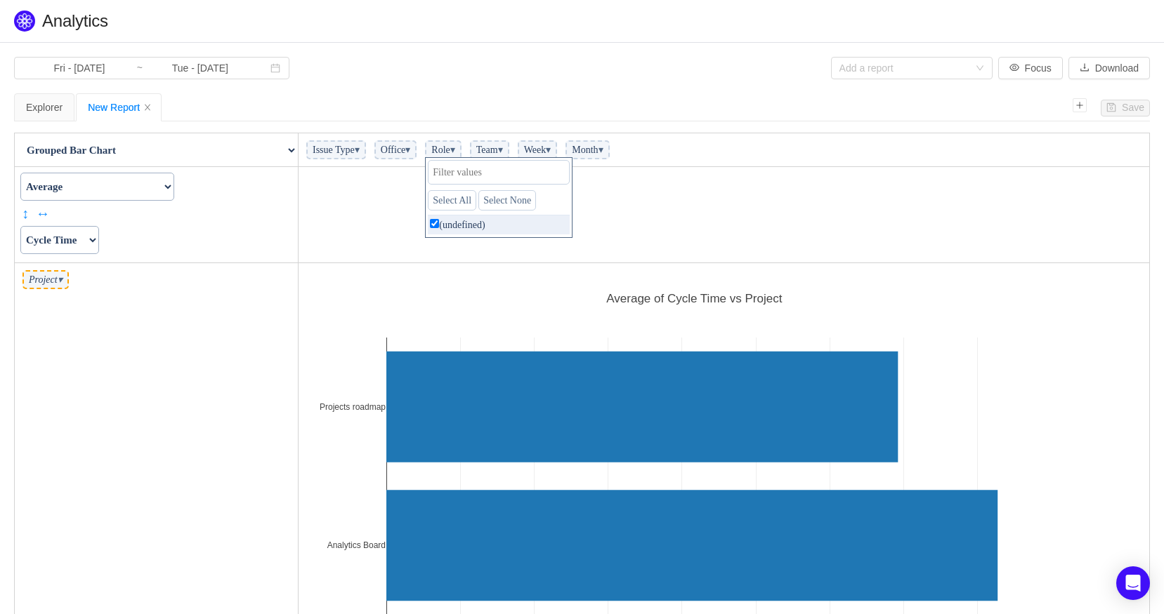
click at [486, 107] on div "Explorer New Report" at bounding box center [543, 107] width 1058 height 28
click at [410, 150] on span "▾" at bounding box center [407, 150] width 5 height 11
click at [456, 107] on div "Explorer New Report" at bounding box center [543, 107] width 1058 height 28
click at [365, 197] on td at bounding box center [723, 215] width 851 height 96
click at [707, 151] on td "Issue Type ▾ Office ▾ Role ▾ Team ▾ Week ▾ Month ▾" at bounding box center [723, 150] width 851 height 34
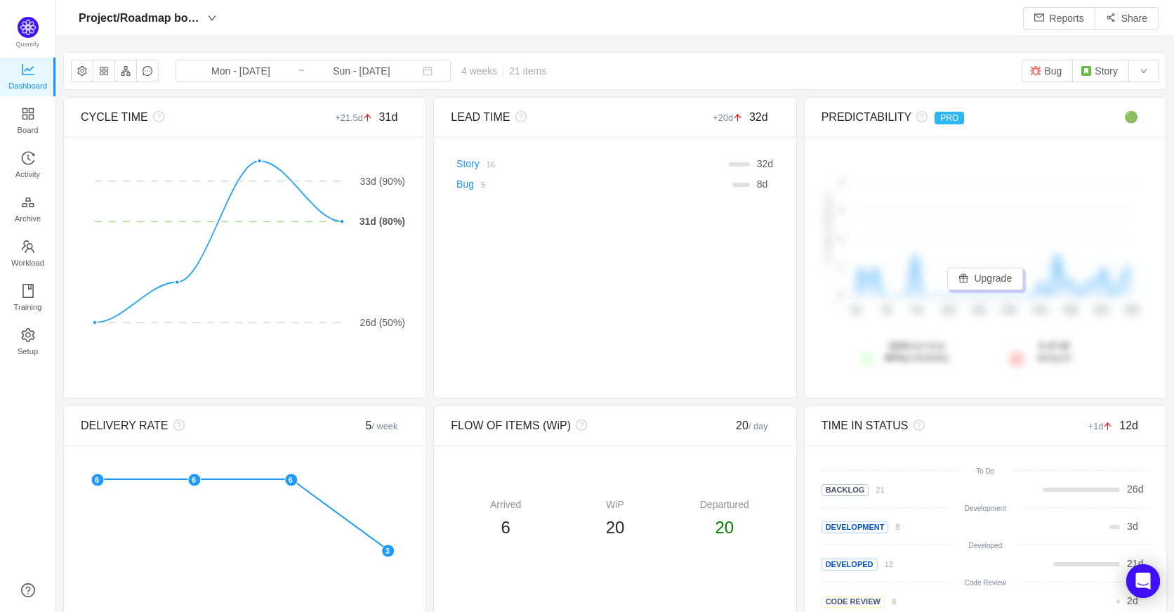
scroll to position [591, 1086]
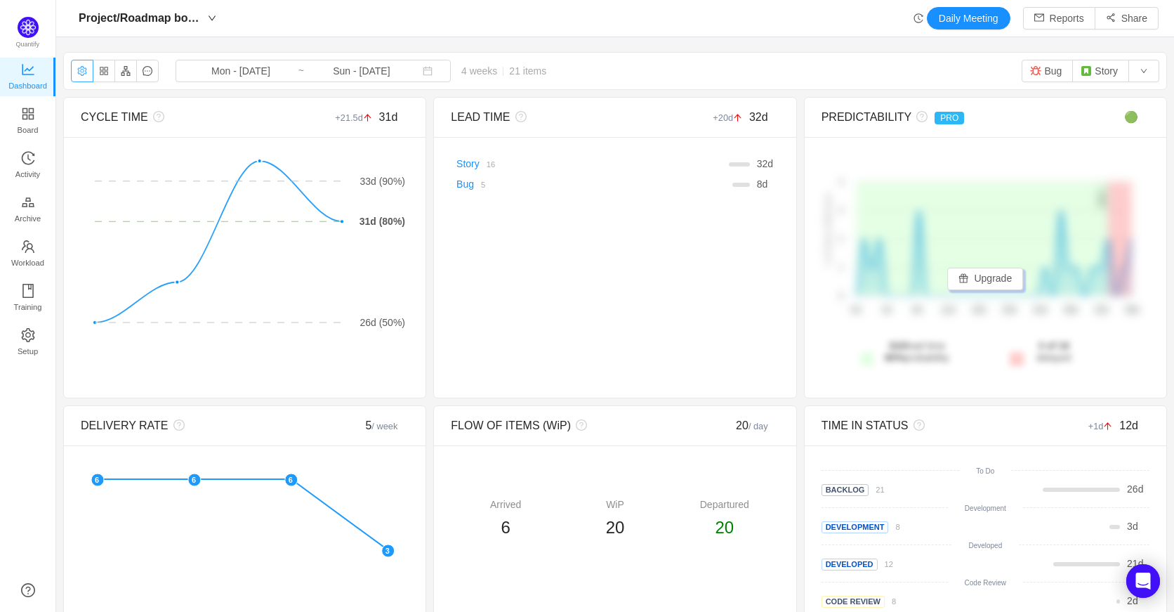
click at [84, 71] on button "button" at bounding box center [82, 71] width 22 height 22
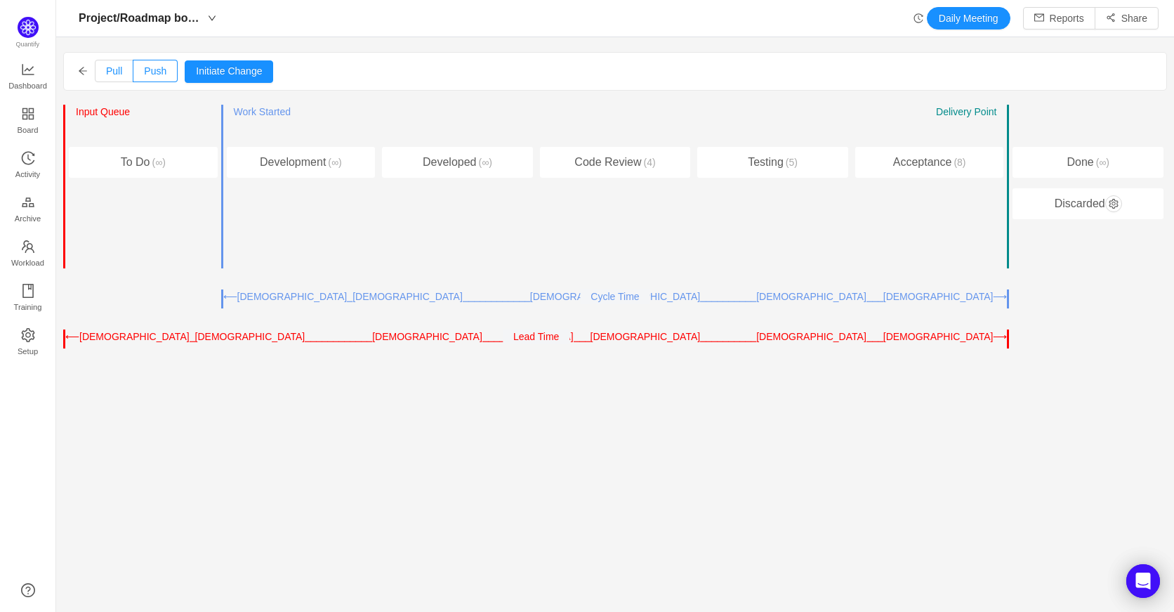
click at [110, 73] on span "Pull" at bounding box center [114, 70] width 16 height 11
click at [106, 74] on input "Pull" at bounding box center [106, 74] width 0 height 0
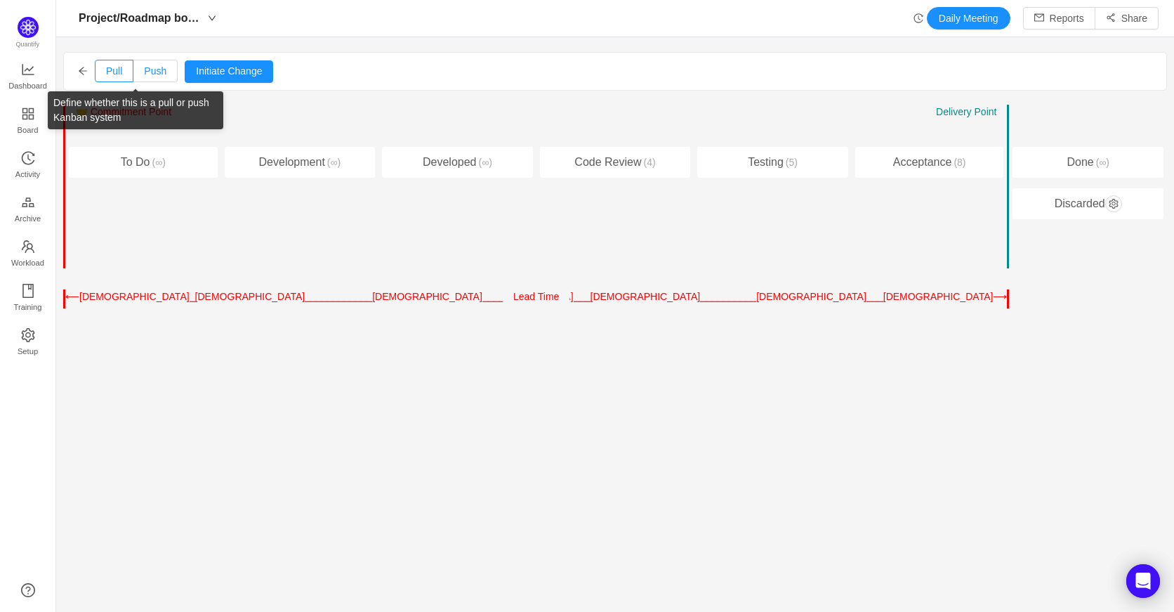
click at [145, 70] on span "Push" at bounding box center [155, 70] width 22 height 11
click at [144, 74] on input "Push" at bounding box center [144, 74] width 0 height 0
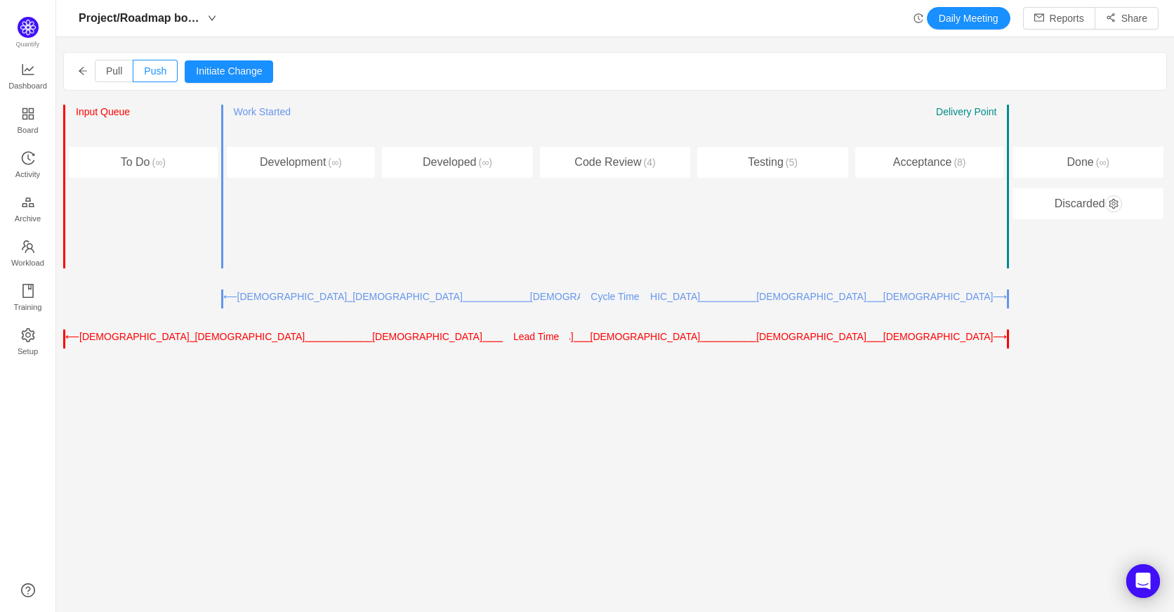
click at [79, 70] on icon "icon: arrow-left" at bounding box center [83, 71] width 8 height 8
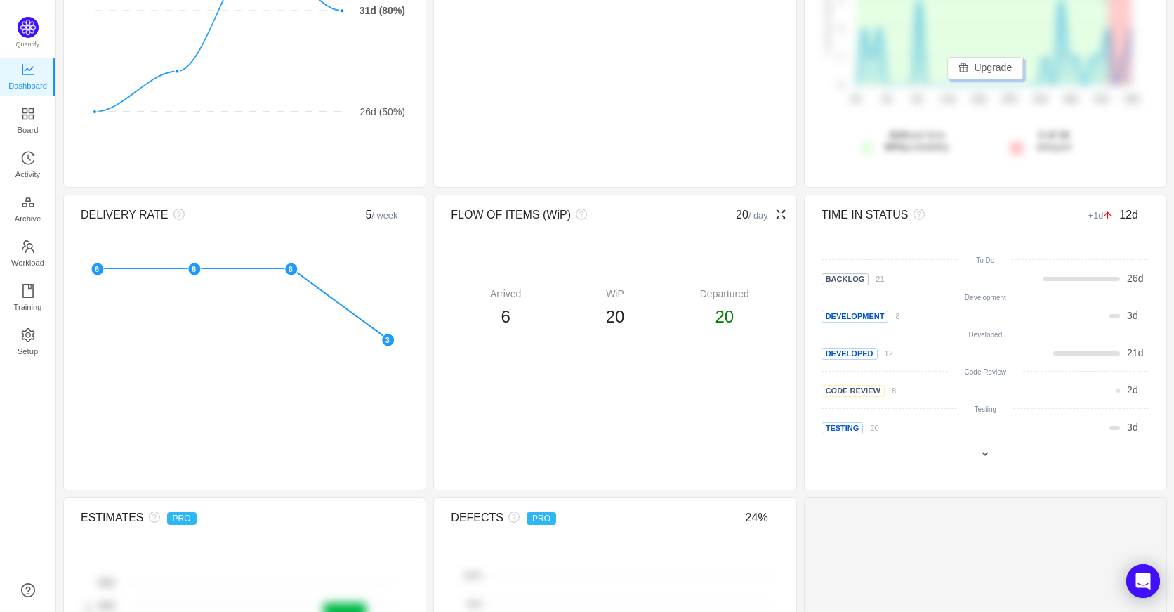
scroll to position [281, 0]
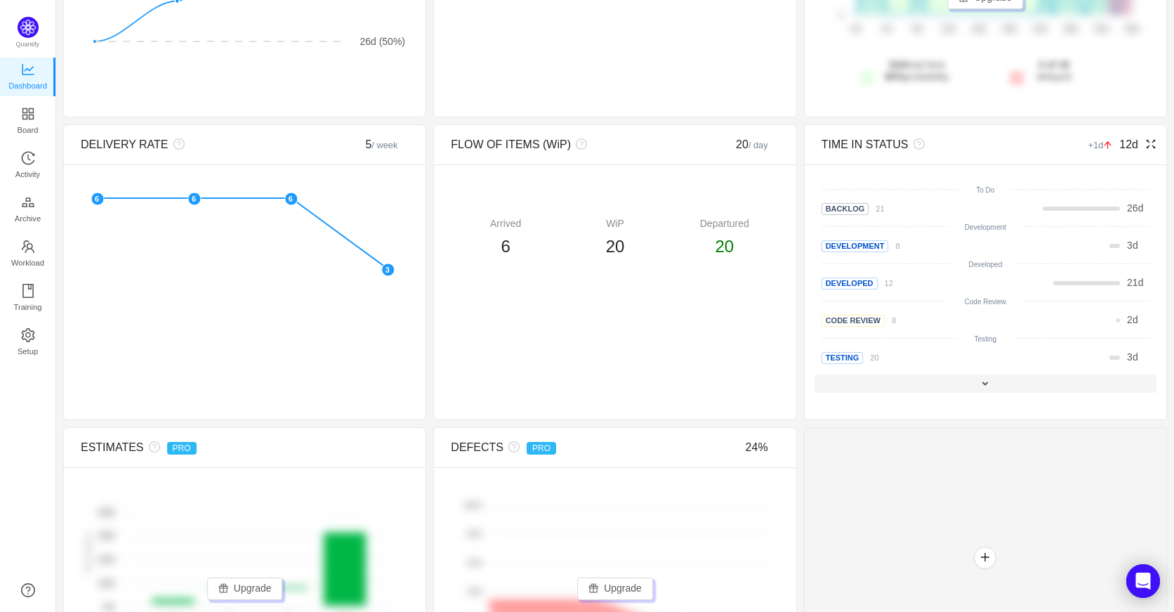
click at [980, 384] on span at bounding box center [985, 383] width 11 height 11
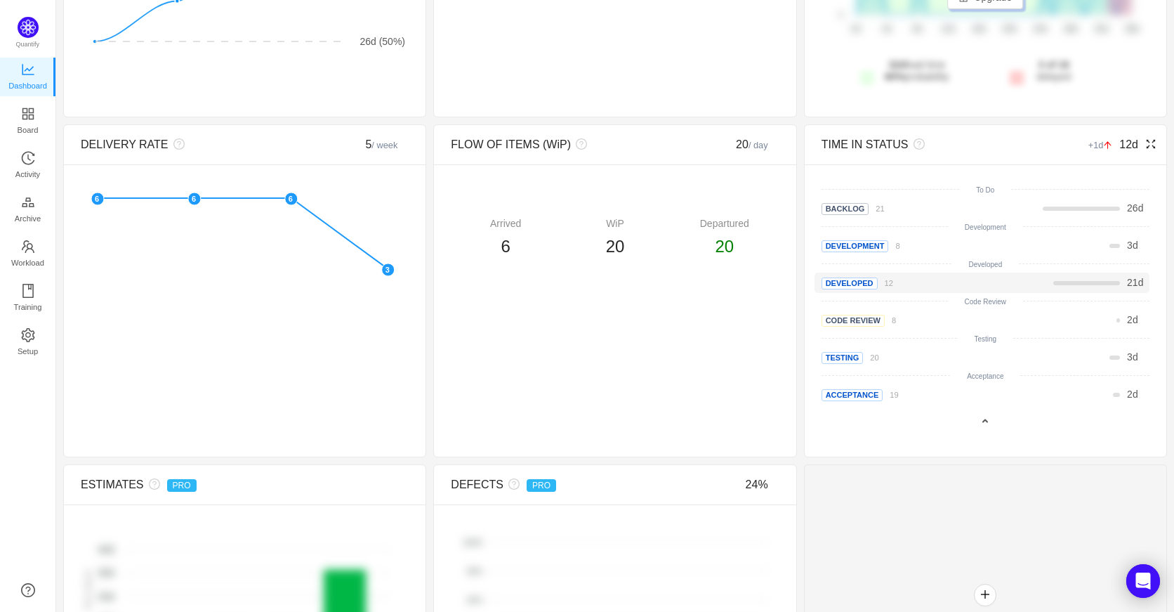
click at [1084, 282] on div at bounding box center [1086, 283] width 67 height 4
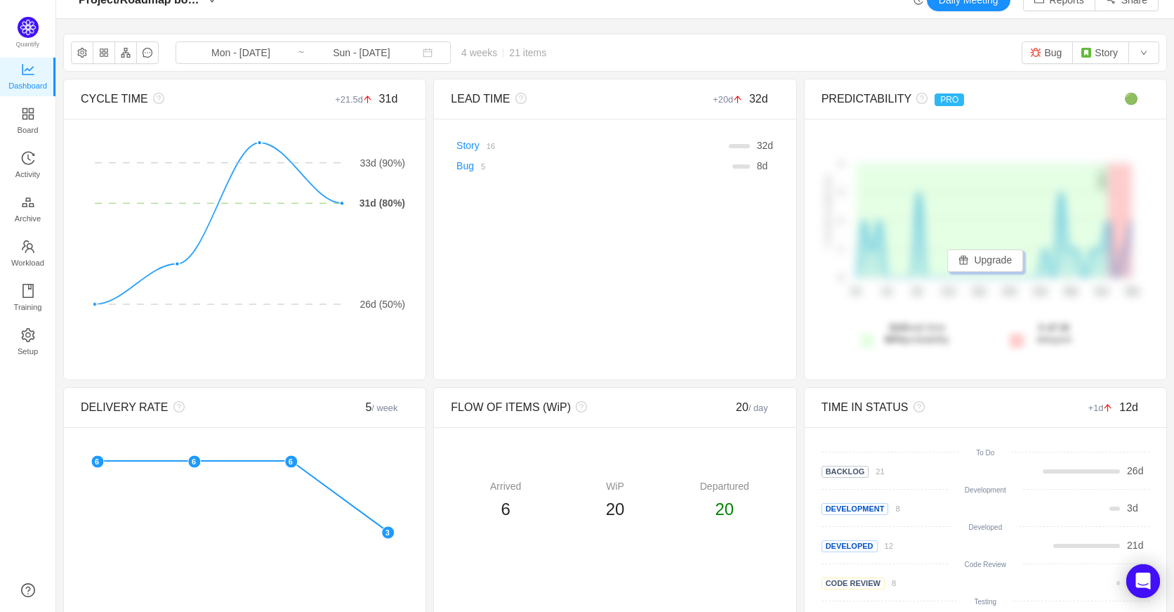
scroll to position [0, 0]
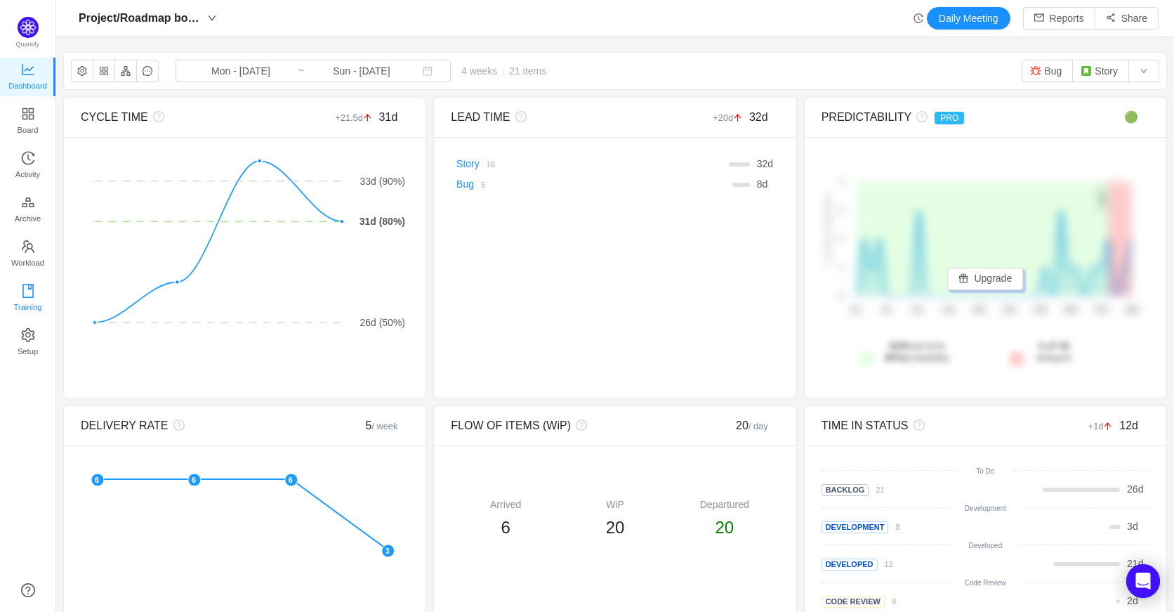
click at [25, 288] on icon "icon: book" at bounding box center [28, 291] width 14 height 14
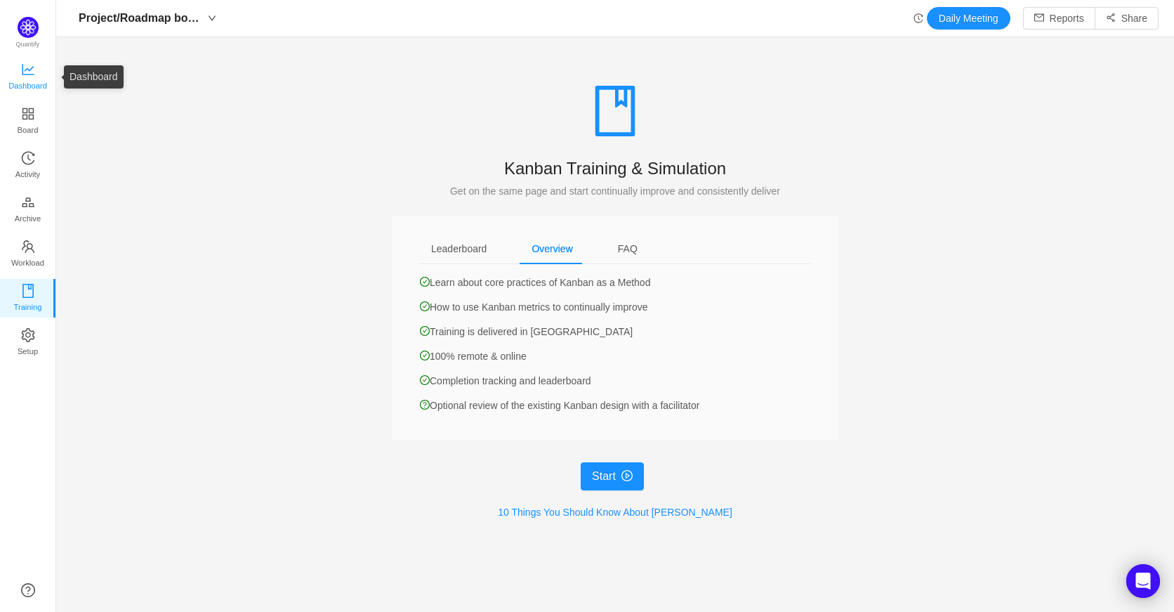
click at [35, 70] on link "Dashboard" at bounding box center [28, 77] width 14 height 28
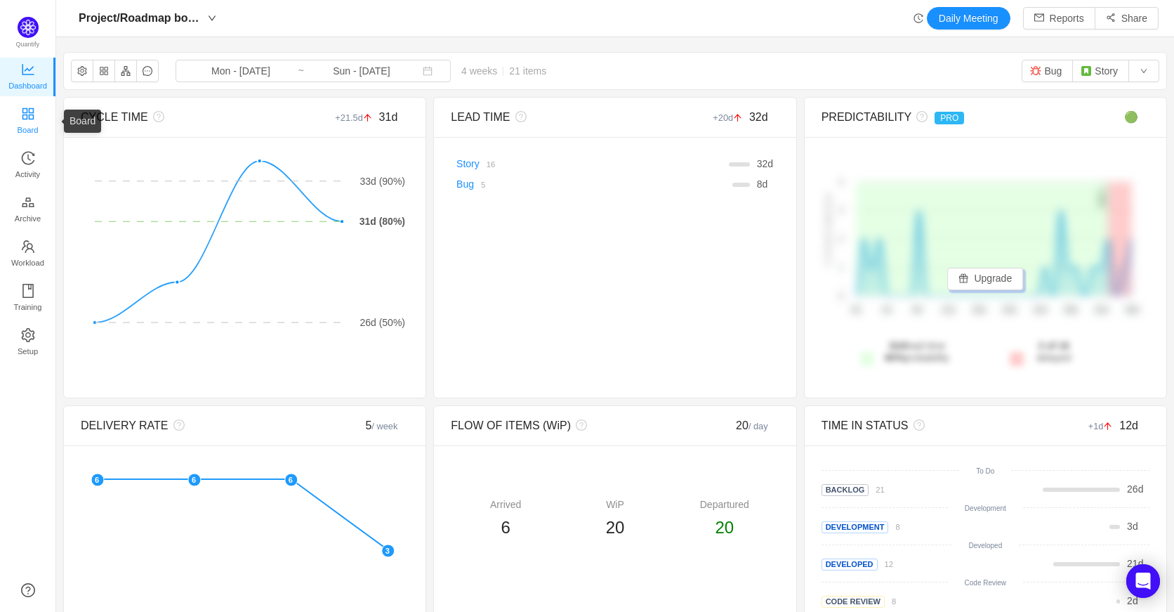
click at [32, 114] on icon "icon: appstore" at bounding box center [27, 112] width 11 height 11
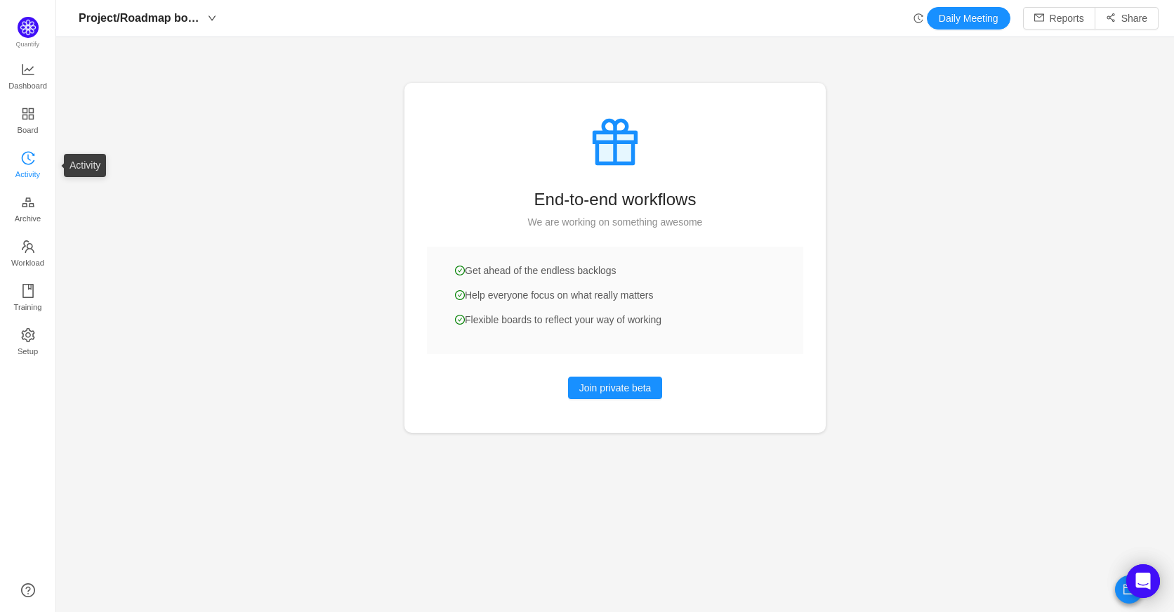
click at [29, 166] on span "Activity" at bounding box center [27, 174] width 25 height 28
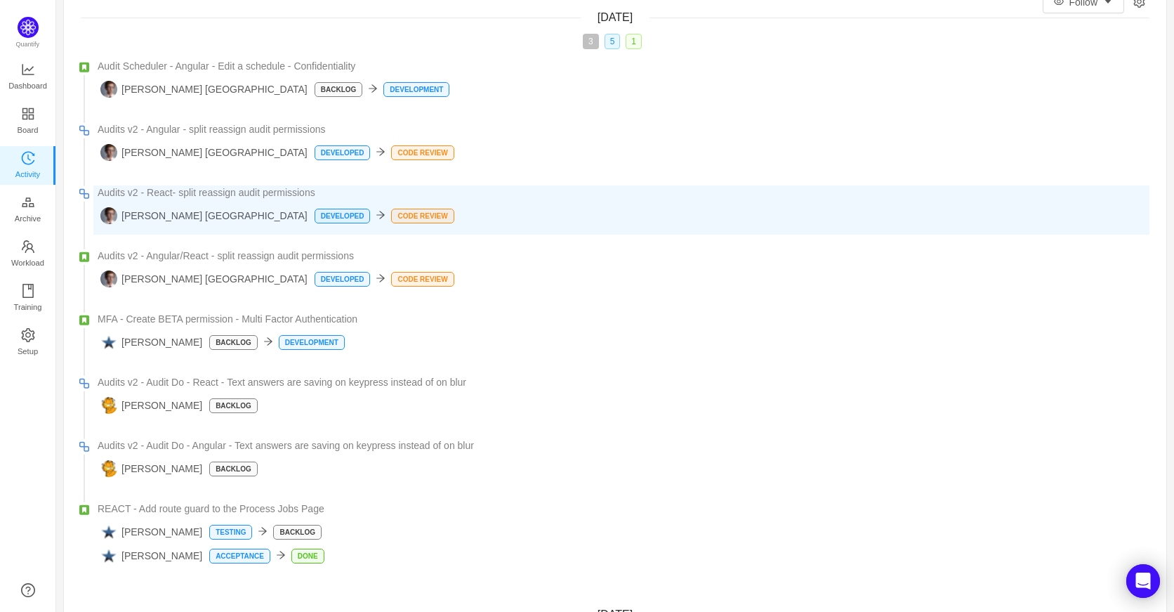
scroll to position [70, 0]
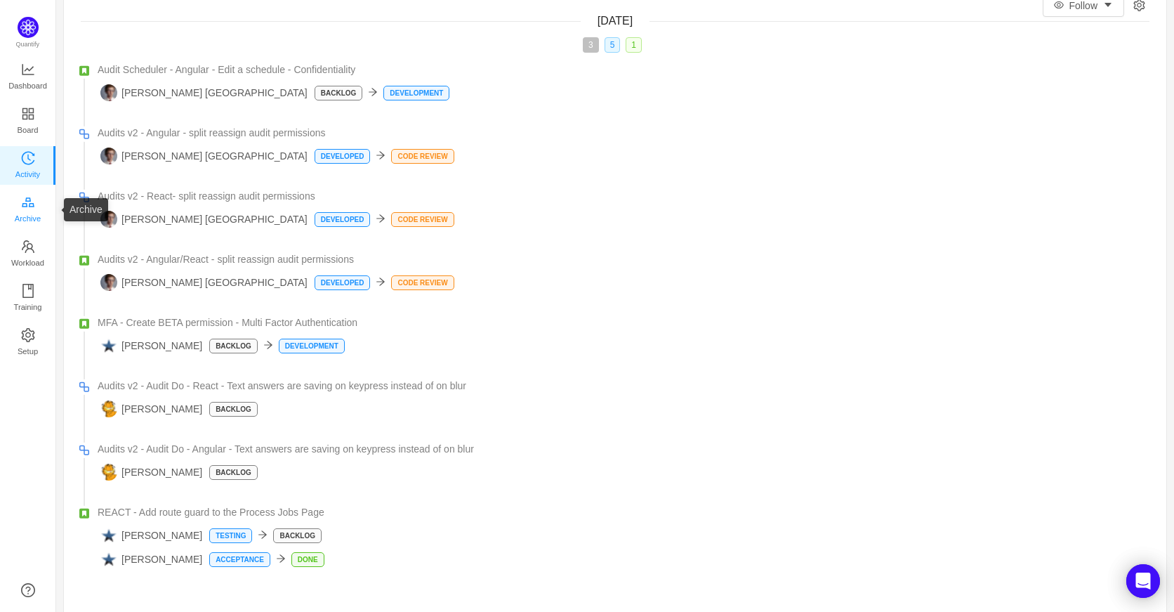
click at [37, 211] on span "Archive" at bounding box center [28, 218] width 26 height 28
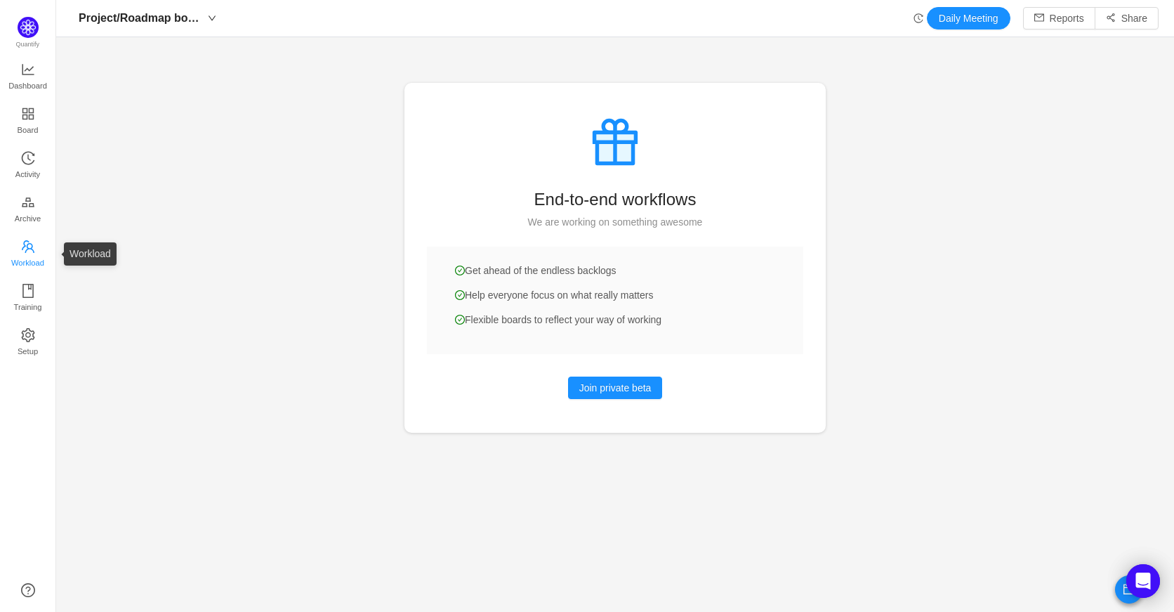
click at [32, 250] on span "Workload" at bounding box center [27, 263] width 33 height 28
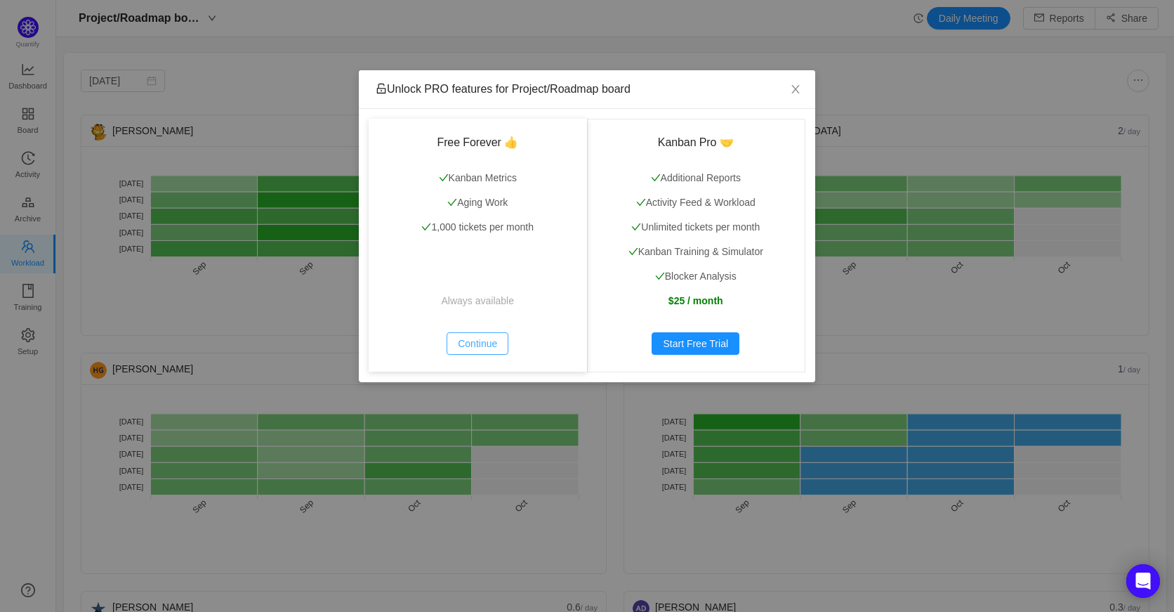
click at [478, 337] on button "Continue" at bounding box center [478, 343] width 62 height 22
click at [478, 346] on button "Continue" at bounding box center [478, 343] width 62 height 22
click at [798, 88] on icon "icon: close" at bounding box center [795, 89] width 11 height 11
click at [796, 88] on icon "icon: close" at bounding box center [795, 89] width 11 height 11
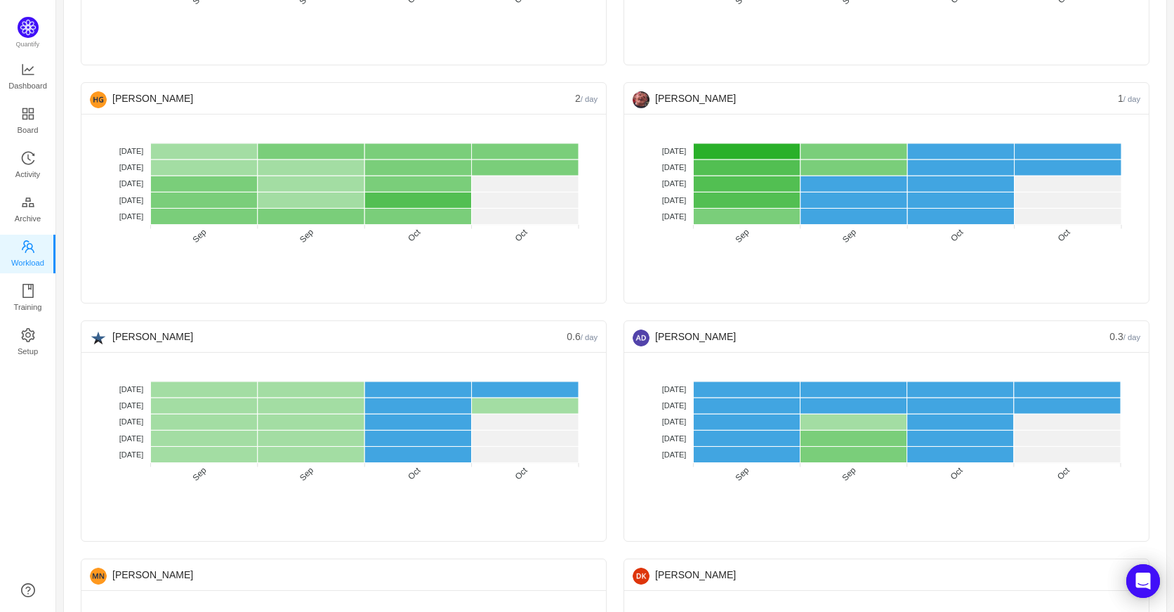
scroll to position [351, 0]
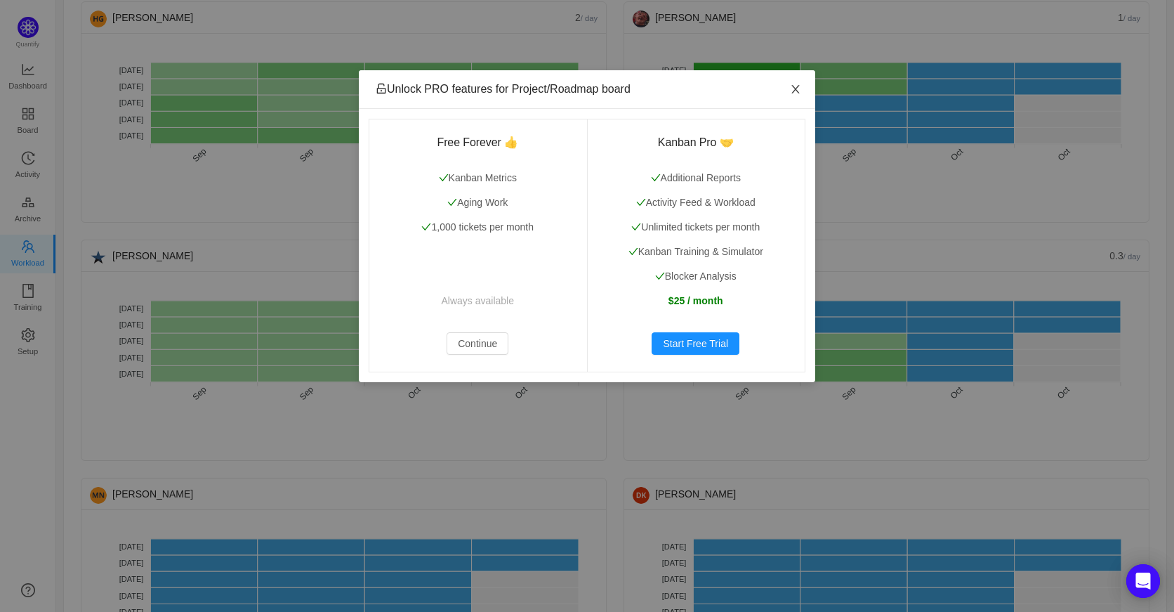
click at [798, 85] on icon "icon: close" at bounding box center [795, 89] width 11 height 11
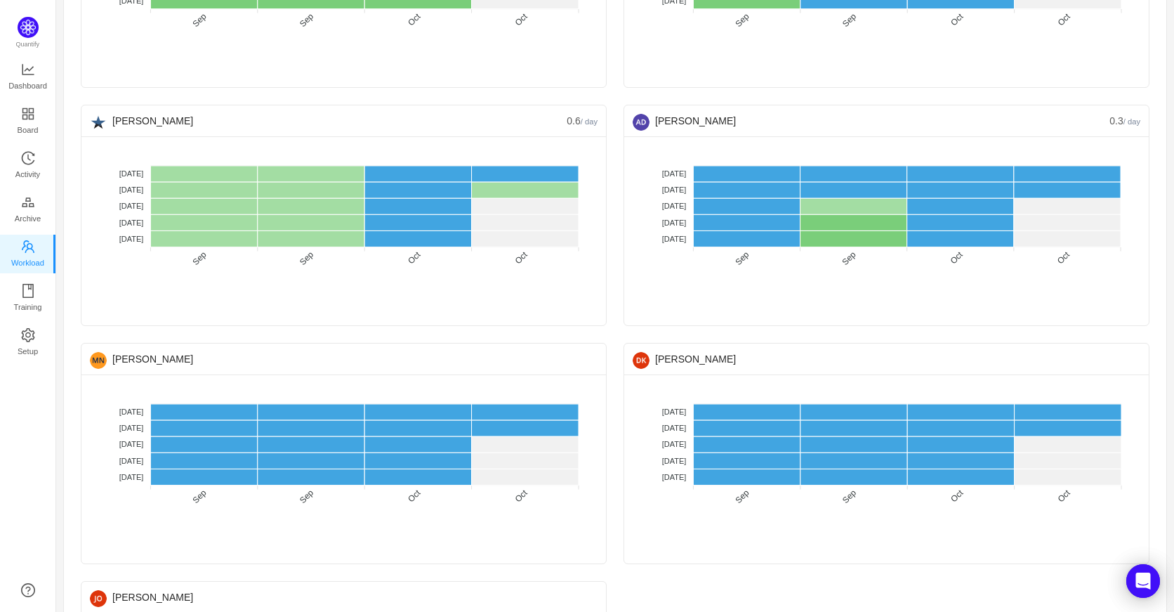
scroll to position [492, 0]
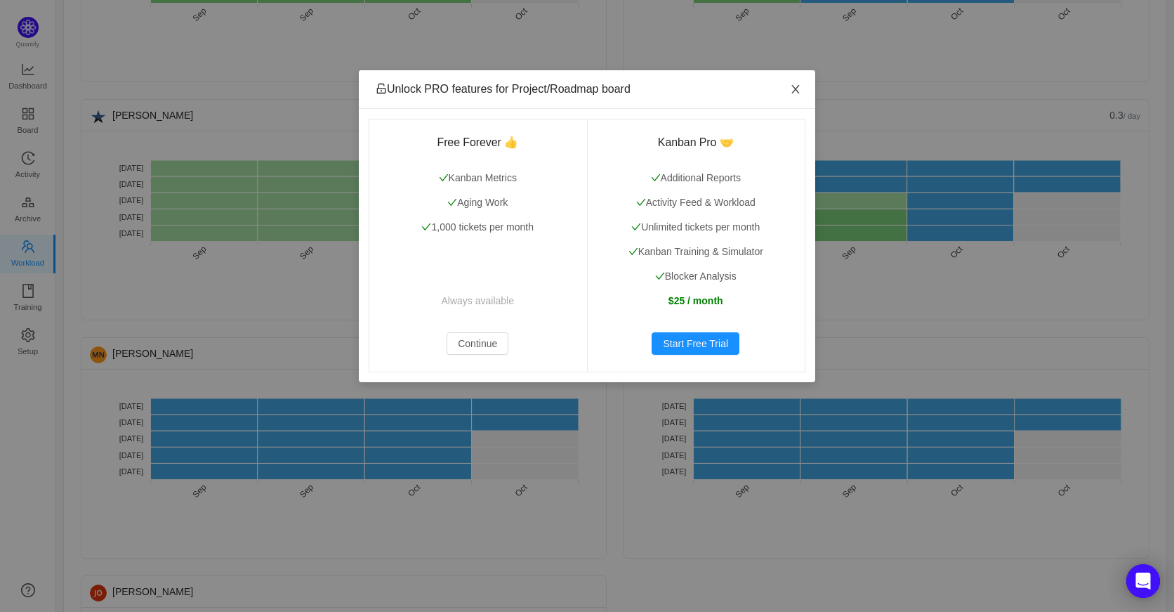
click at [796, 93] on icon "icon: close" at bounding box center [795, 89] width 11 height 11
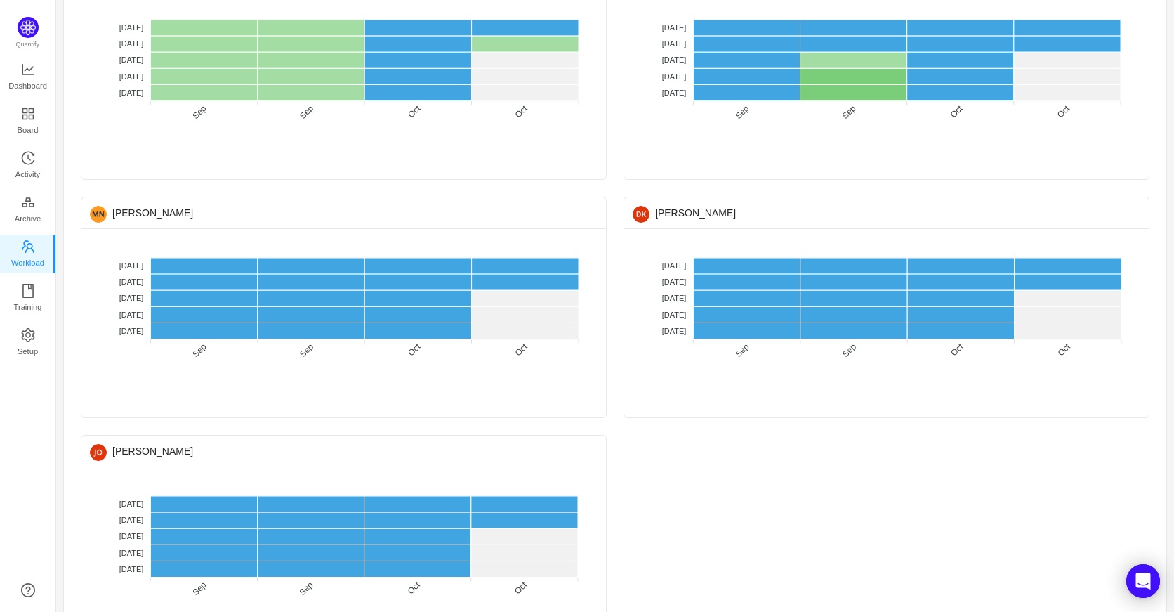
scroll to position [701, 0]
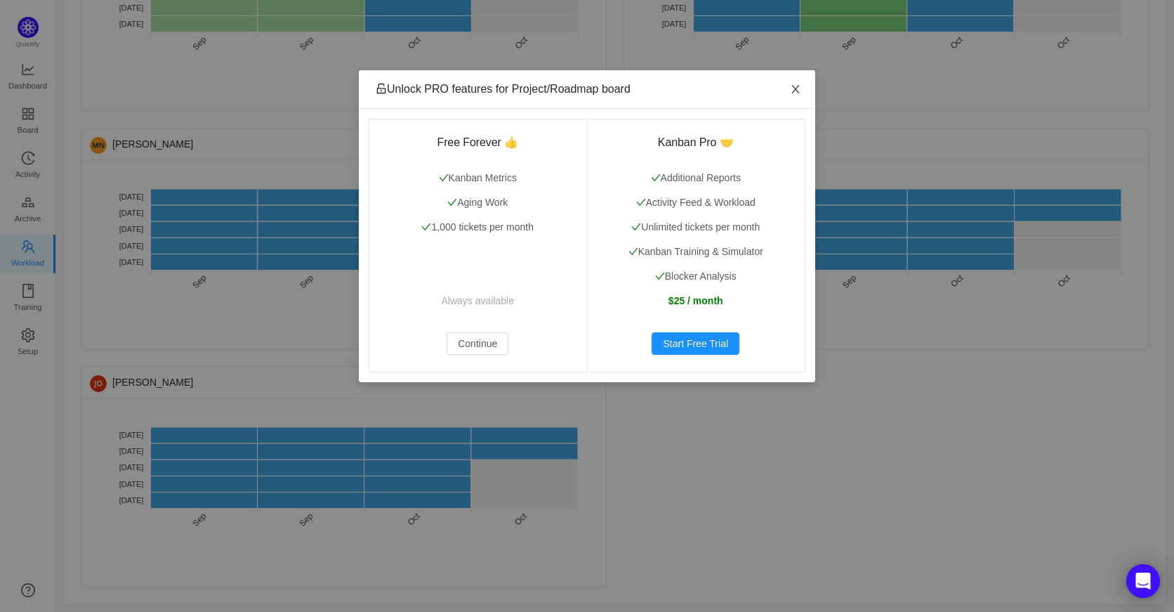
click at [797, 91] on icon "icon: close" at bounding box center [795, 89] width 8 height 8
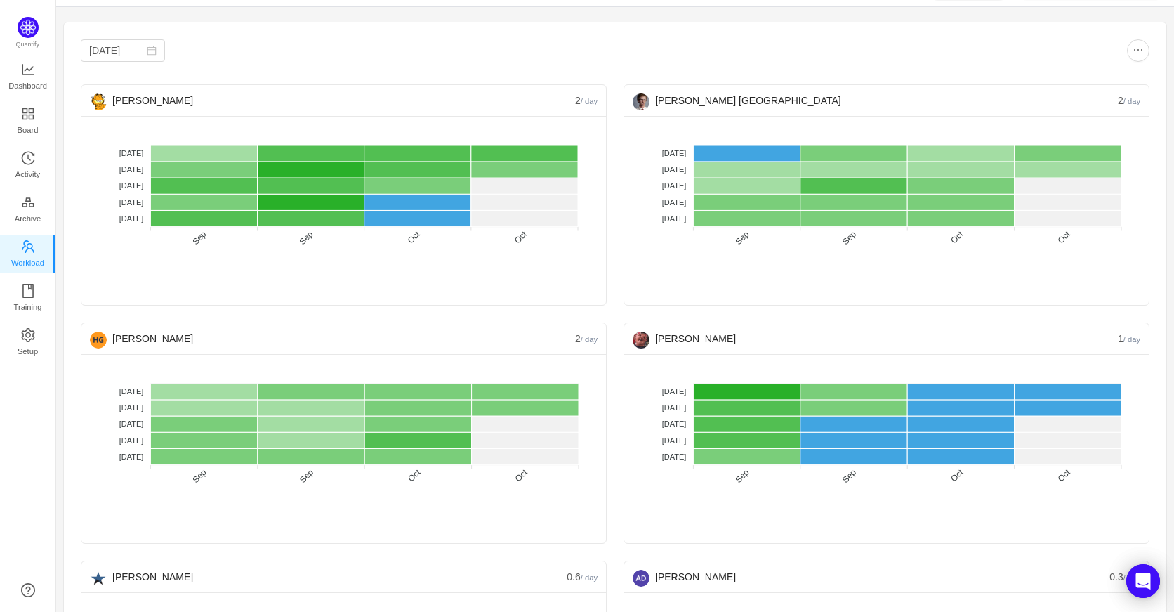
scroll to position [0, 0]
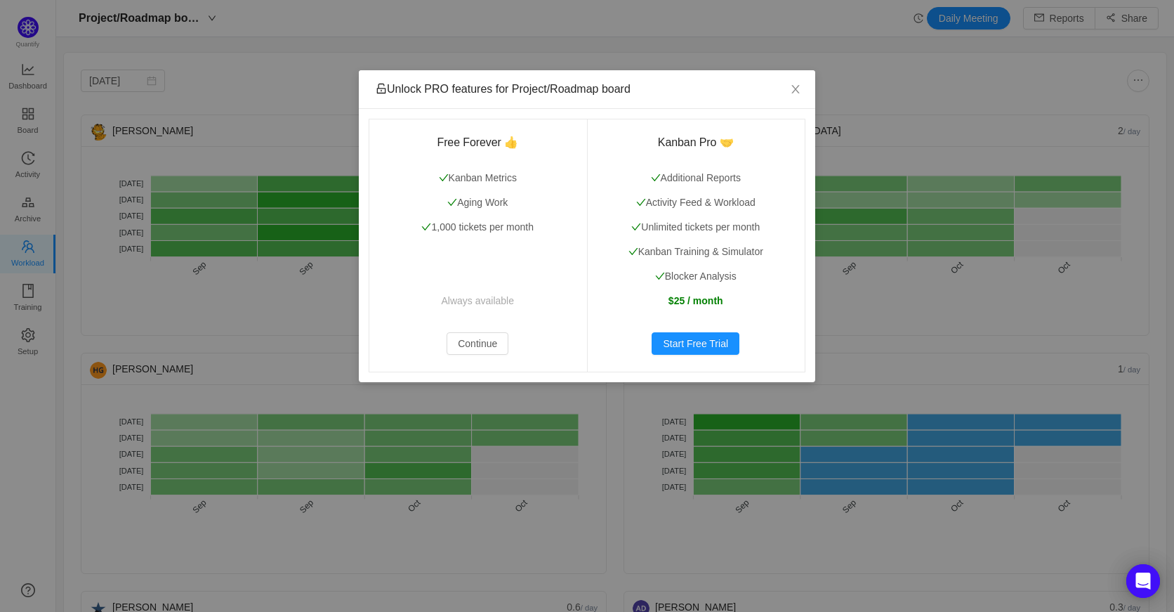
click at [20, 193] on div "Unlock PRO features for Project/Roadmap board Free Forever 👍 Kanban Metrics Agi…" at bounding box center [587, 306] width 1174 height 612
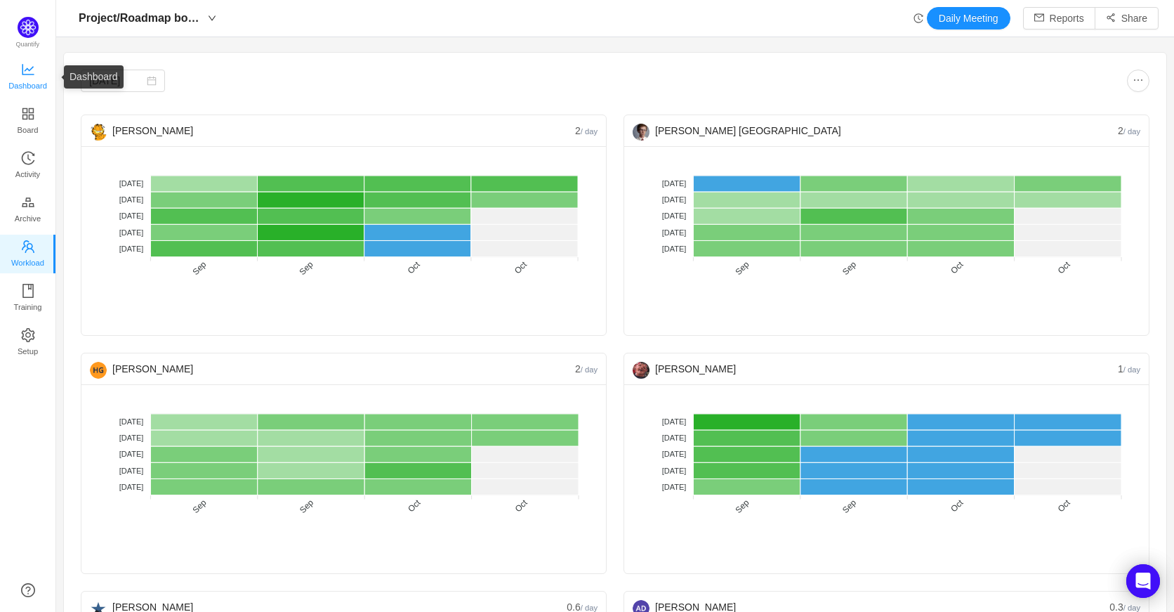
click at [34, 84] on span "Dashboard" at bounding box center [27, 86] width 39 height 28
